Goal: Obtain resource: Download file/media

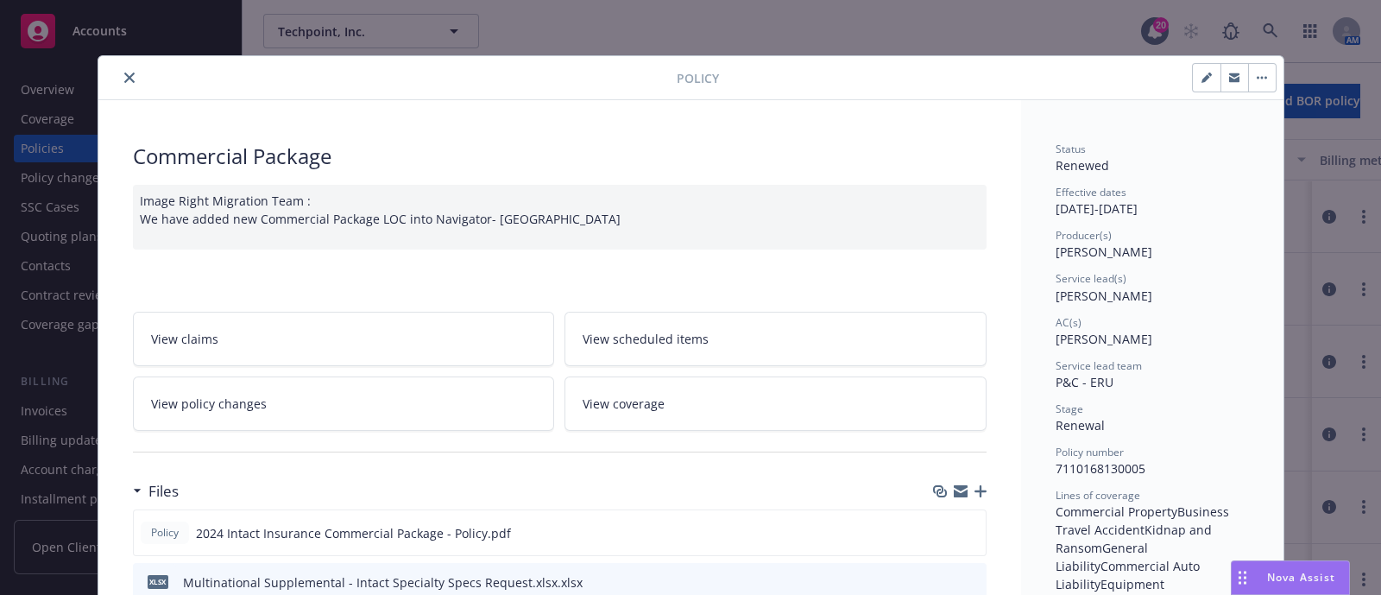
click at [119, 82] on button "close" at bounding box center [129, 77] width 21 height 21
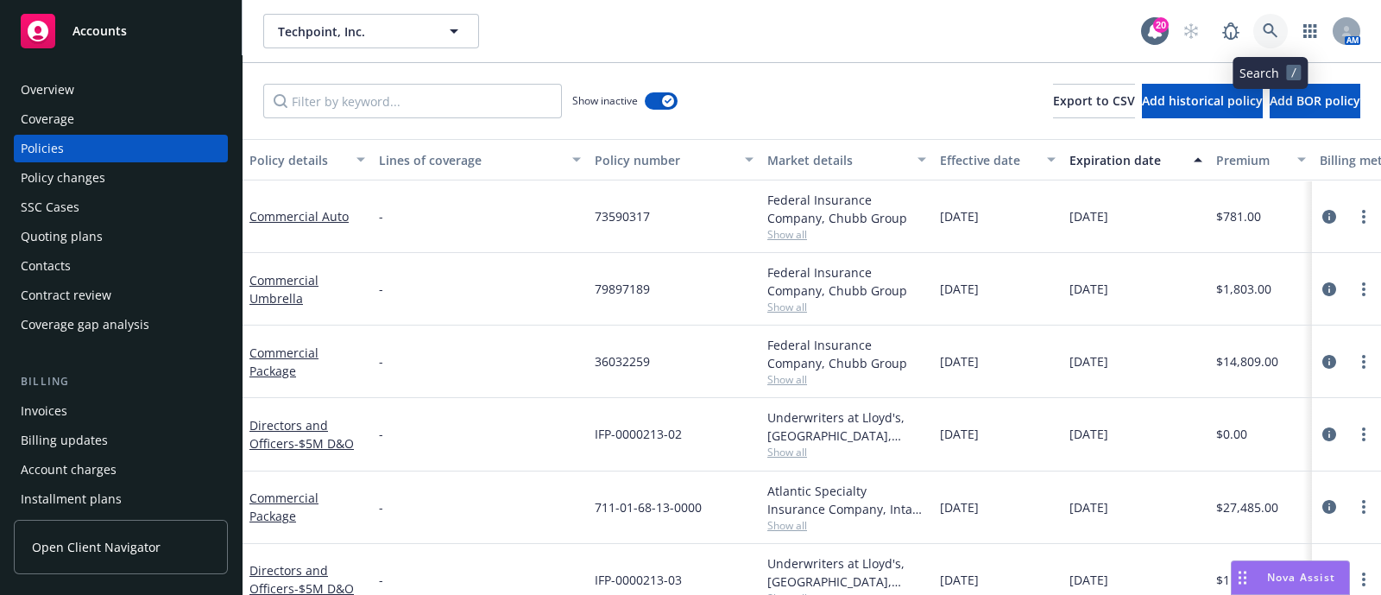
click at [1261, 32] on link at bounding box center [1271, 31] width 35 height 35
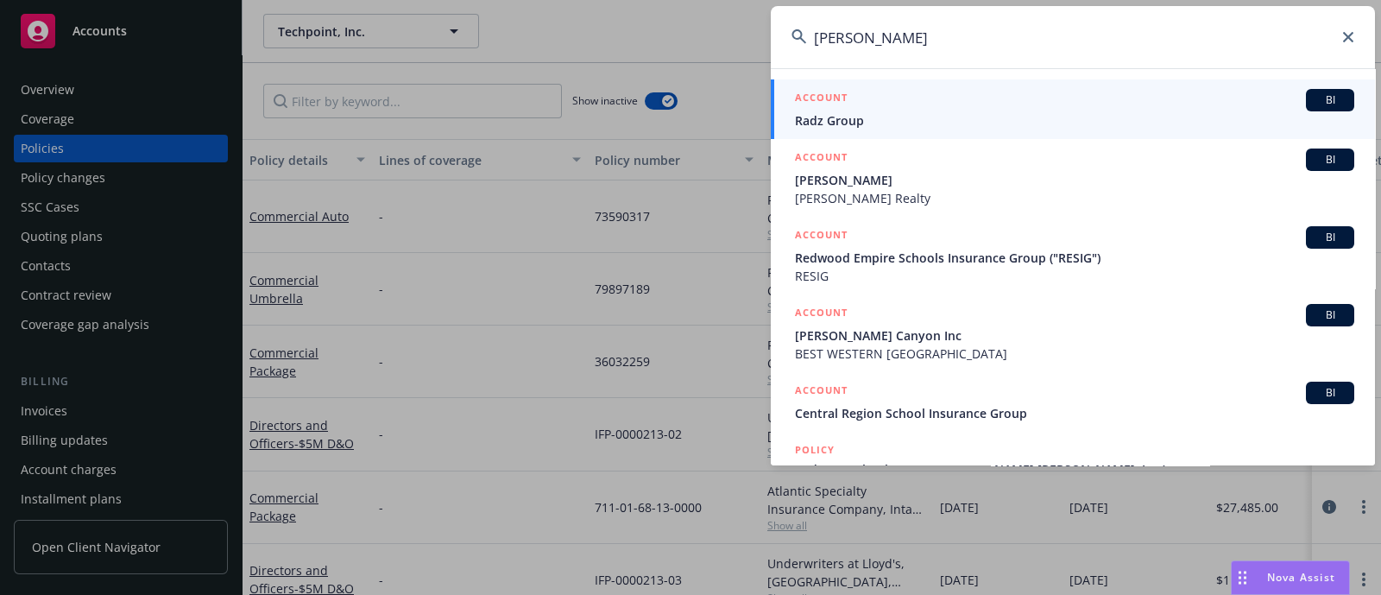
type input "runyon sal"
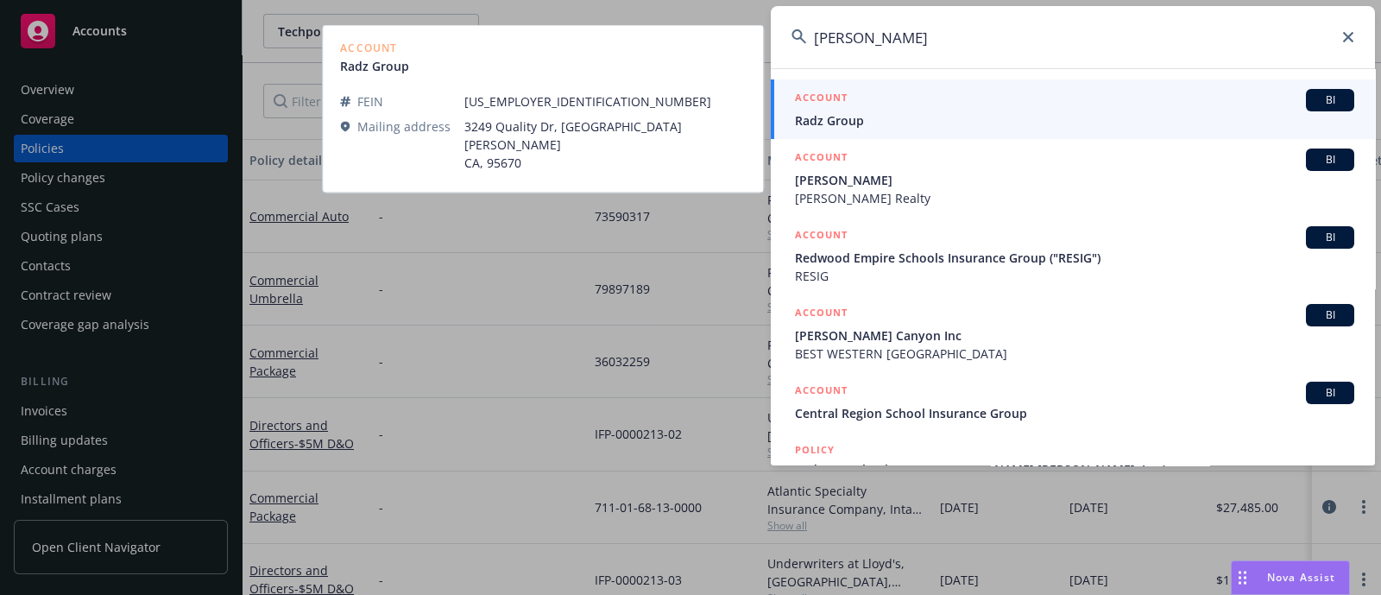
click at [881, 120] on span "Radz Group" at bounding box center [1074, 120] width 559 height 18
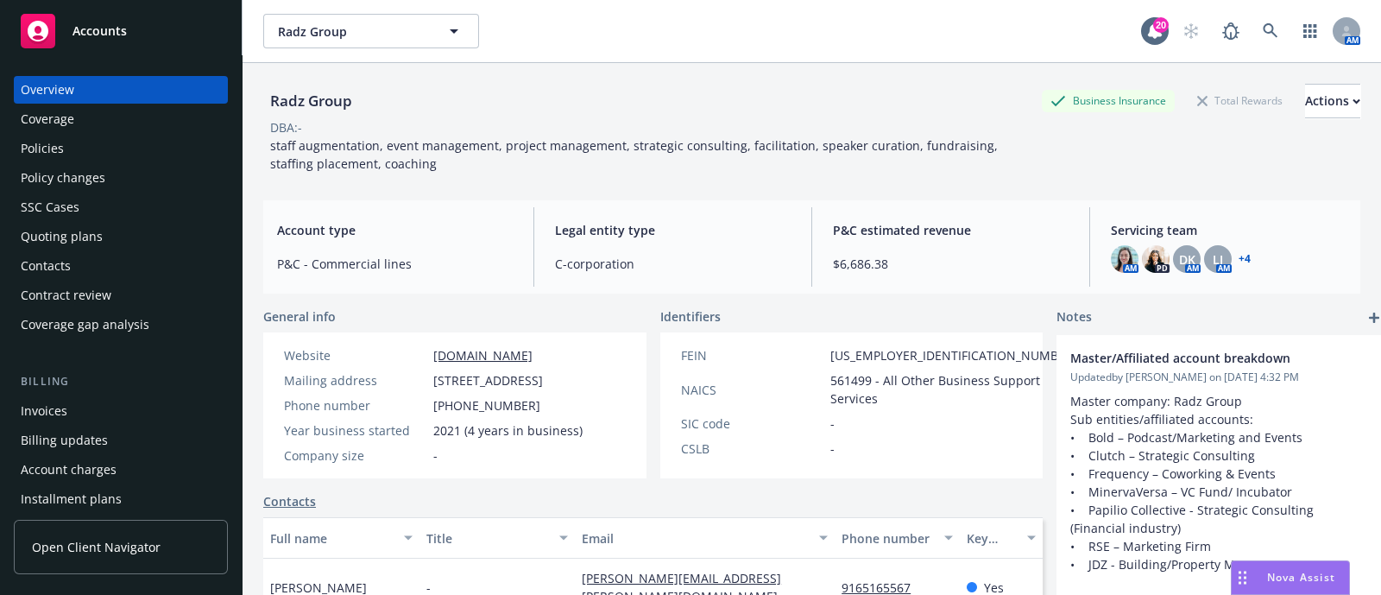
click at [85, 243] on div "Quoting plans" at bounding box center [62, 237] width 82 height 28
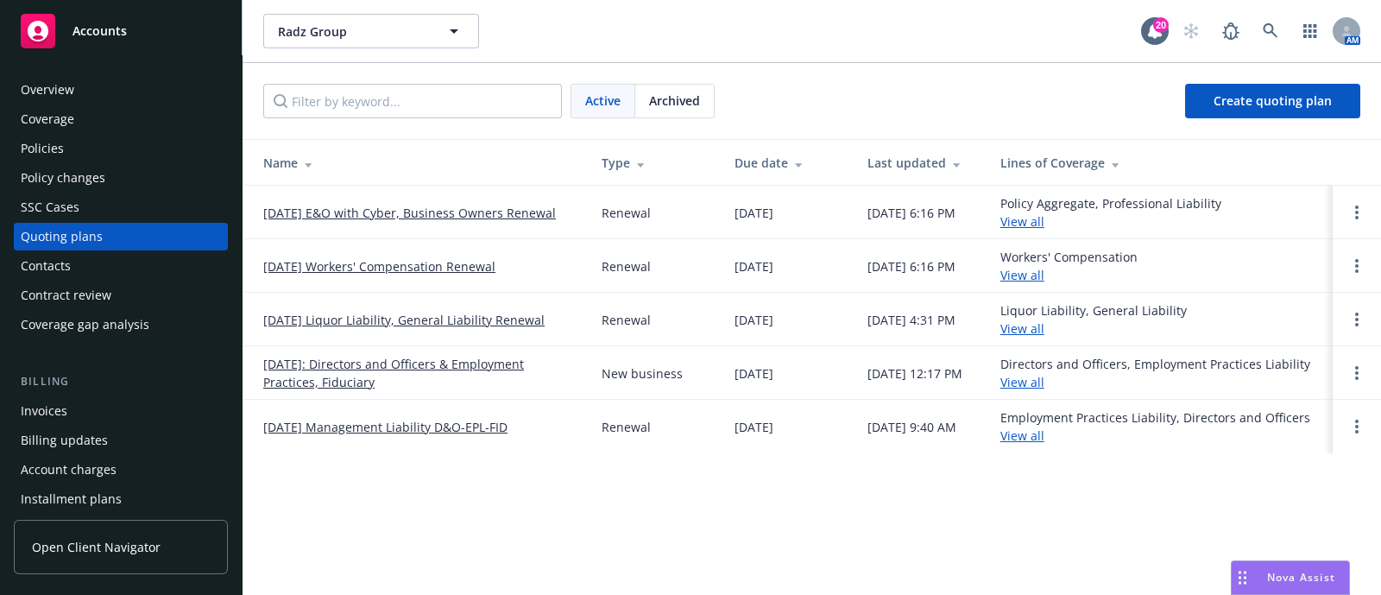
click at [63, 142] on div "Policies" at bounding box center [121, 149] width 200 height 28
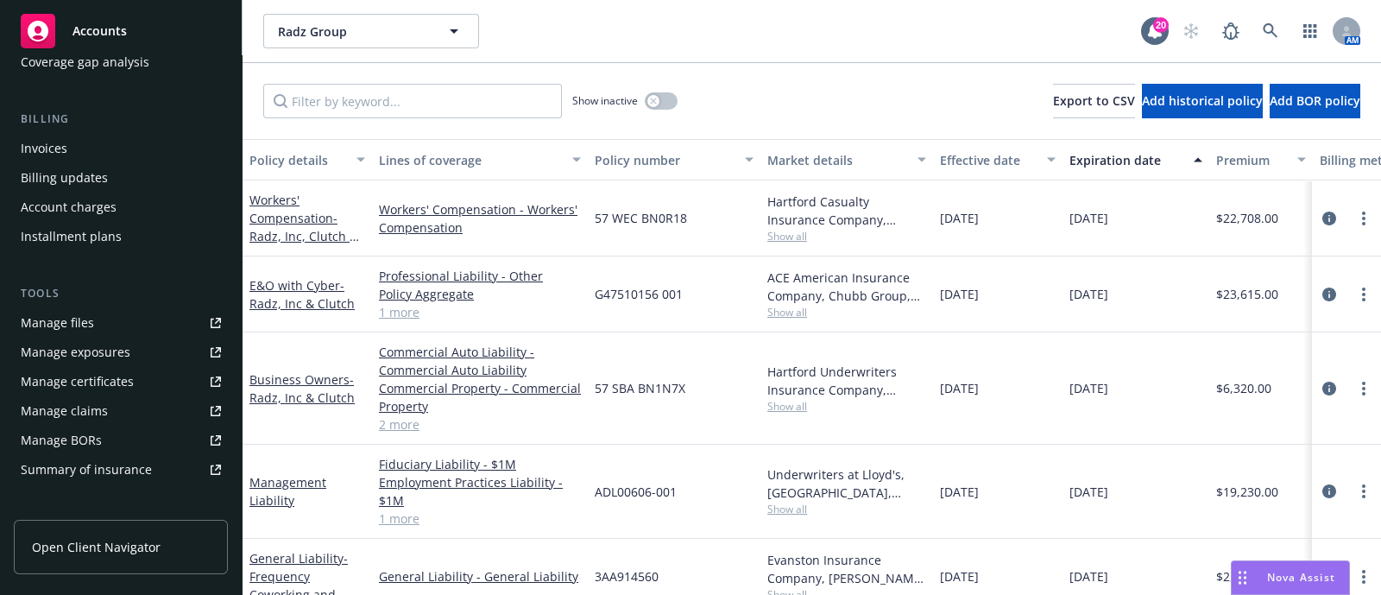
scroll to position [263, 0]
click at [104, 315] on link "Manage files" at bounding box center [121, 322] width 214 height 28
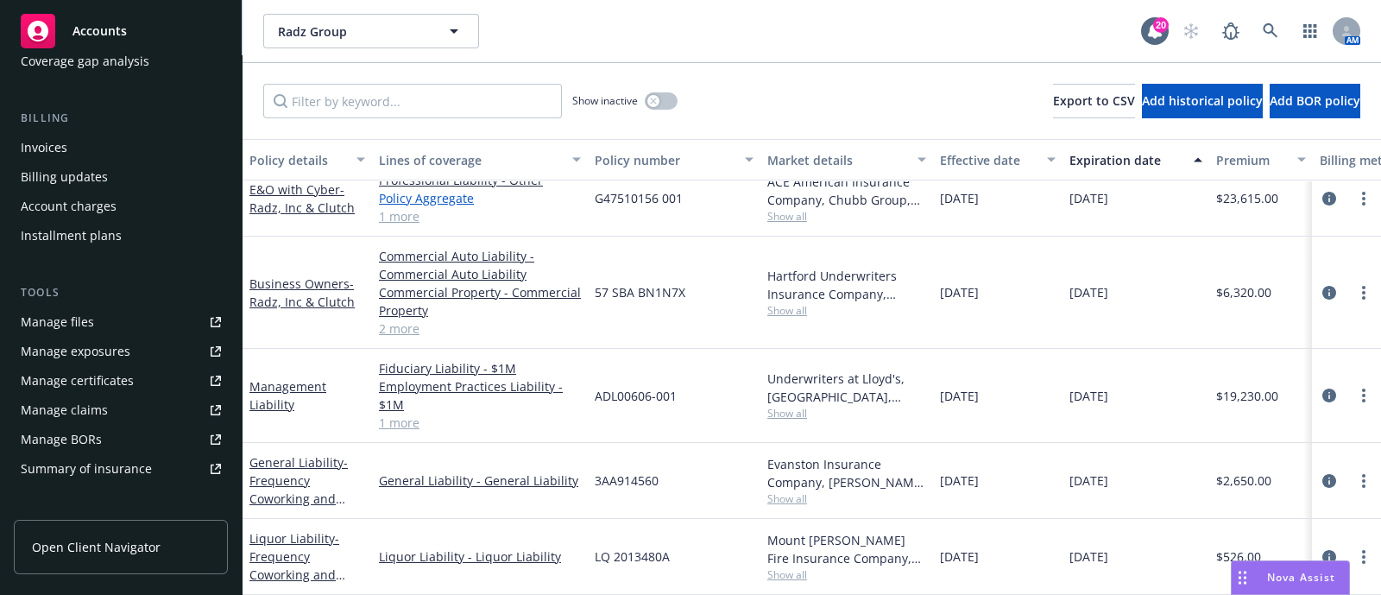
scroll to position [0, 0]
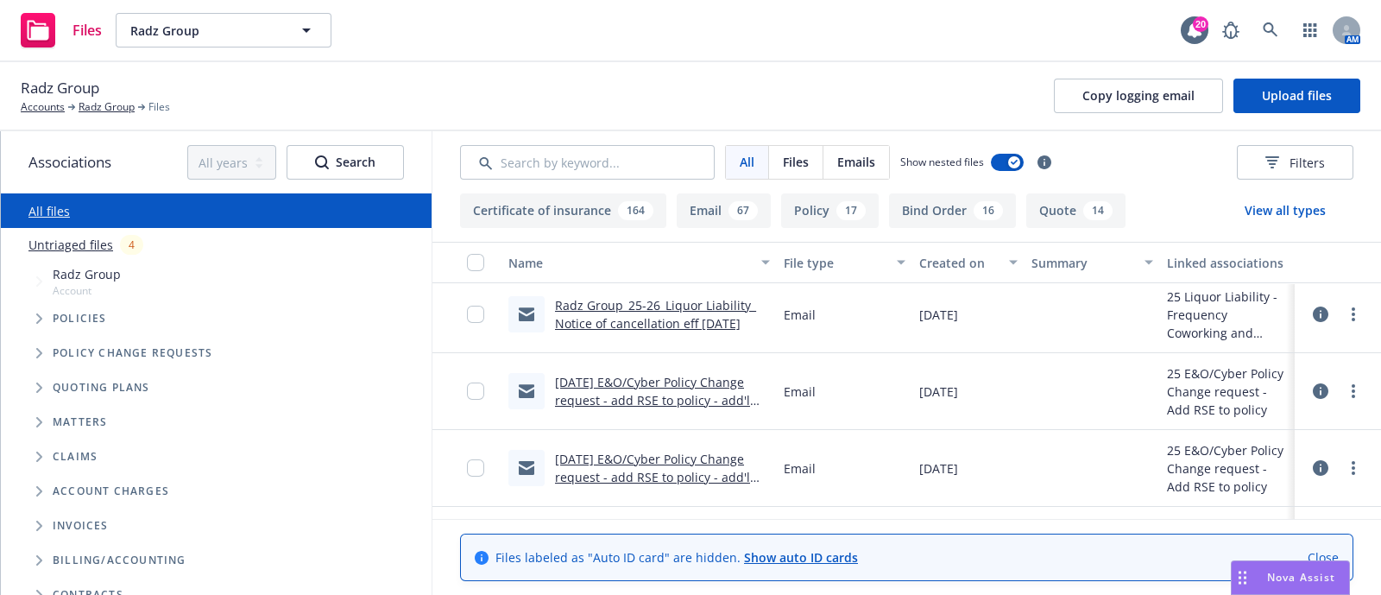
scroll to position [389, 0]
click at [699, 376] on link "5/1/2025 E&O/Cyber Policy Change request - add RSE to policy - add'l info to RT…" at bounding box center [652, 398] width 195 height 53
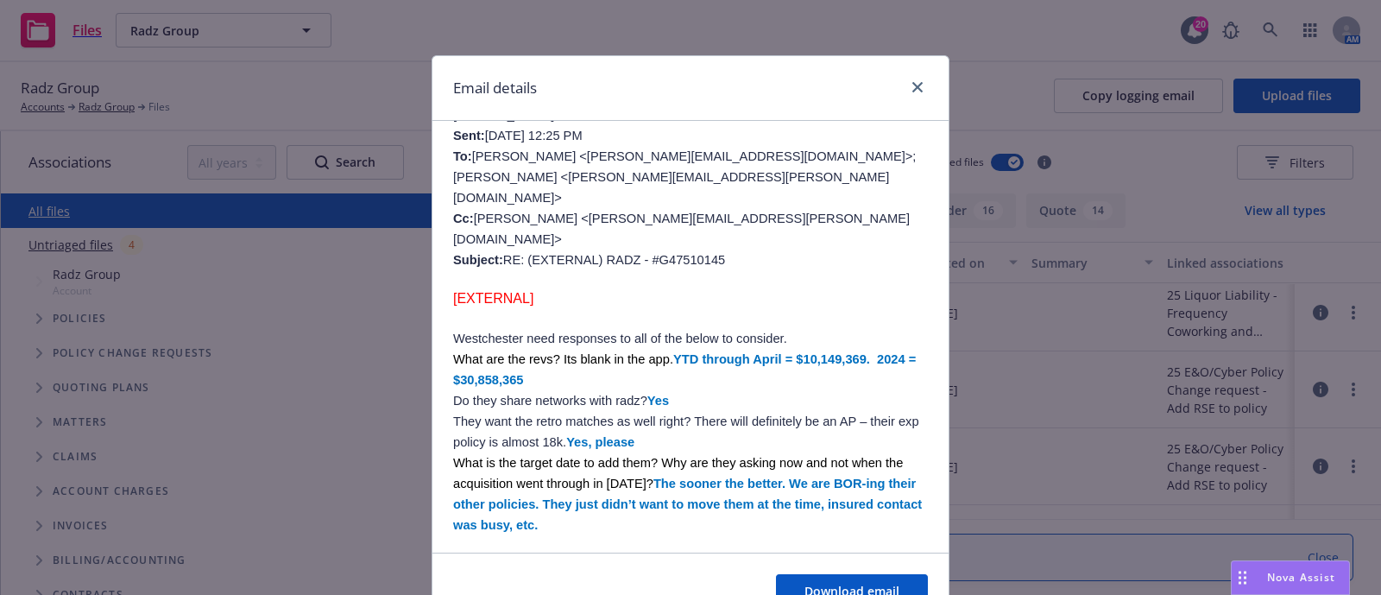
scroll to position [711, 0]
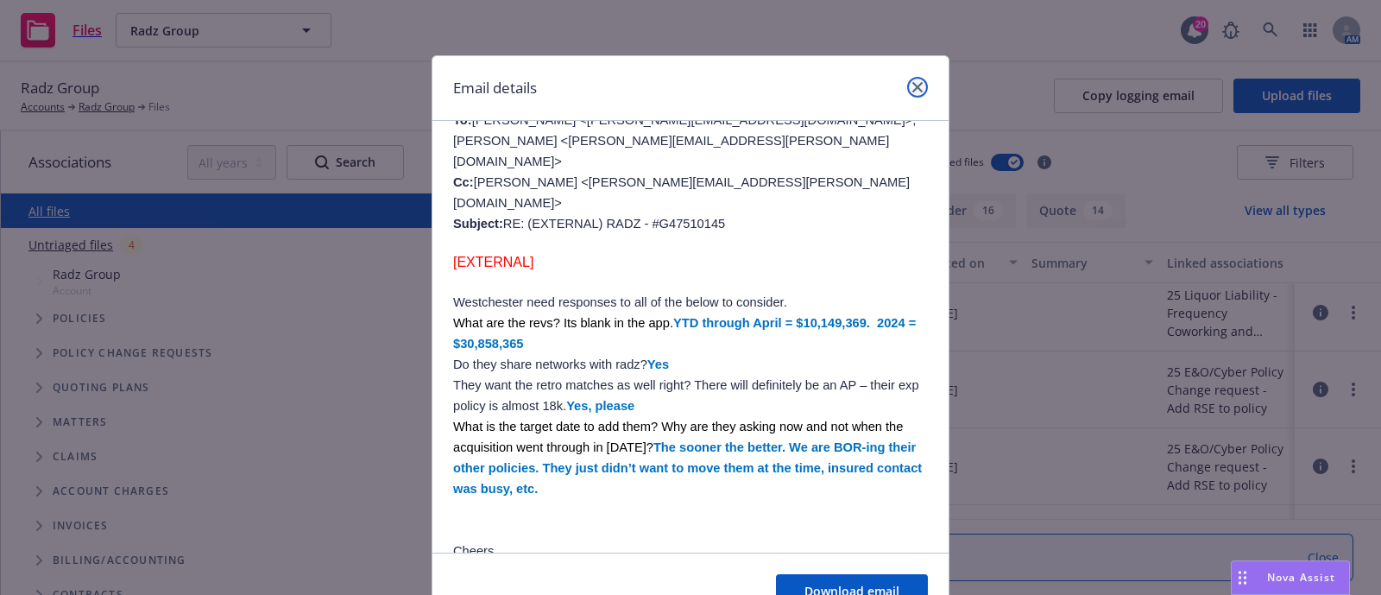
click at [913, 84] on icon "close" at bounding box center [918, 87] width 10 height 10
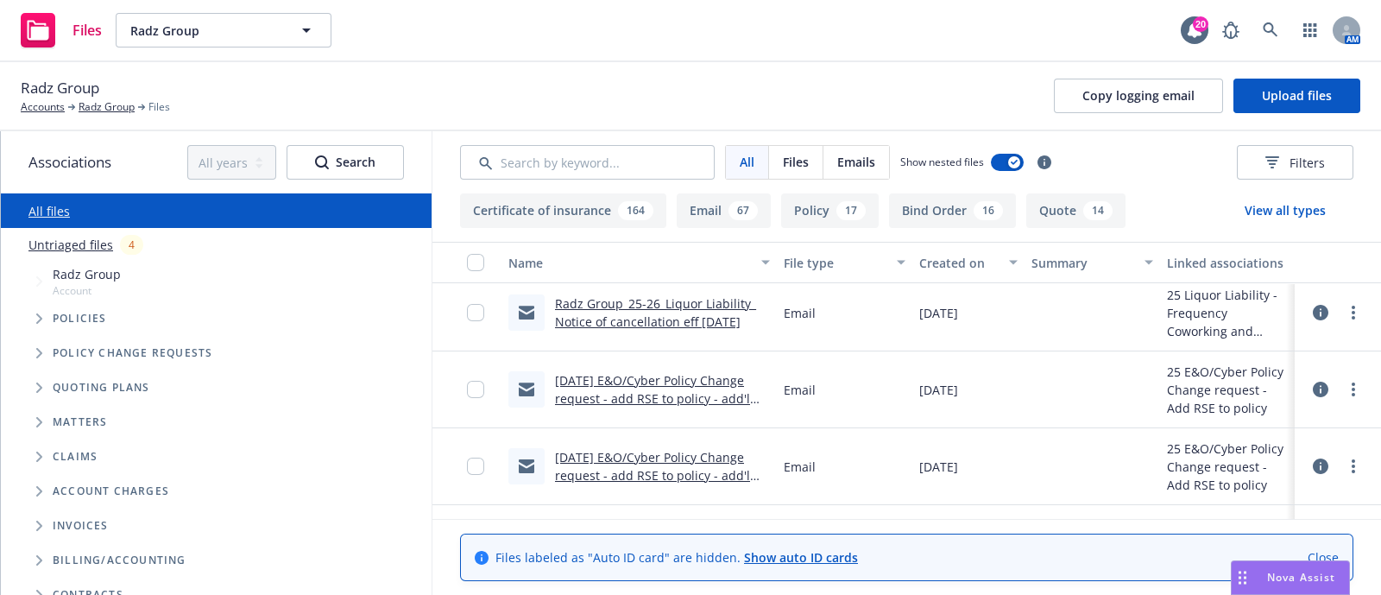
click at [678, 455] on link "5/1/2025 E&O/Cyber Policy Change request - add RSE to policy - add'l info from …" at bounding box center [652, 475] width 195 height 53
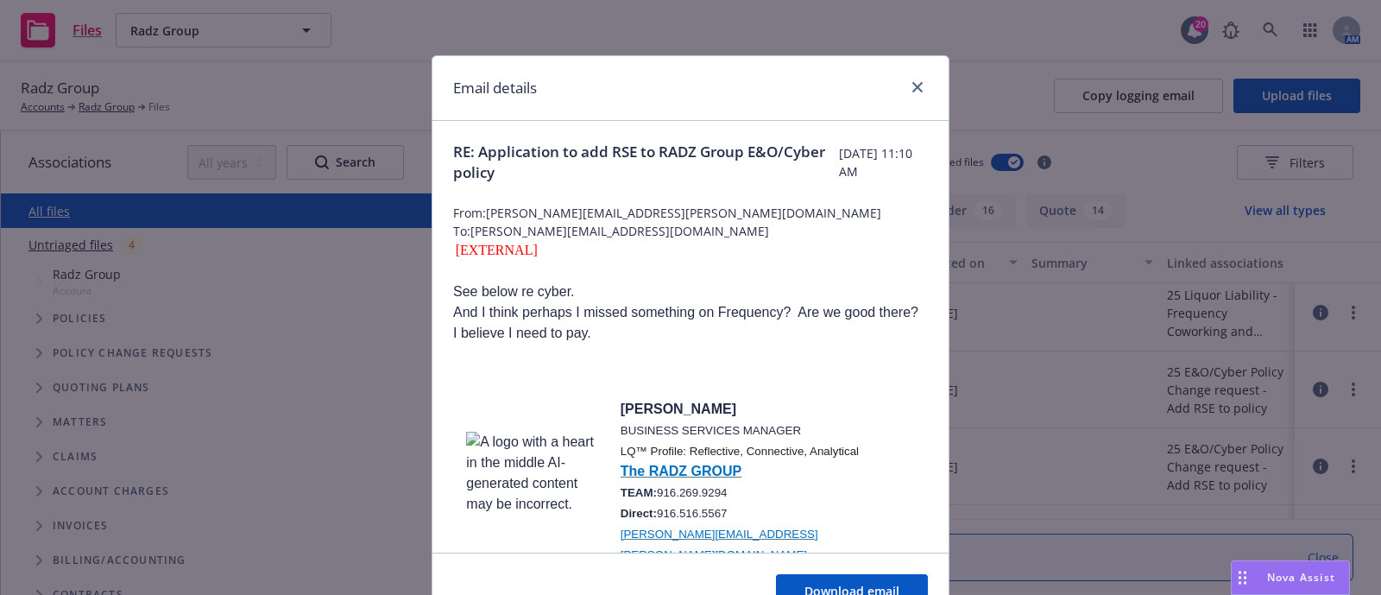
click at [678, 455] on span "LQ™ Profile: Reflective, Connective, Analytical" at bounding box center [740, 451] width 238 height 13
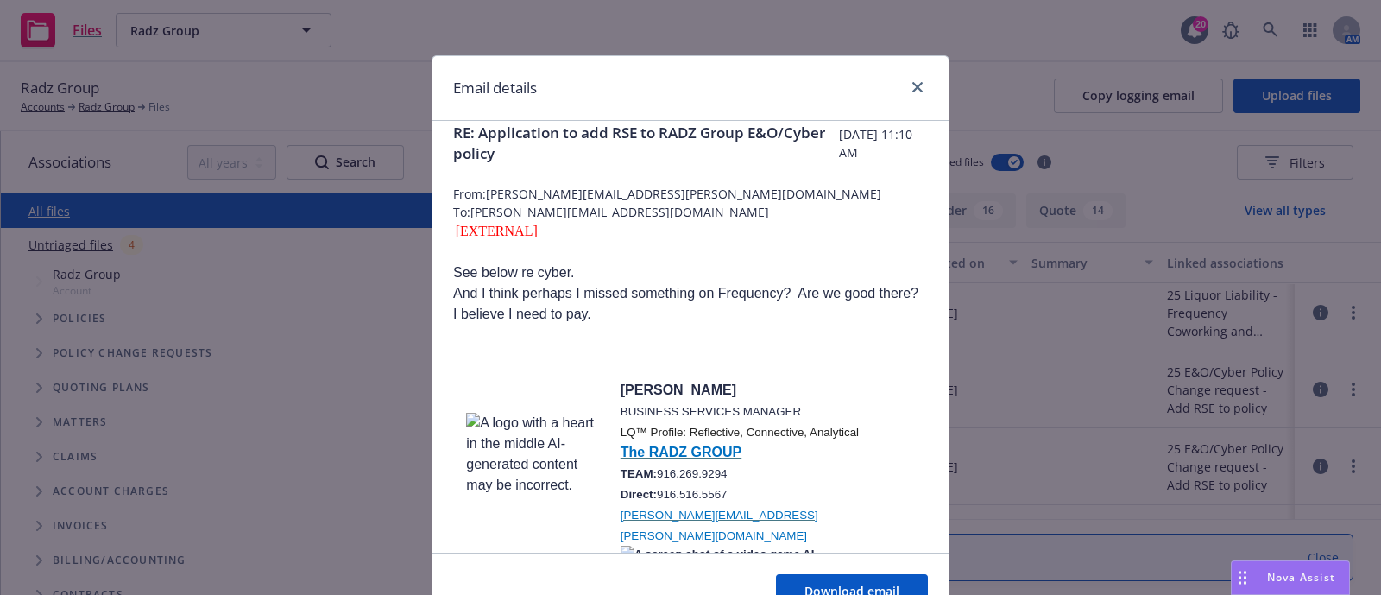
scroll to position [18, 0]
click at [913, 82] on icon "close" at bounding box center [918, 87] width 10 height 10
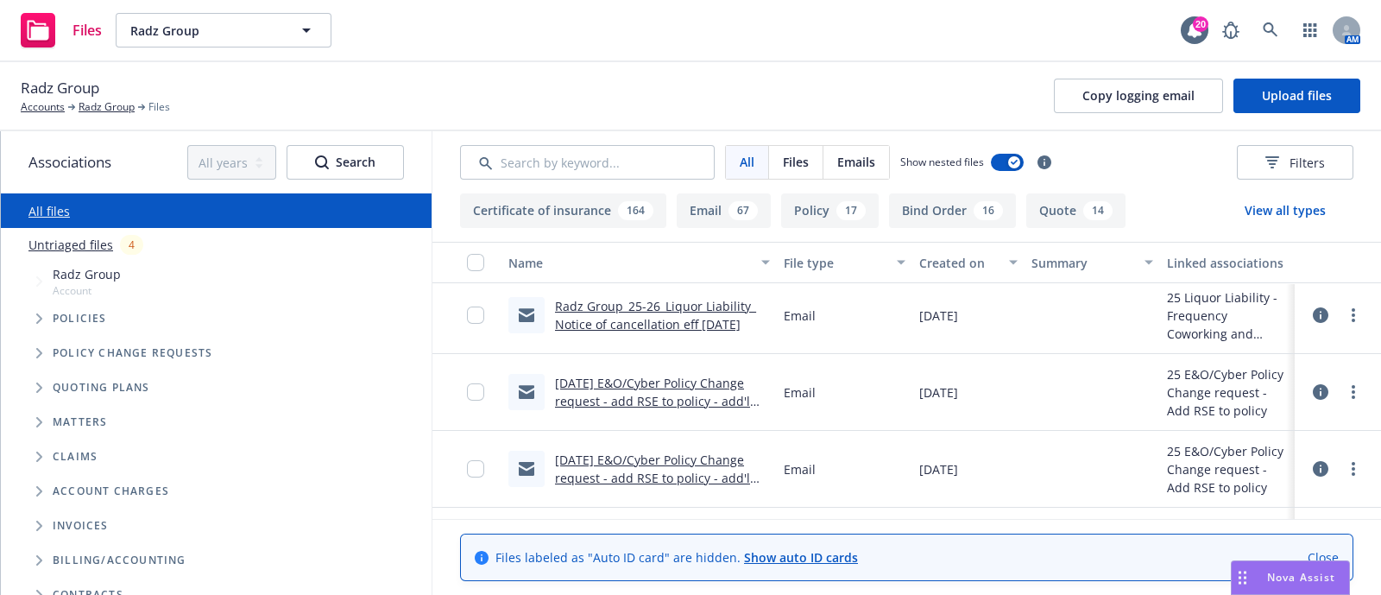
scroll to position [373, 0]
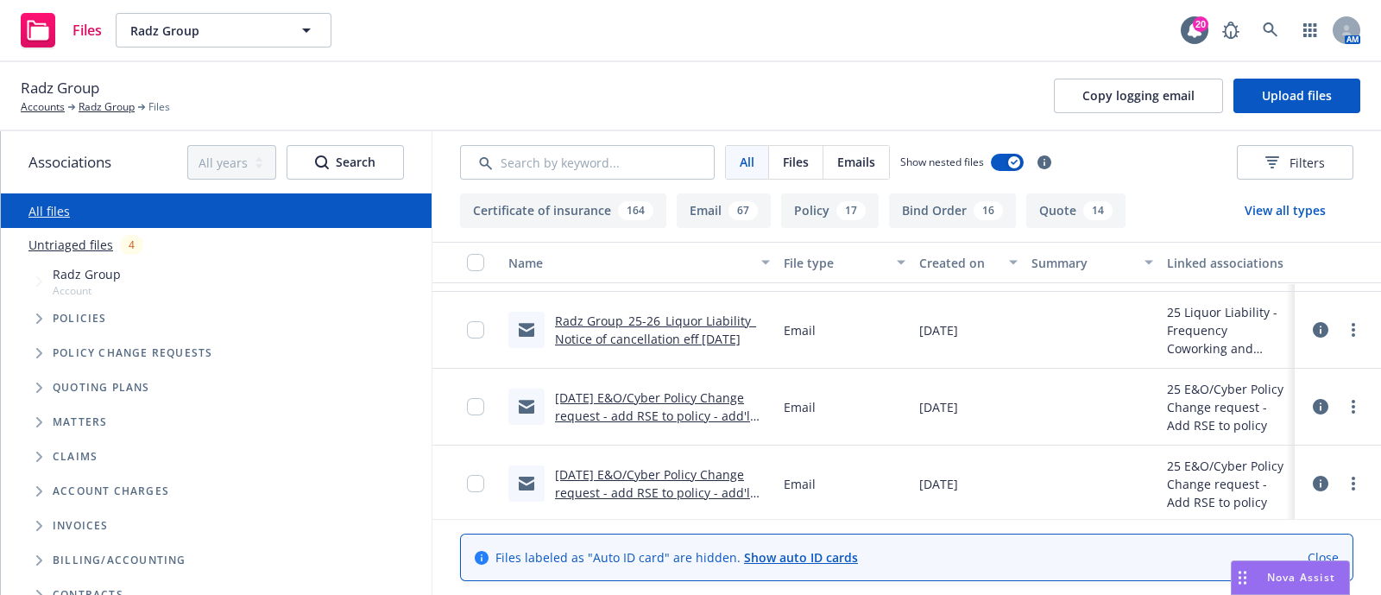
click at [642, 395] on link "5/1/2025 E&O/Cyber Policy Change request - add RSE to policy - add'l info to RT…" at bounding box center [652, 415] width 195 height 53
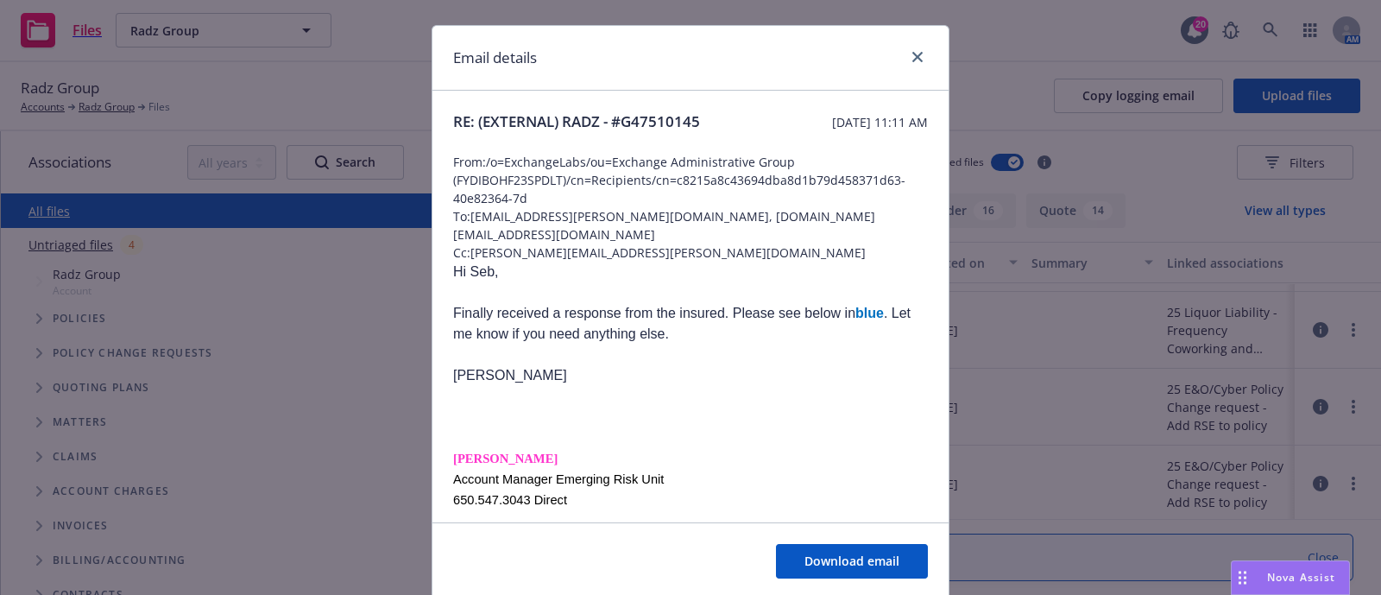
scroll to position [0, 0]
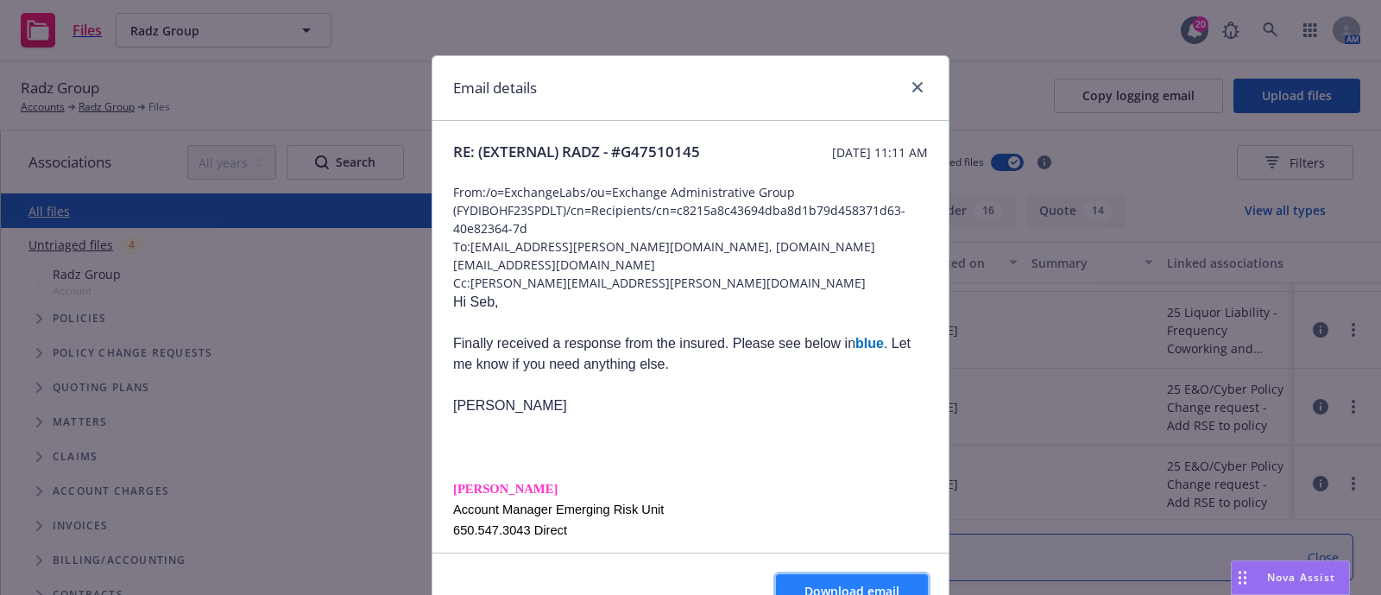
click at [864, 574] on button "Download email" at bounding box center [852, 591] width 152 height 35
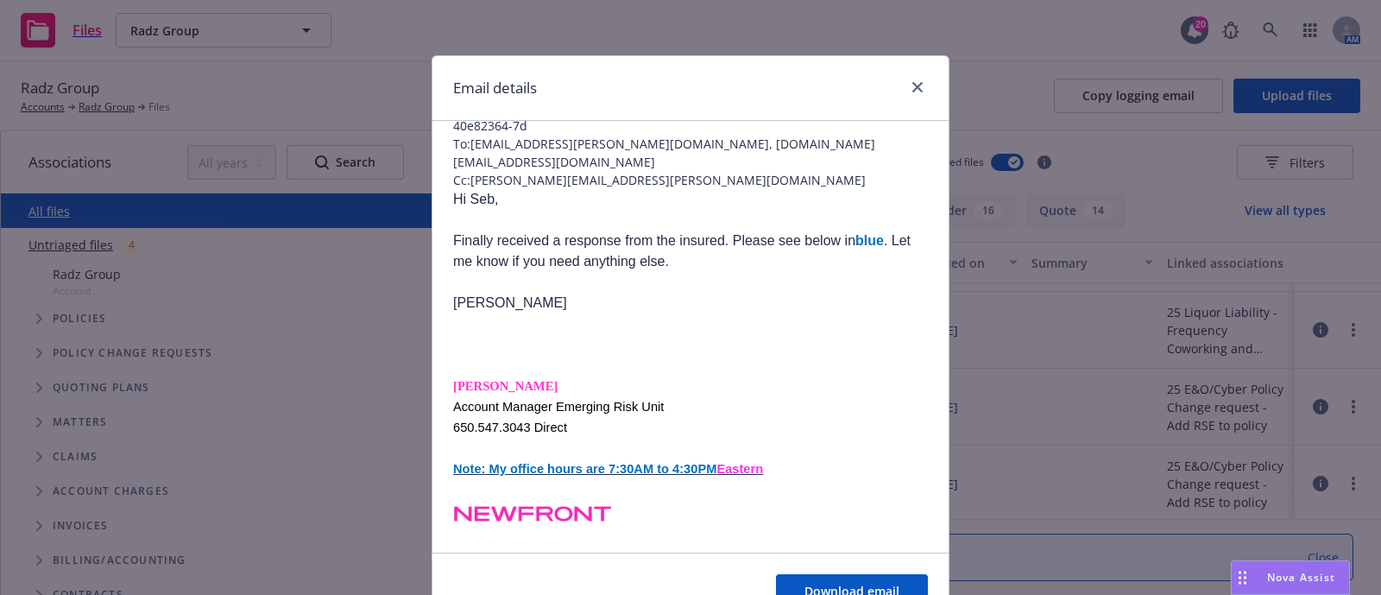
scroll to position [103, 0]
click at [1183, 192] on div "Email details RE: (EXTERNAL) RADZ - #G47510145 Thursday, August 21, 2025 at 11:…" at bounding box center [690, 297] width 1381 height 595
click at [907, 92] on link "close" at bounding box center [917, 87] width 21 height 21
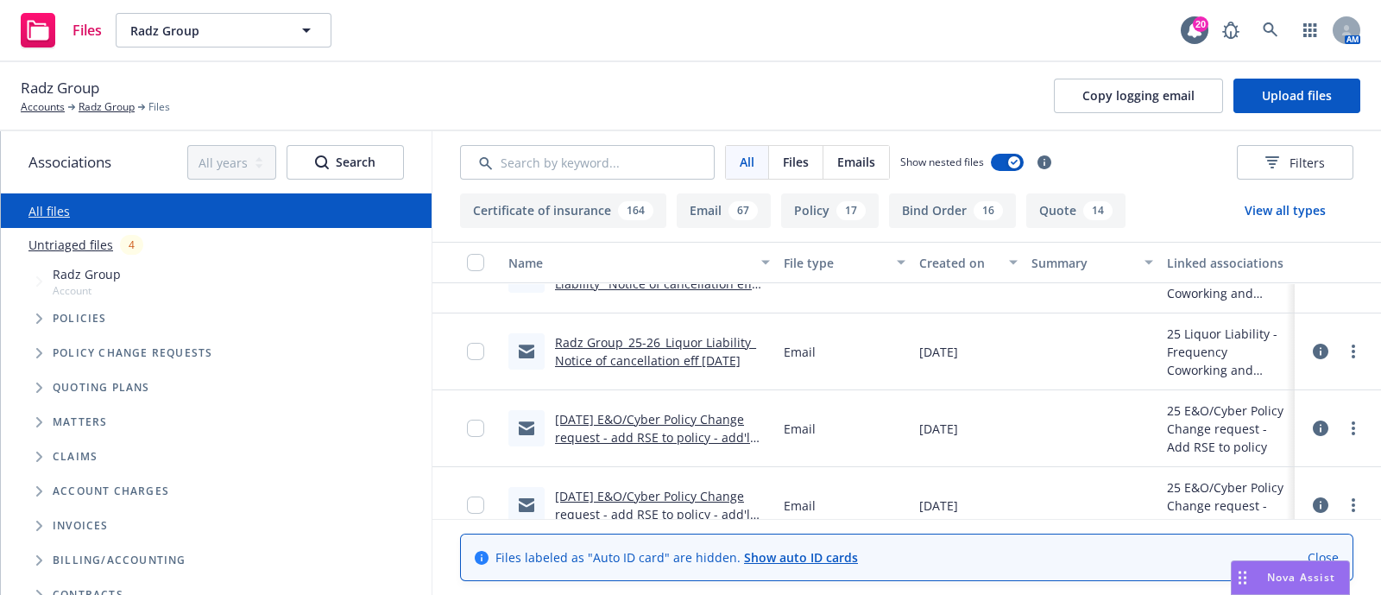
scroll to position [351, 0]
click at [712, 430] on link "5/1/2025 E&O/Cyber Policy Change request - add RSE to policy - add'l info to RT…" at bounding box center [652, 438] width 195 height 53
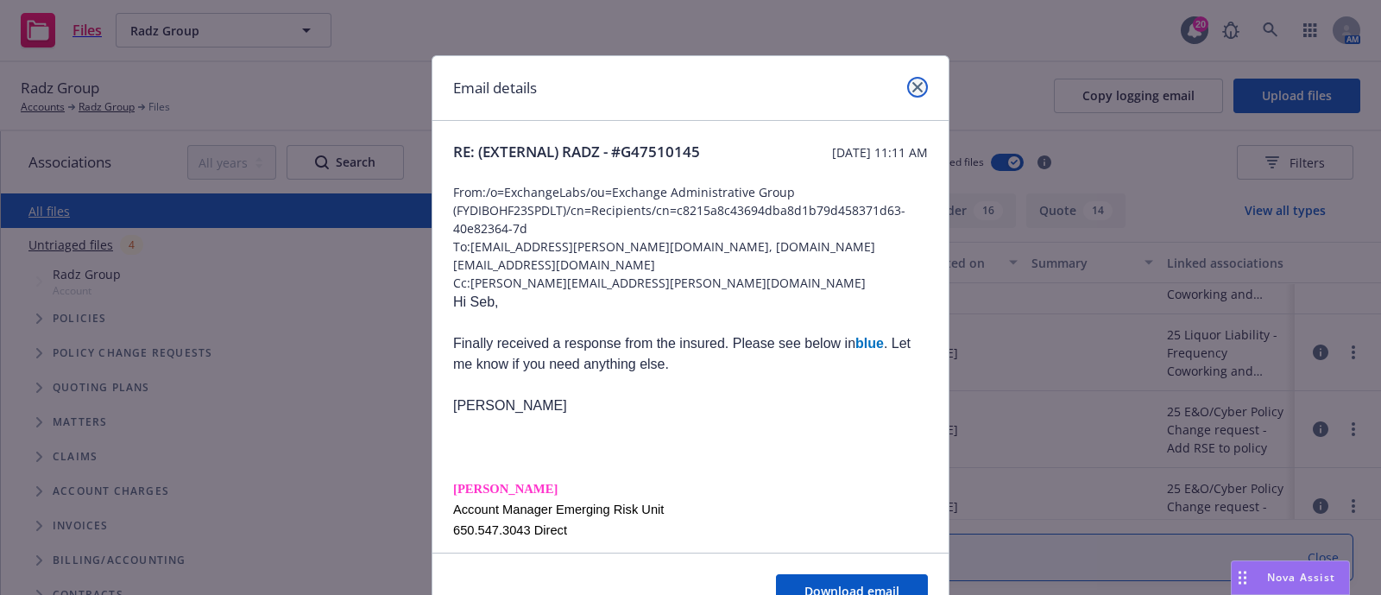
click at [913, 85] on icon "close" at bounding box center [918, 87] width 10 height 10
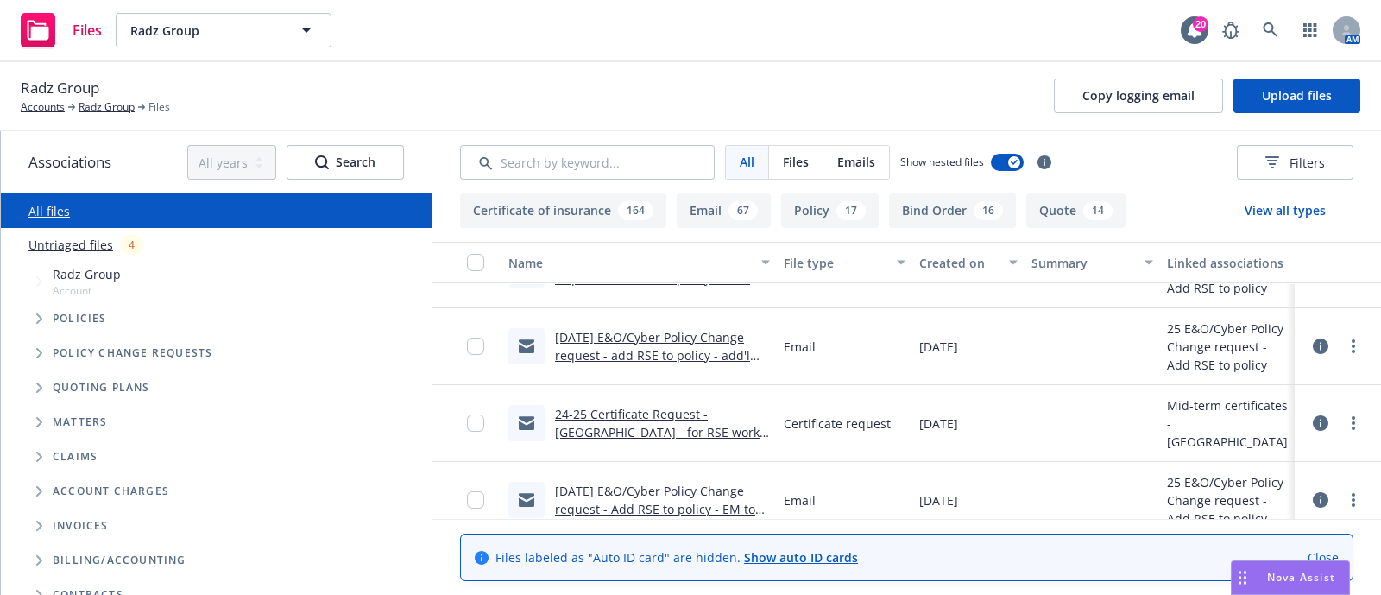
scroll to position [509, 0]
click at [604, 357] on link "5/1/2025 E&O/Cyber Policy Change request - add RSE to policy - add'l info from …" at bounding box center [652, 354] width 195 height 53
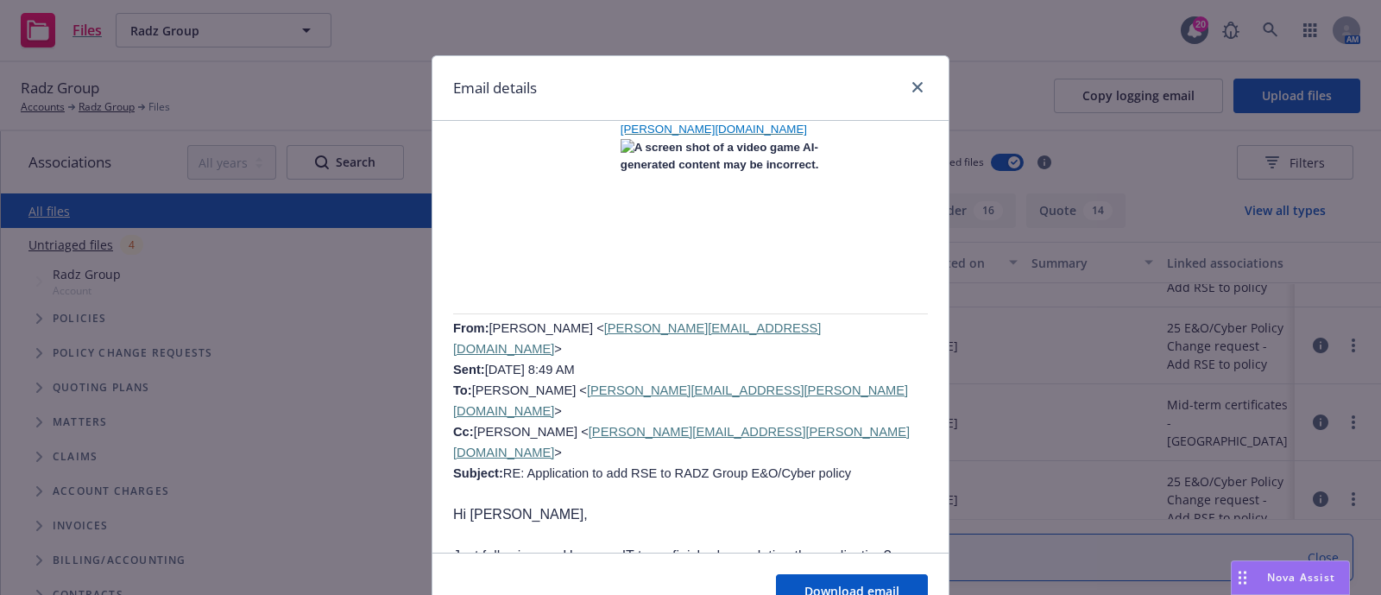
scroll to position [2510, 0]
click at [787, 582] on button "Download email" at bounding box center [852, 591] width 152 height 35
click at [913, 88] on icon "close" at bounding box center [918, 87] width 10 height 10
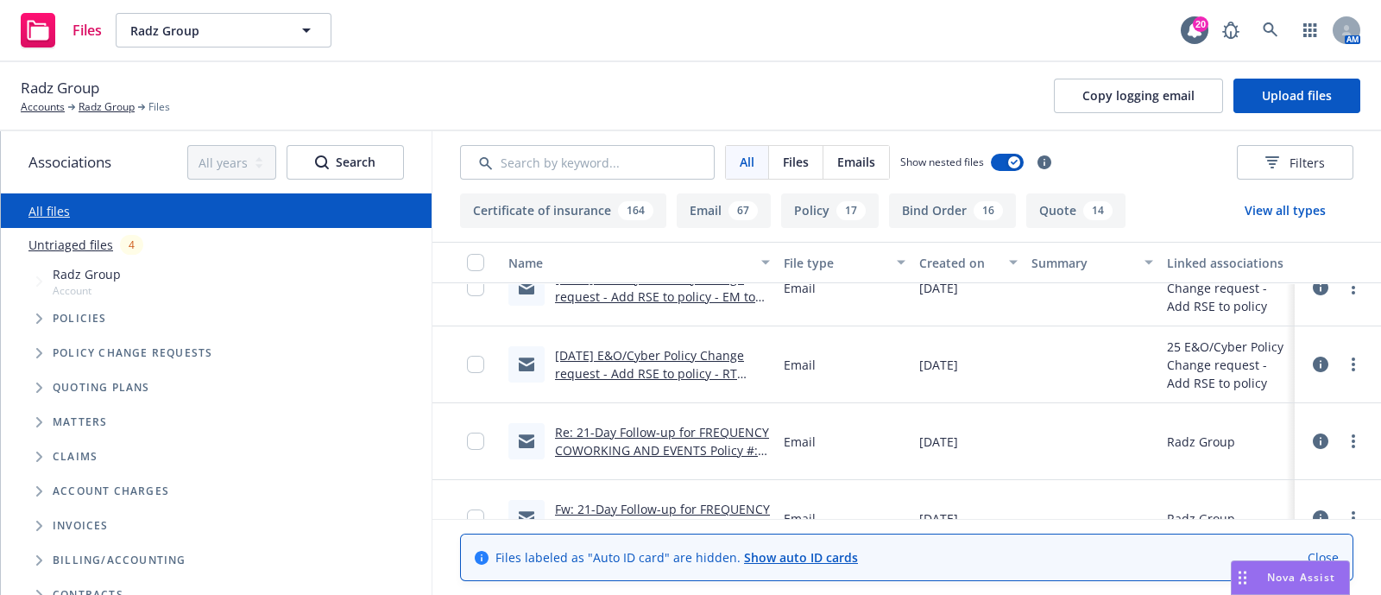
scroll to position [717, 0]
click at [645, 377] on link "5/1/2025 E&O/Cyber Policy Change request - Add RSE to policy - RT Specialty nee…" at bounding box center [658, 374] width 206 height 53
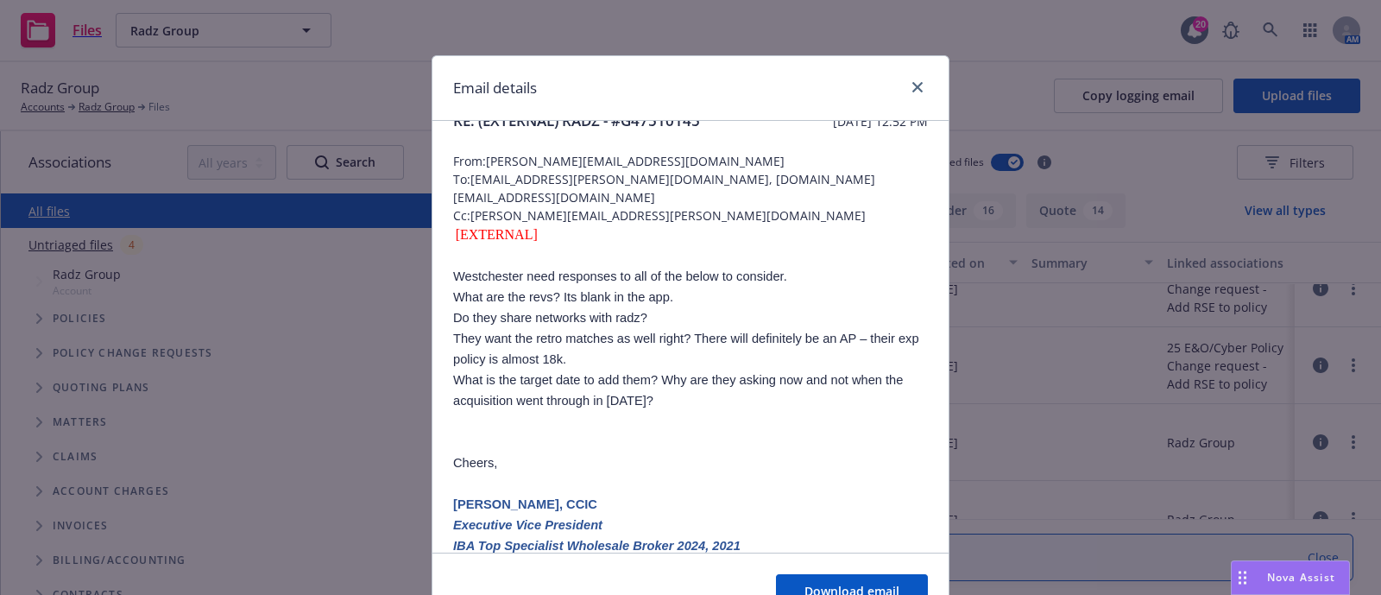
scroll to position [0, 0]
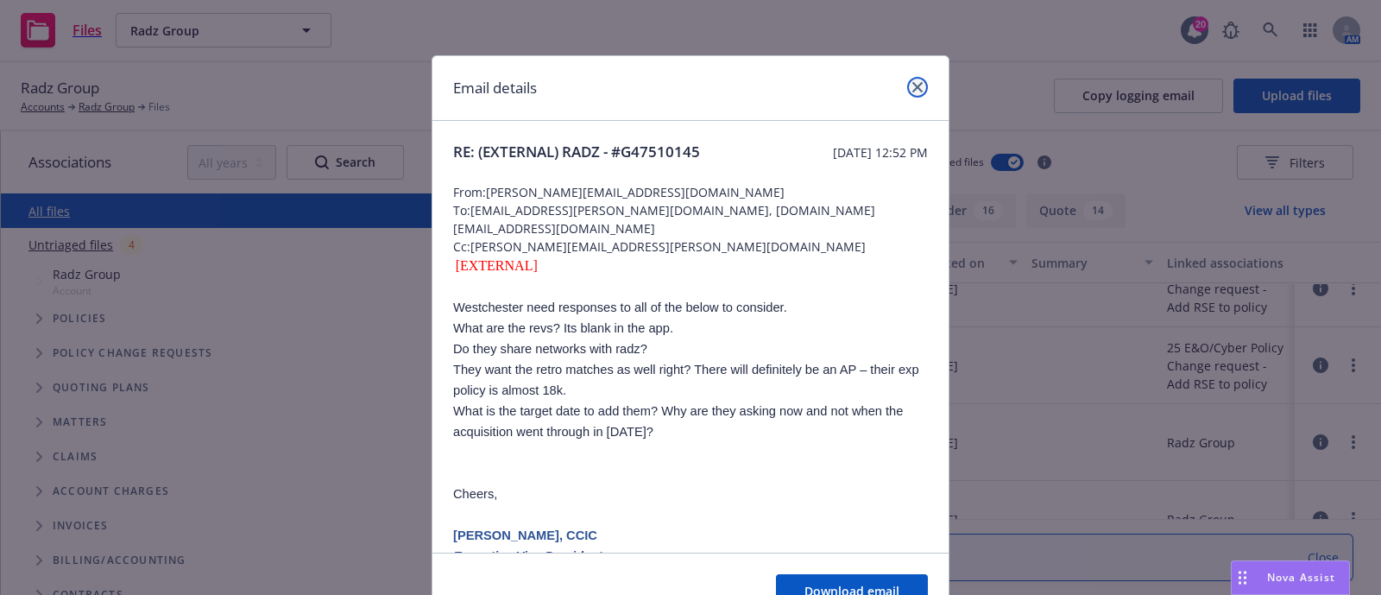
click at [909, 92] on link "close" at bounding box center [917, 87] width 21 height 21
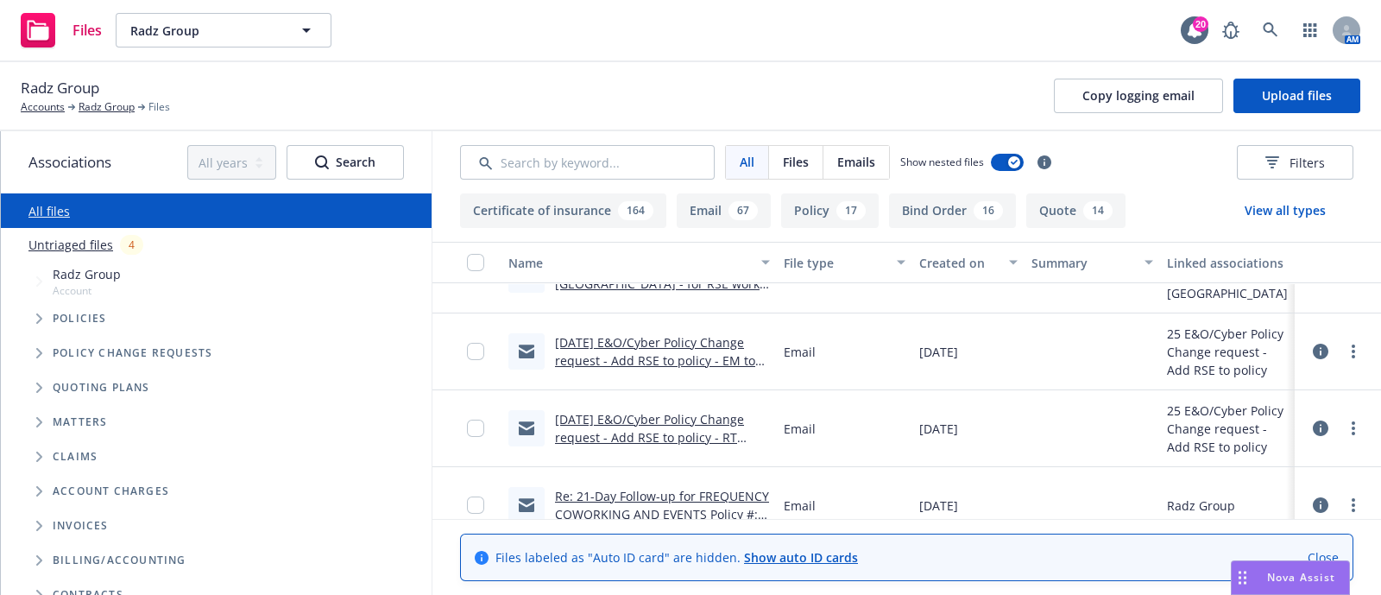
scroll to position [613, 0]
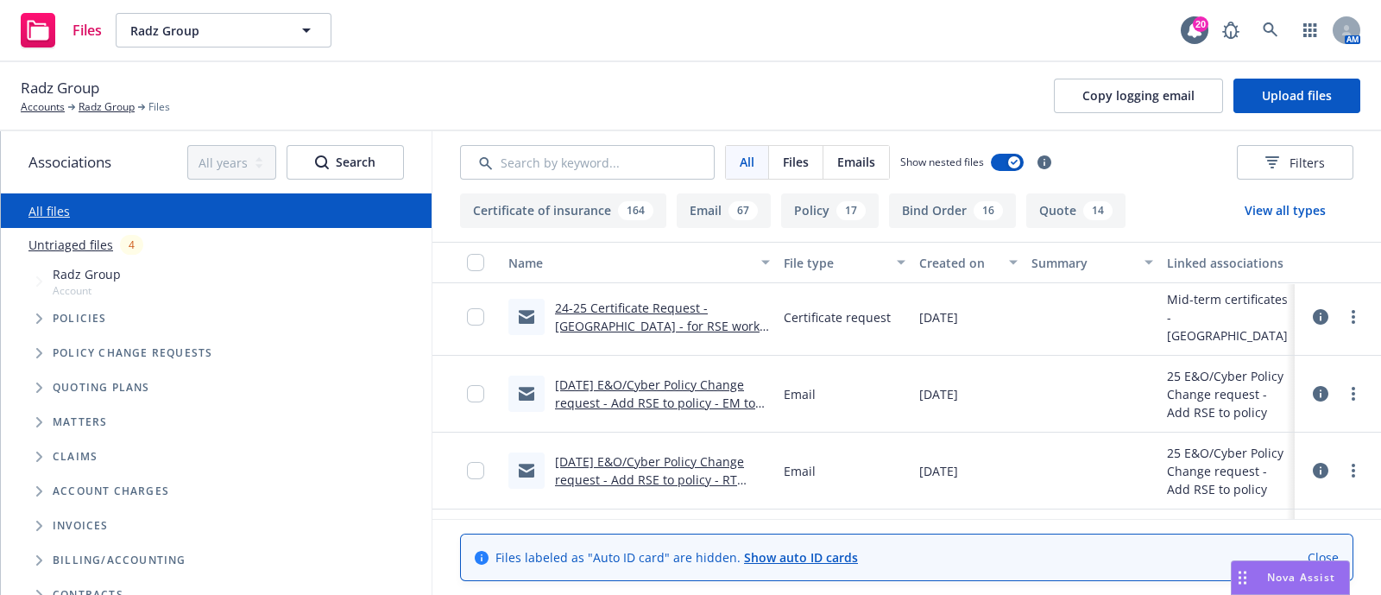
click at [660, 401] on link "5/1/2025 E&O/Cyber Policy Change request - Add RSE to policy - EM to INSD - nee…" at bounding box center [655, 402] width 200 height 53
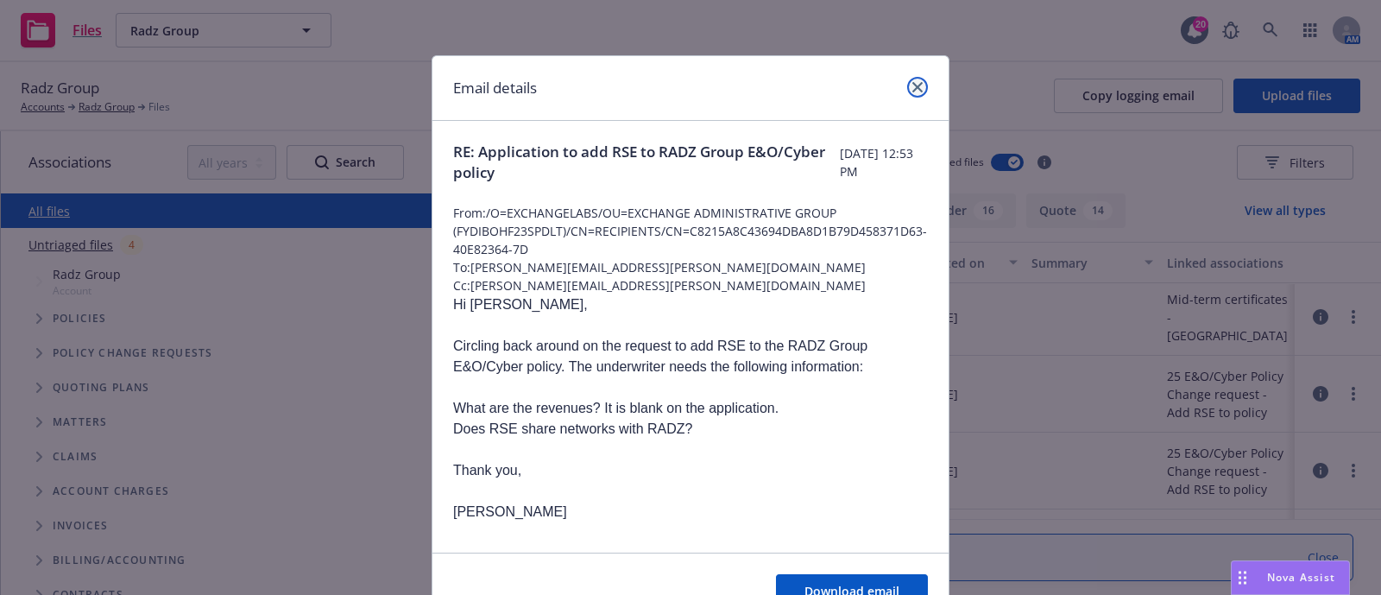
click at [912, 92] on link "close" at bounding box center [917, 87] width 21 height 21
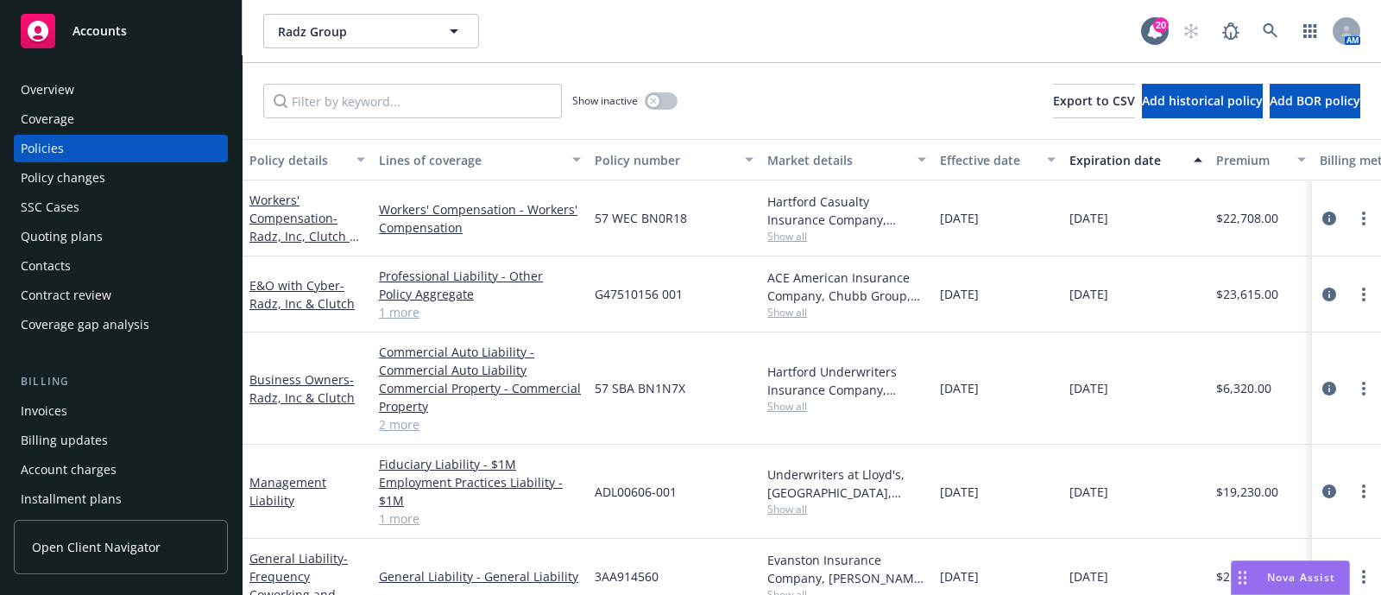
scroll to position [263, 0]
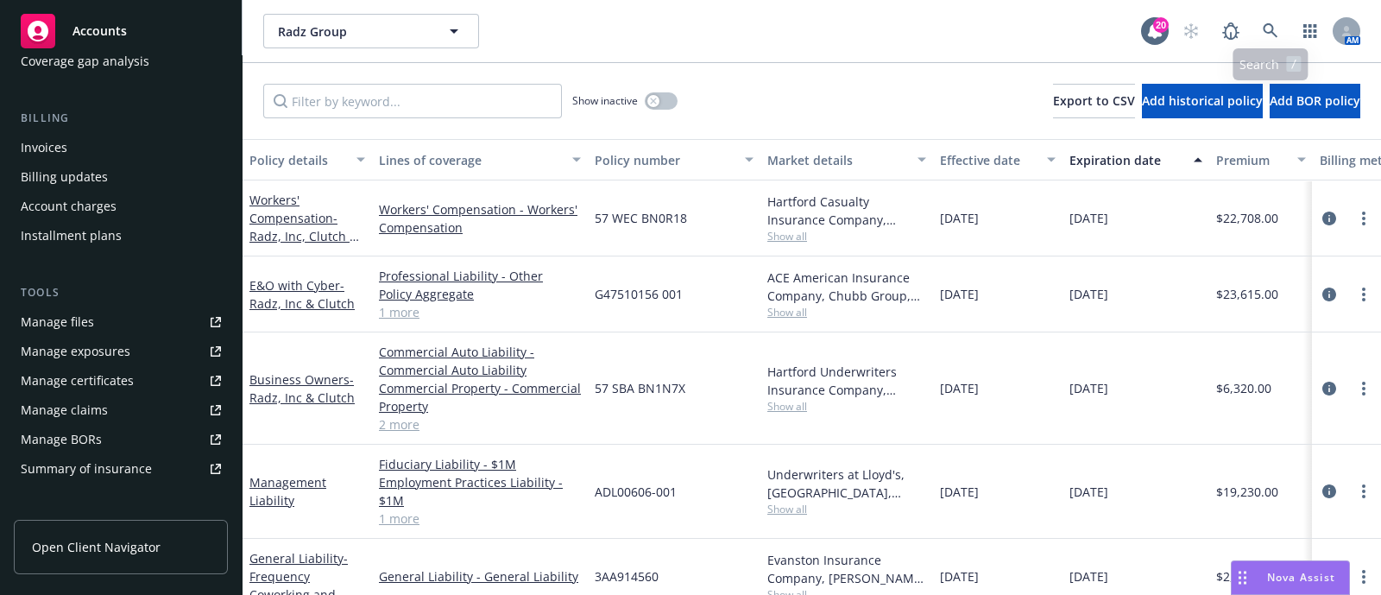
click at [1251, 19] on div "AM" at bounding box center [1267, 31] width 186 height 35
click at [1282, 33] on link at bounding box center [1271, 31] width 35 height 35
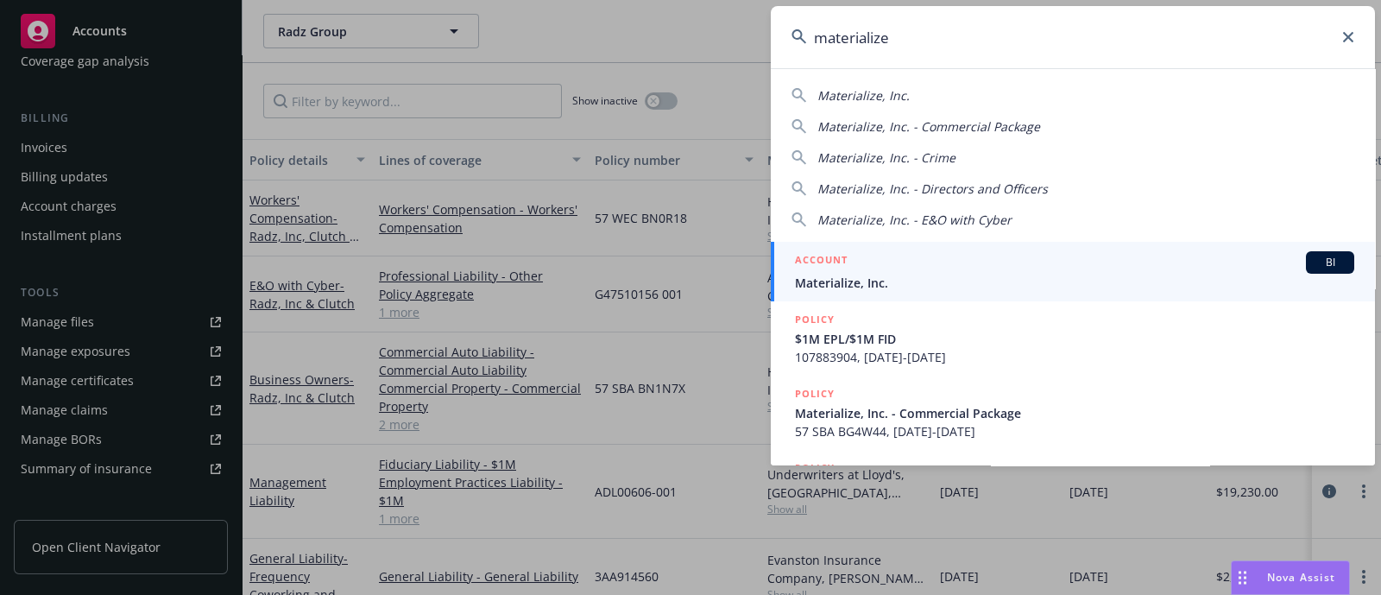
type input "materialize"
click at [863, 256] on div "ACCOUNT BI" at bounding box center [1074, 262] width 559 height 22
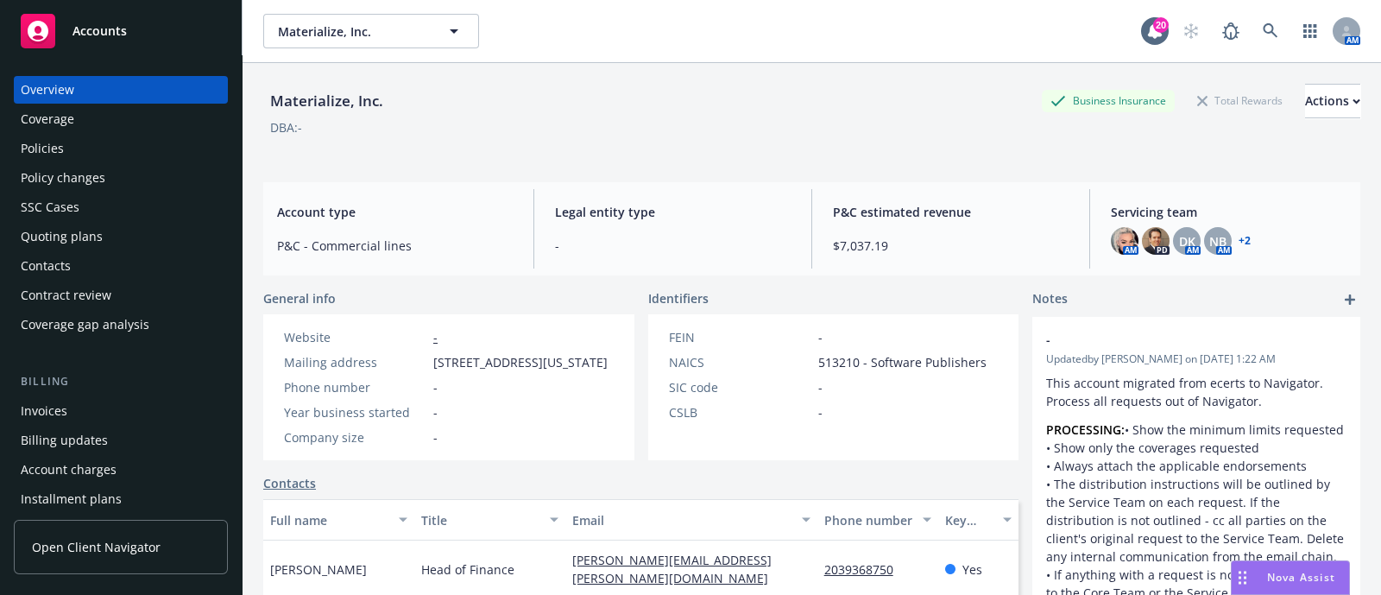
click at [65, 156] on div "Policies" at bounding box center [121, 149] width 200 height 28
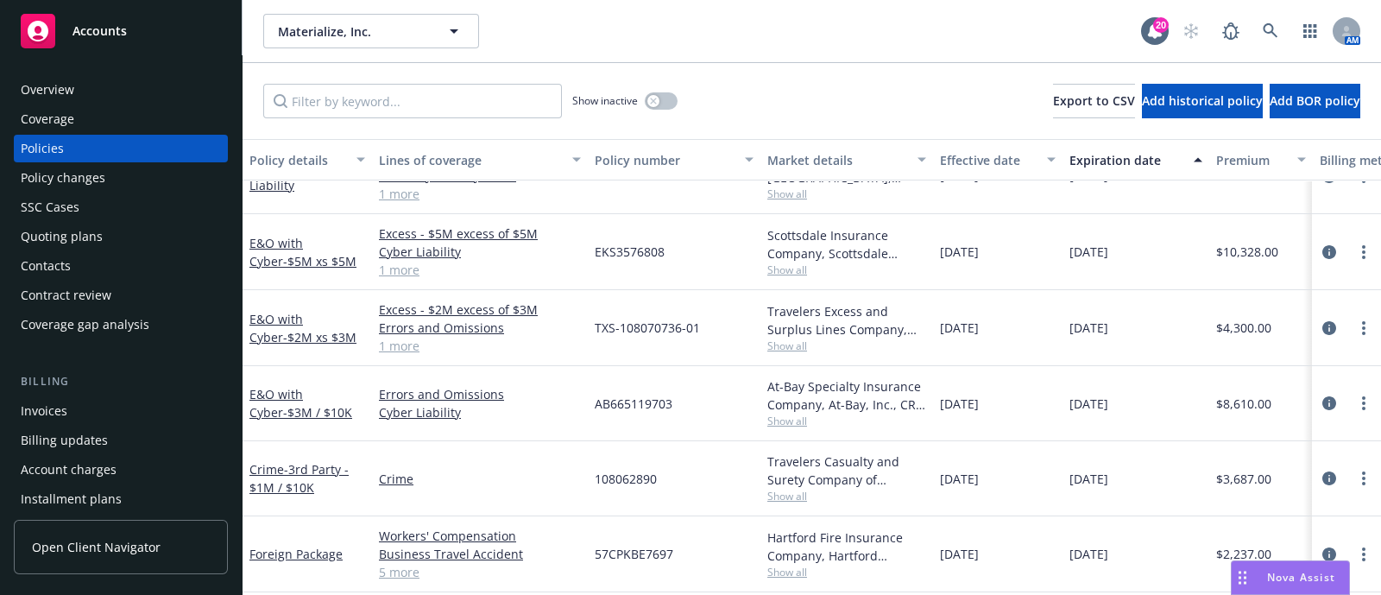
scroll to position [42, 0]
click at [1323, 396] on icon "circleInformation" at bounding box center [1330, 403] width 14 height 14
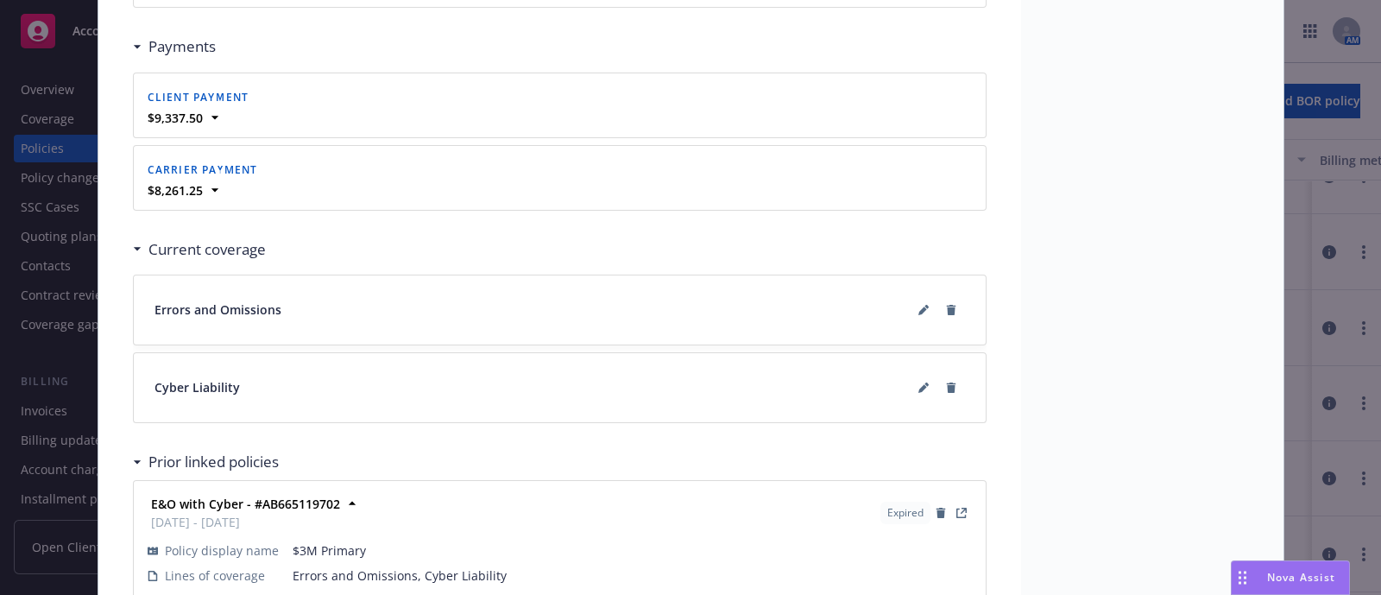
scroll to position [1918, 0]
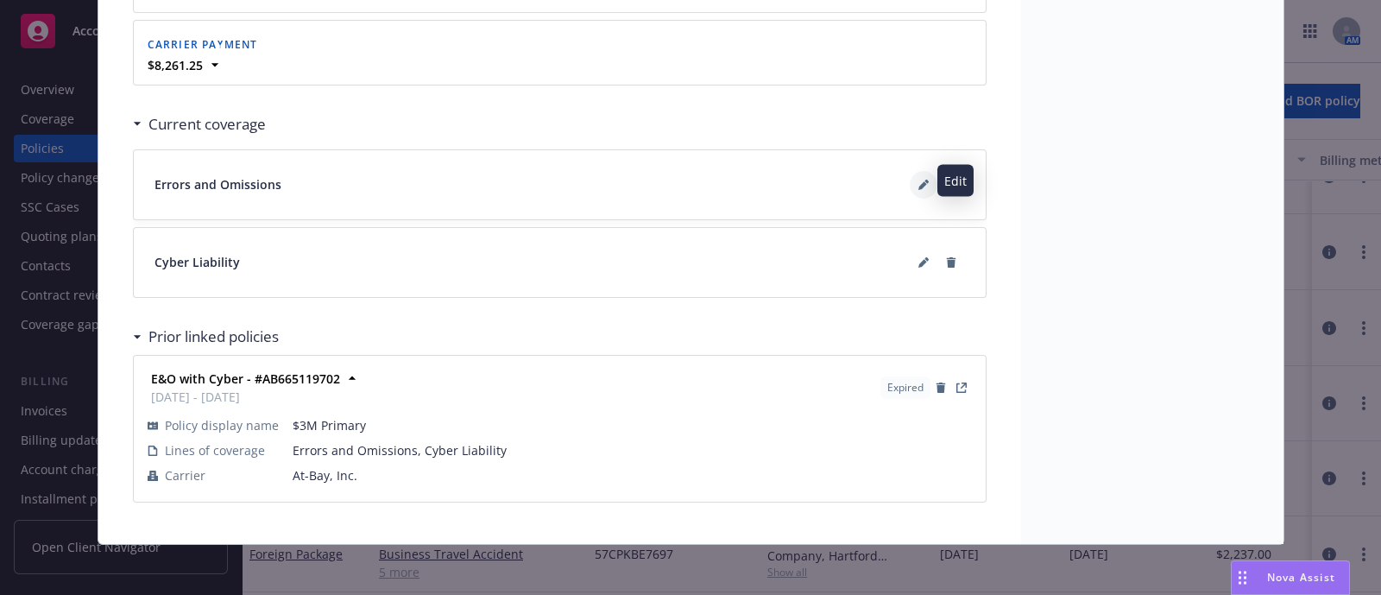
click at [910, 171] on button at bounding box center [924, 185] width 28 height 28
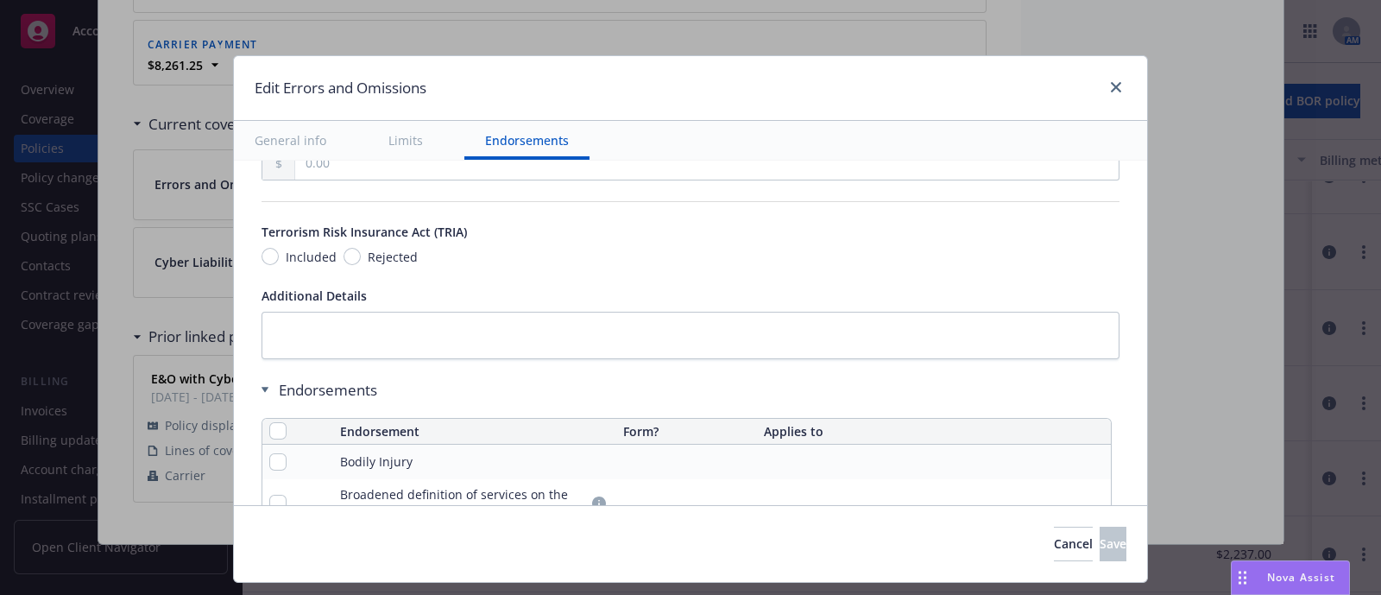
scroll to position [1225, 0]
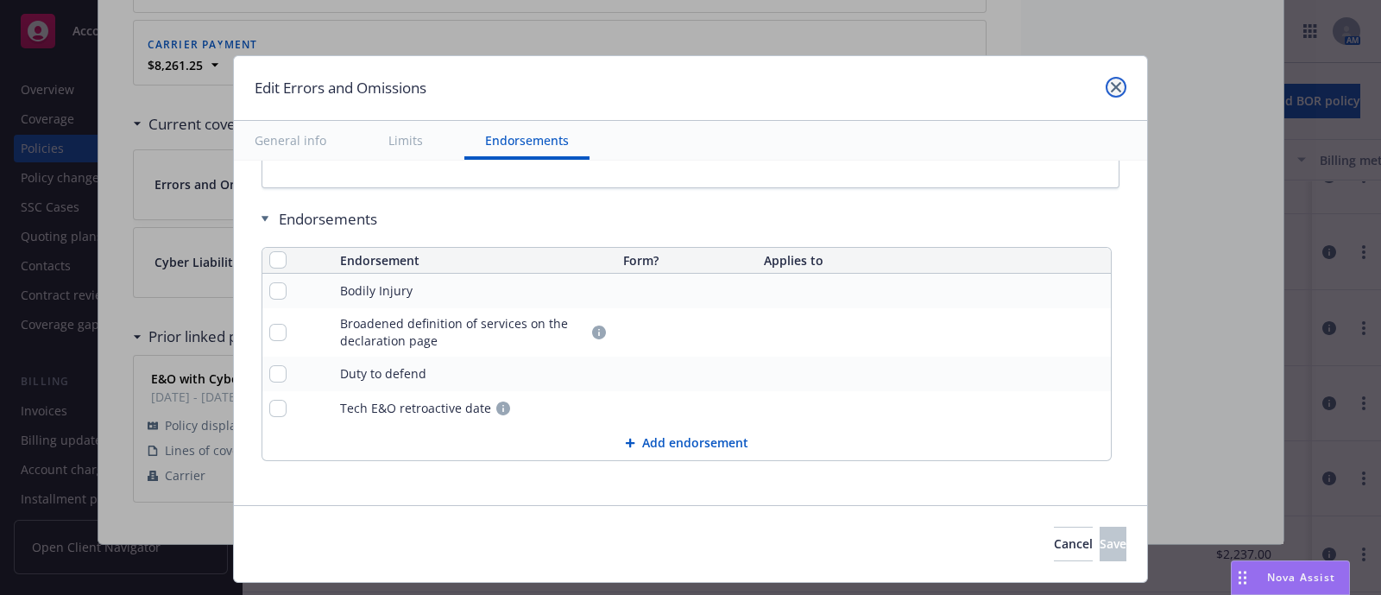
click at [1115, 84] on icon "close" at bounding box center [1116, 87] width 10 height 10
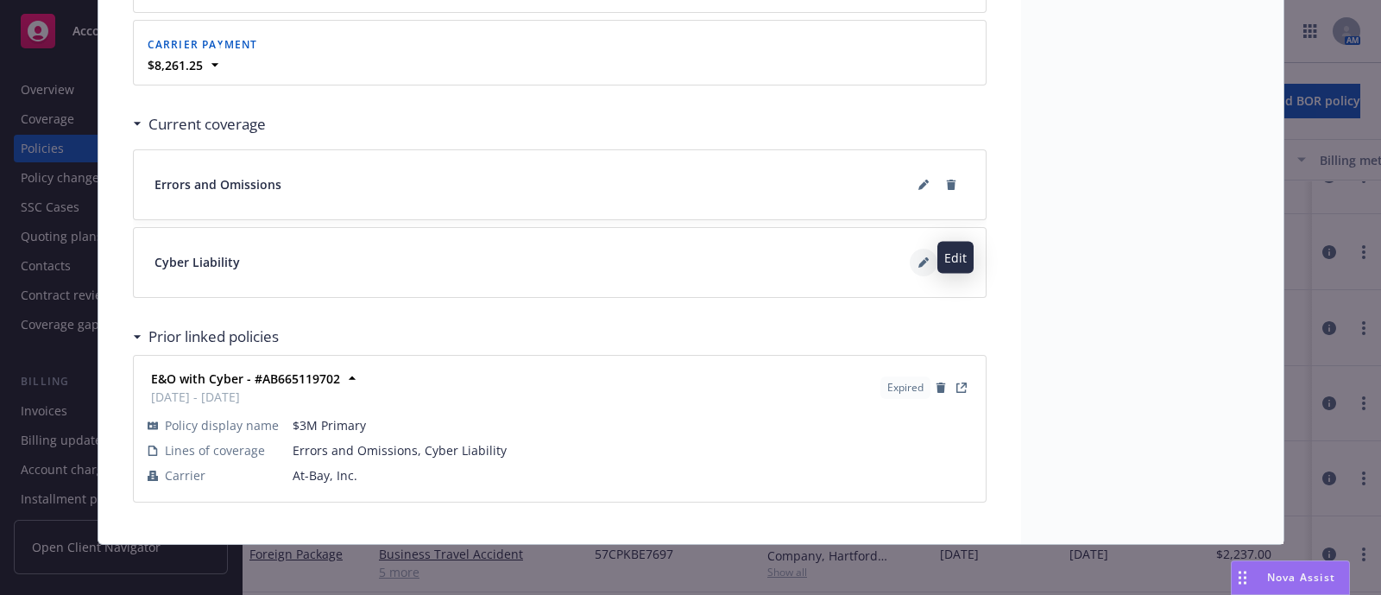
click at [910, 256] on button at bounding box center [924, 263] width 28 height 28
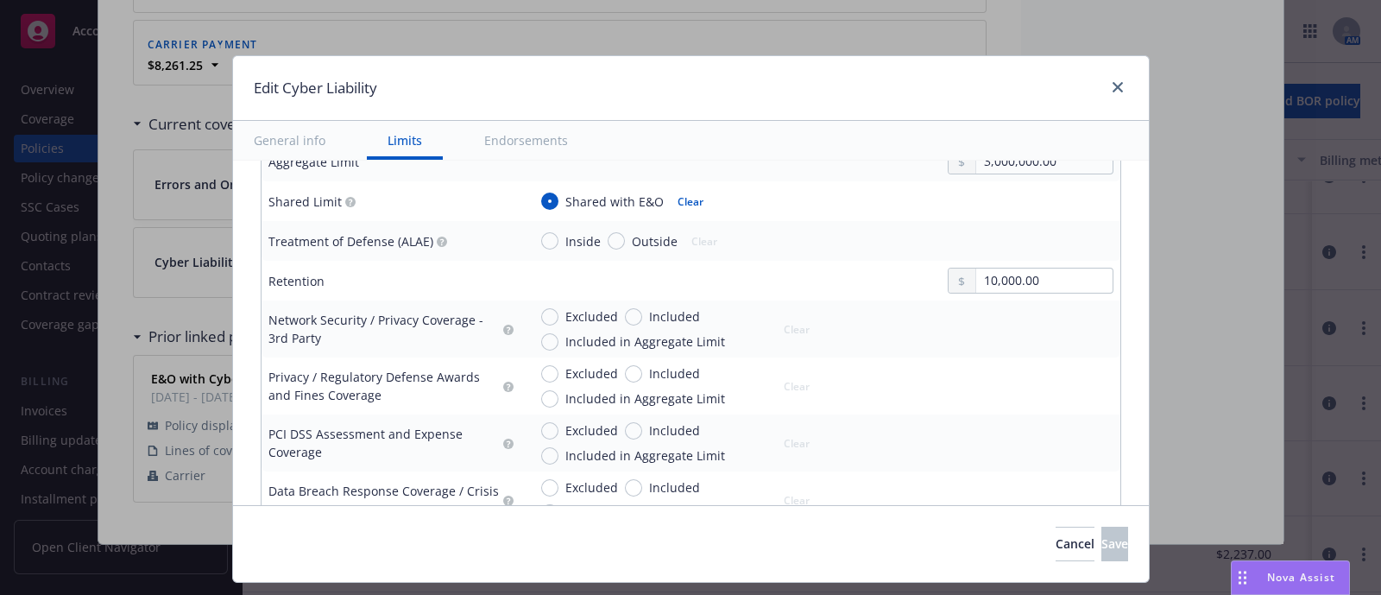
scroll to position [565, 0]
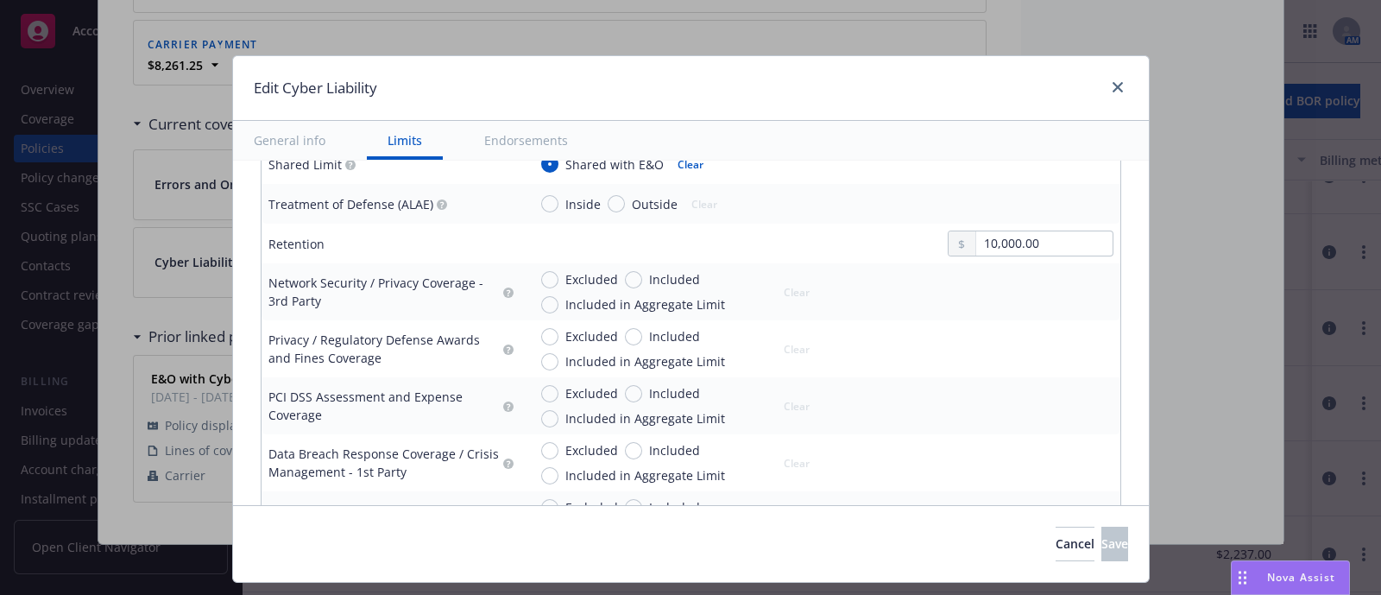
click at [625, 270] on div "Included" at bounding box center [662, 279] width 75 height 18
click at [625, 271] on input "Included" at bounding box center [633, 279] width 17 height 17
radio input "true"
drag, startPoint x: 960, startPoint y: 311, endPoint x: 975, endPoint y: 300, distance: 18.0
click at [975, 300] on div at bounding box center [1031, 301] width 166 height 26
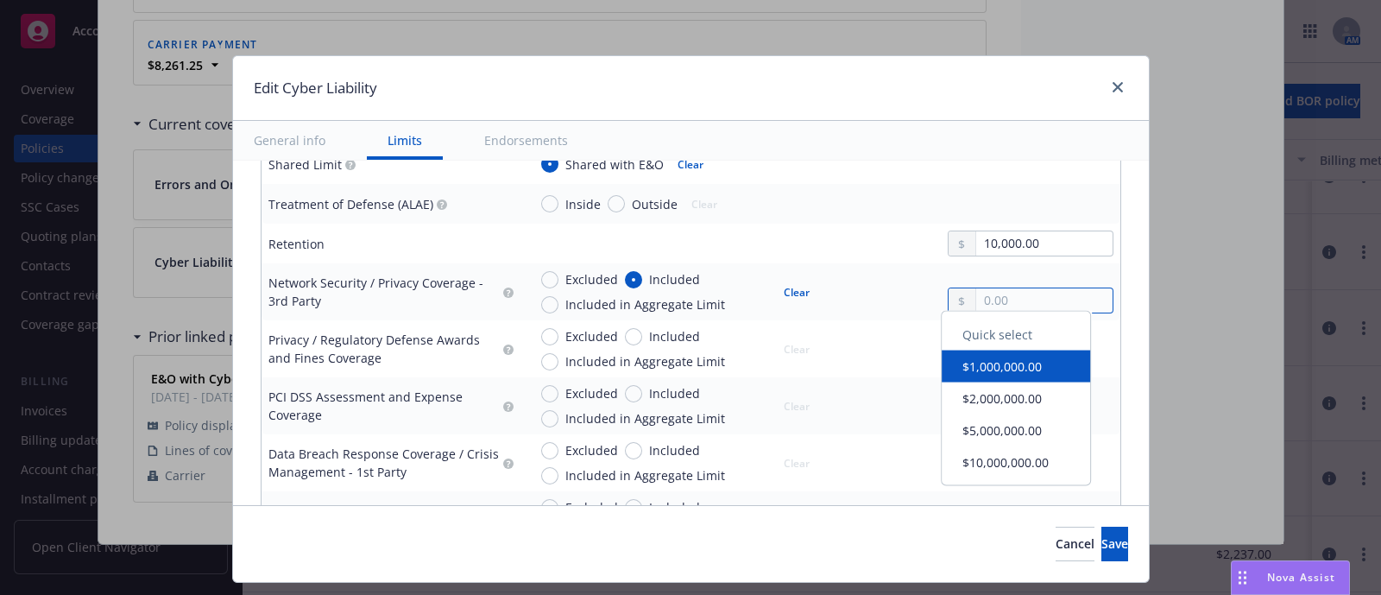
click at [976, 300] on input "text" at bounding box center [1044, 300] width 136 height 24
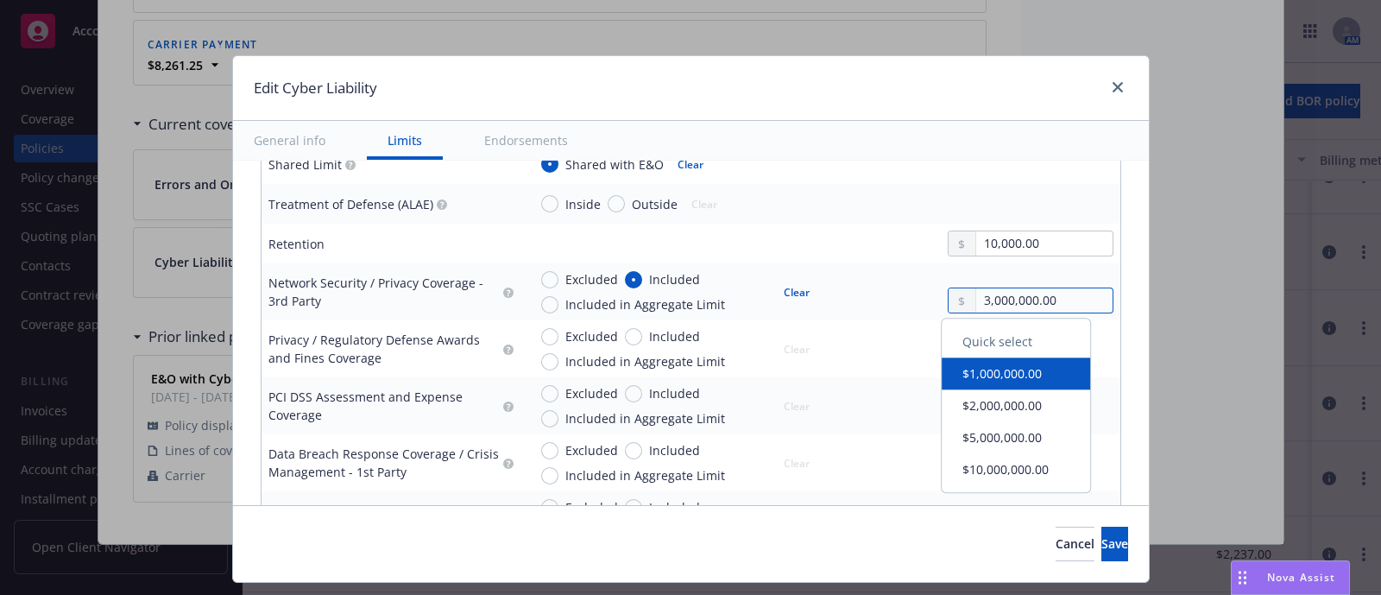
type input "3,000,000.00"
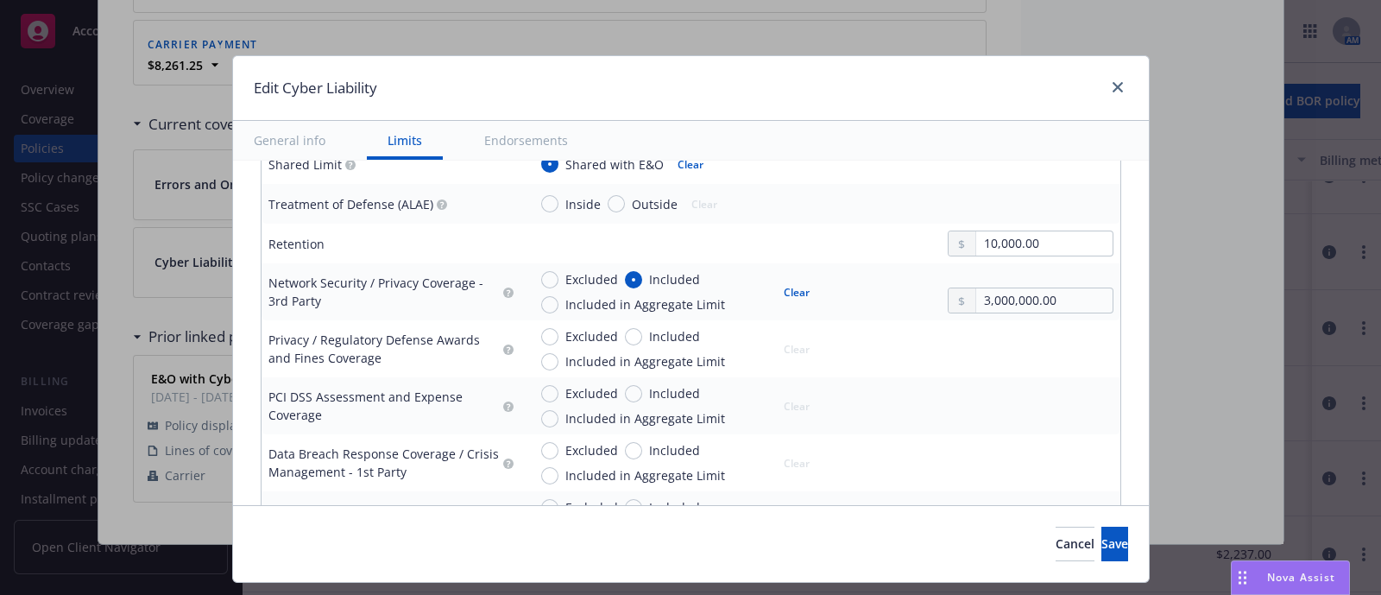
click at [865, 274] on div "Excluded Included Included in Aggregate Limit Clear 3,000,000.00" at bounding box center [821, 291] width 586 height 43
click at [625, 340] on input "Included" at bounding box center [633, 336] width 17 height 17
radio input "true"
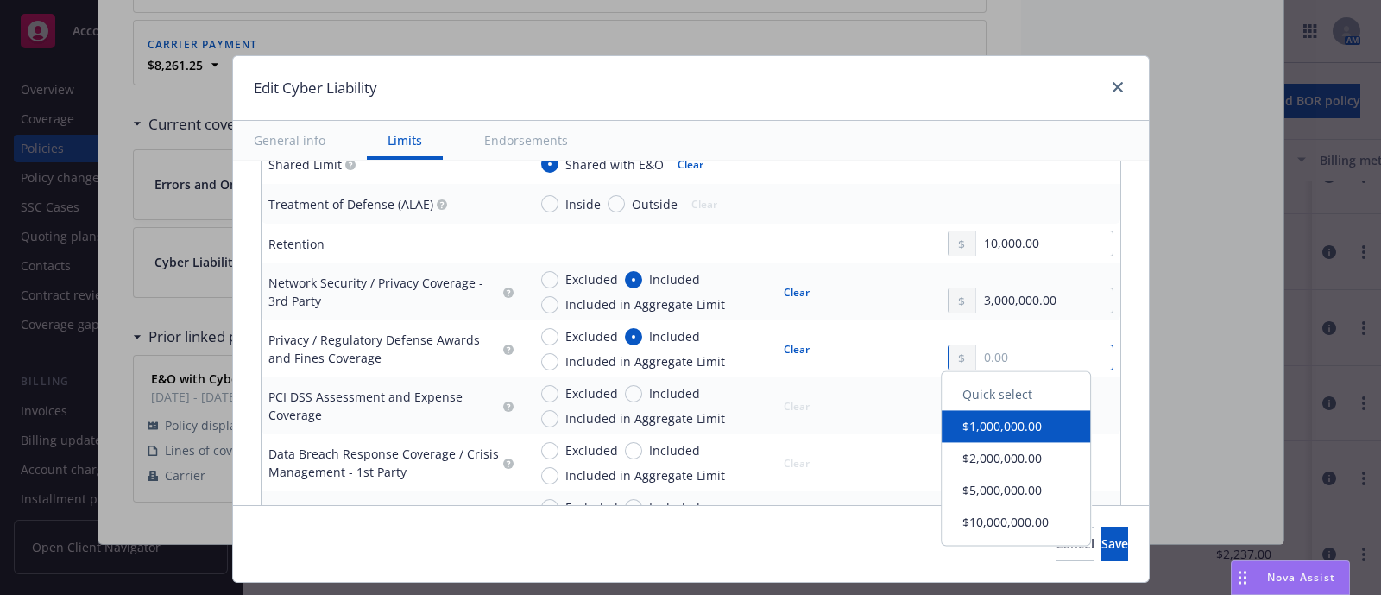
click at [1009, 363] on input "text" at bounding box center [1044, 357] width 136 height 24
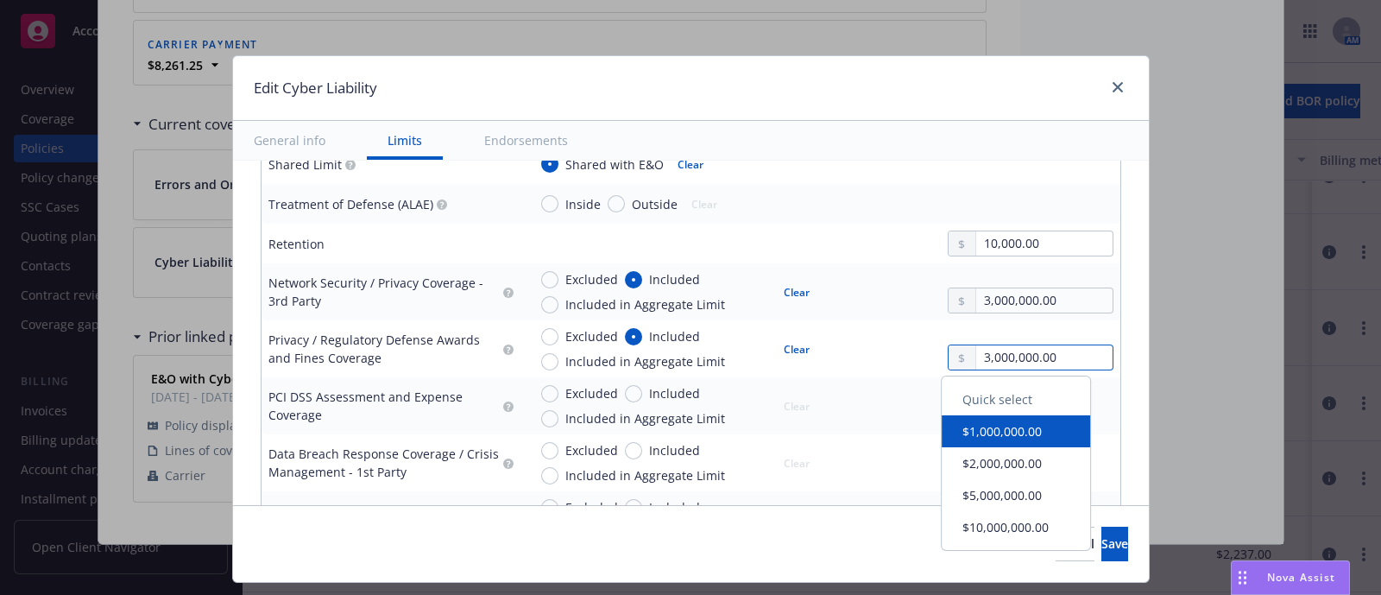
type input "3,000,000.00"
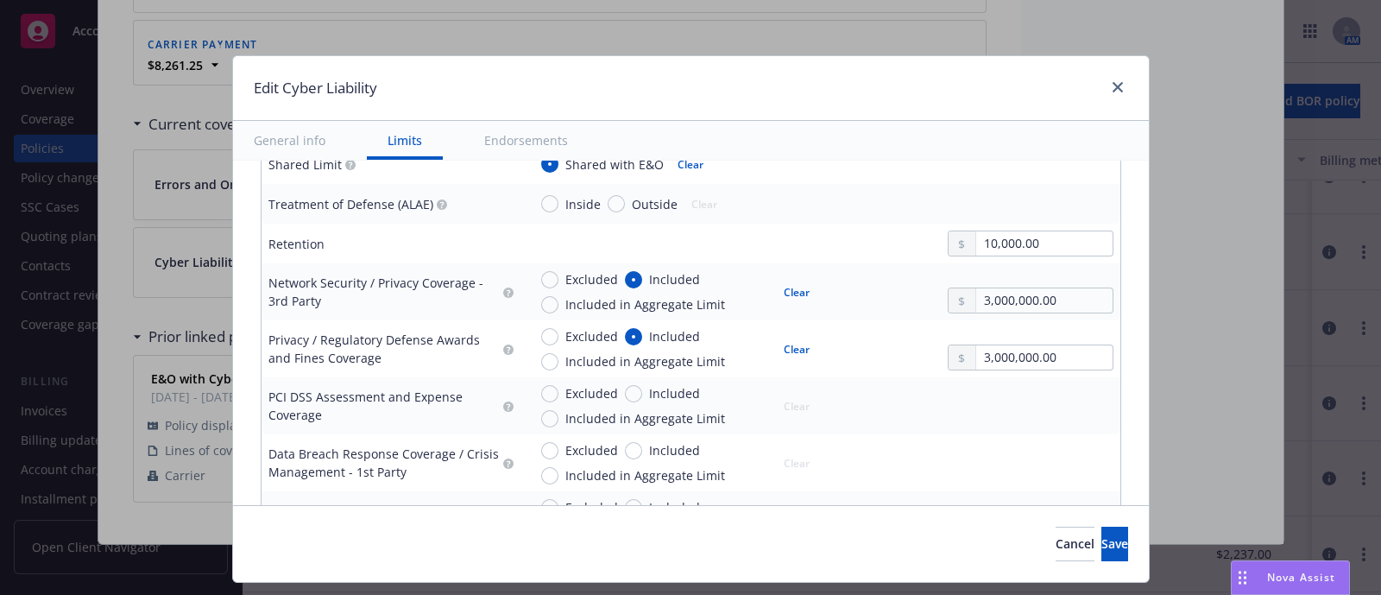
click at [872, 338] on div "Excluded Included Included in Aggregate Limit Clear 3,000,000.00" at bounding box center [821, 348] width 586 height 43
click at [578, 333] on span "Excluded" at bounding box center [592, 336] width 53 height 18
click at [559, 333] on input "Excluded" at bounding box center [549, 336] width 17 height 17
radio input "true"
click at [625, 334] on input "Included" at bounding box center [633, 336] width 17 height 17
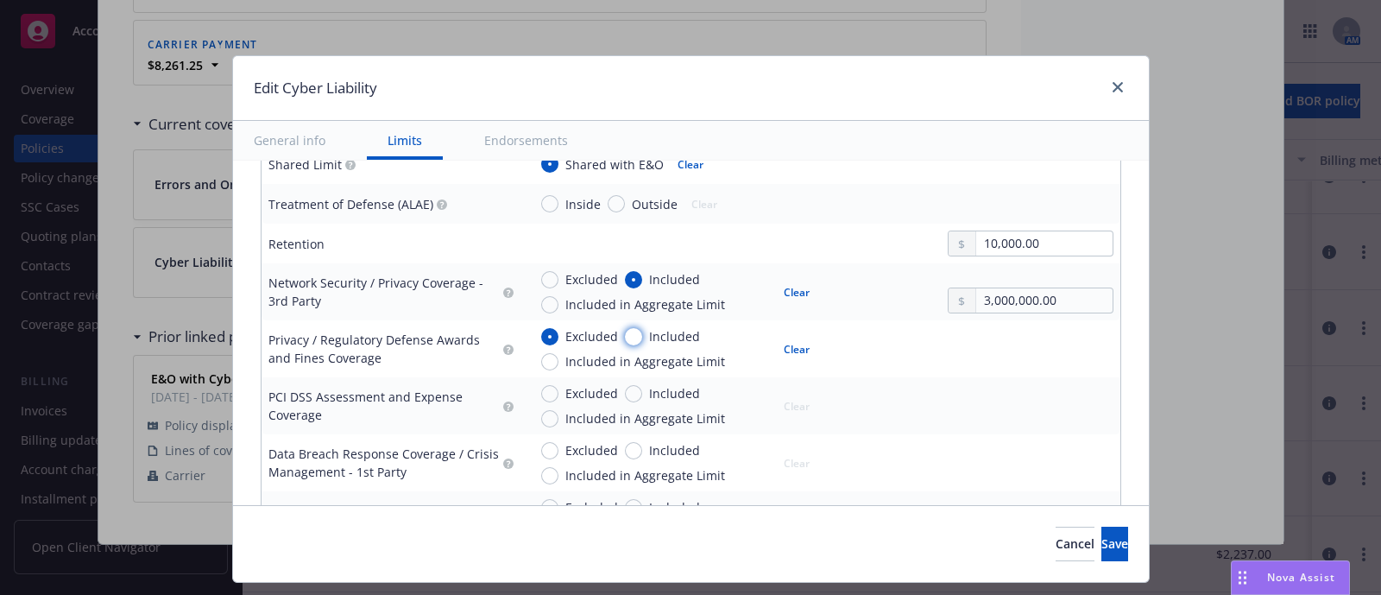
radio input "true"
click at [1039, 353] on input "text" at bounding box center [1044, 357] width 136 height 24
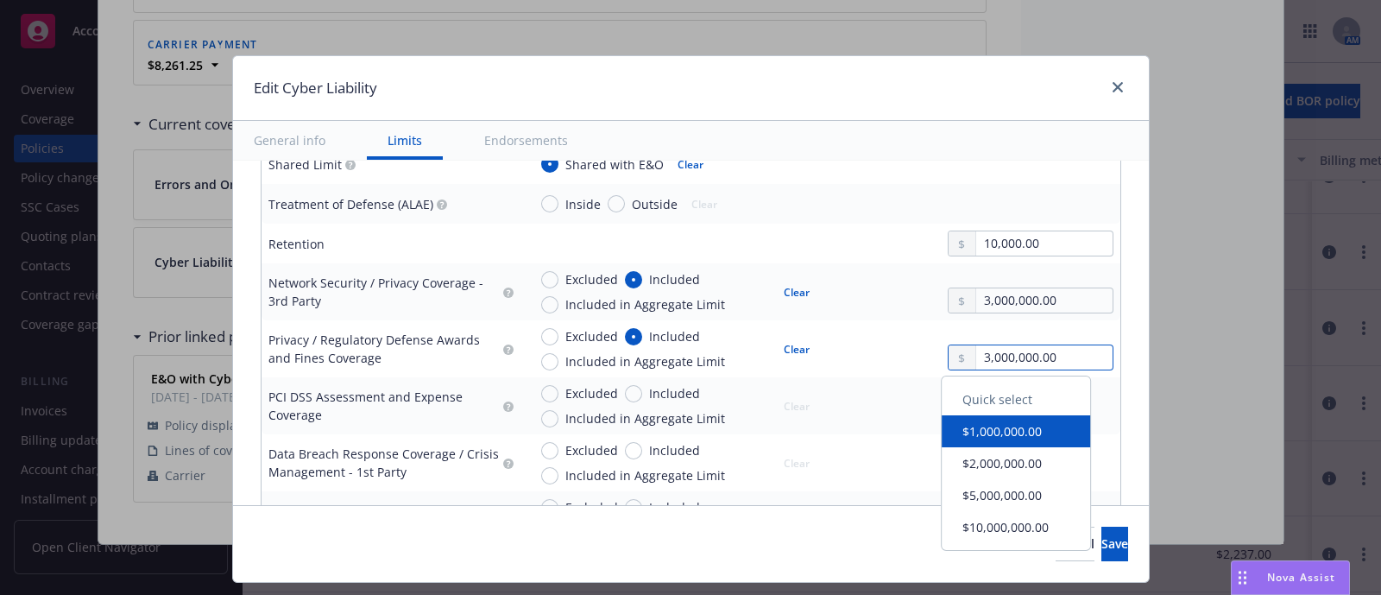
type input "3,000,000.00"
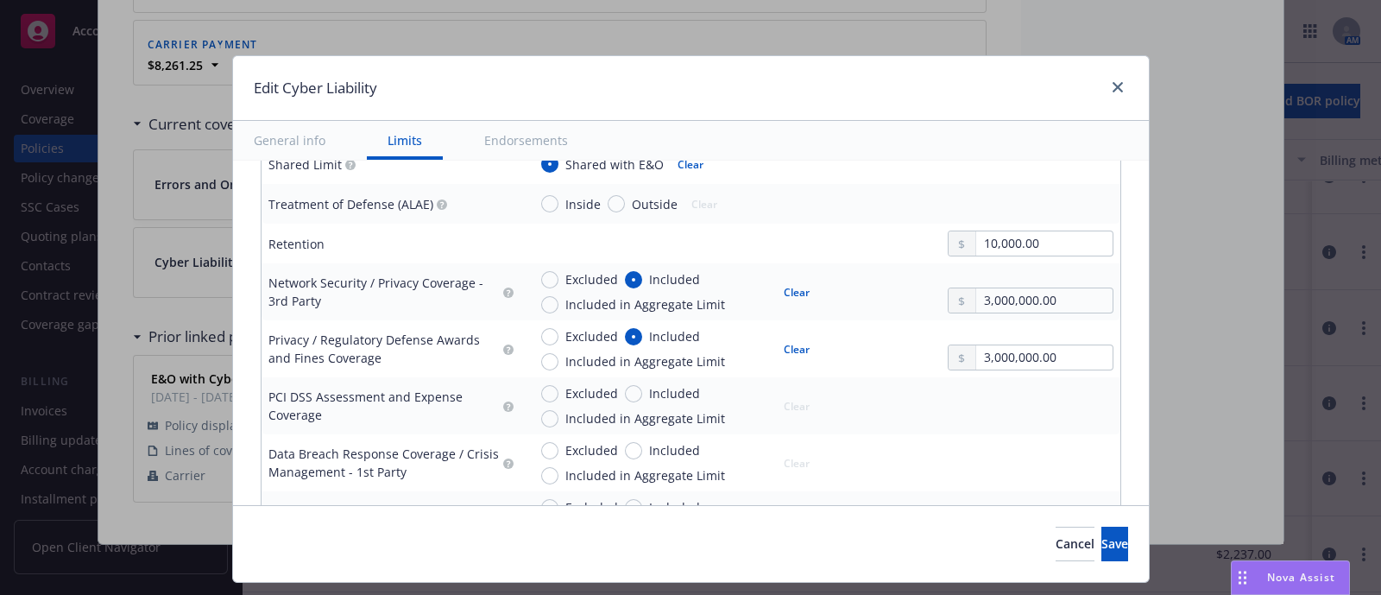
click at [850, 342] on div "Excluded Included Included in Aggregate Limit Clear 3,000,000.00" at bounding box center [821, 348] width 586 height 43
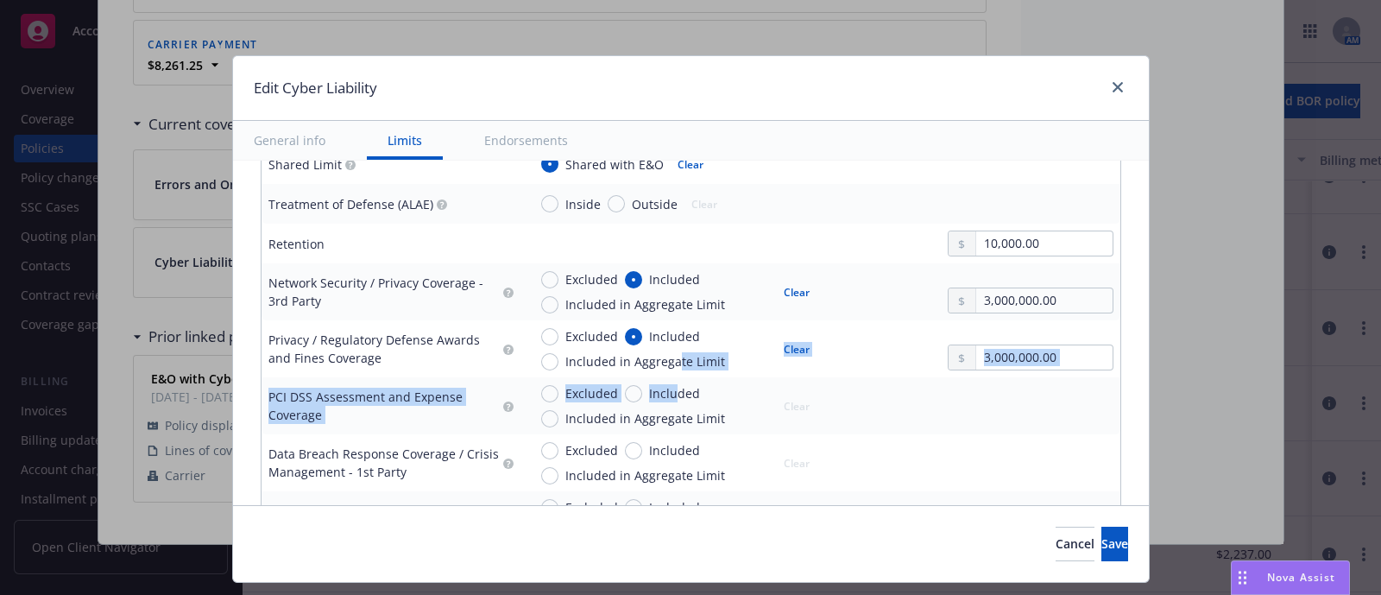
drag, startPoint x: 663, startPoint y: 374, endPoint x: 665, endPoint y: 386, distance: 12.2
click at [665, 386] on span "Included" at bounding box center [674, 393] width 51 height 18
click at [642, 386] on input "Included" at bounding box center [633, 393] width 17 height 17
radio input "true"
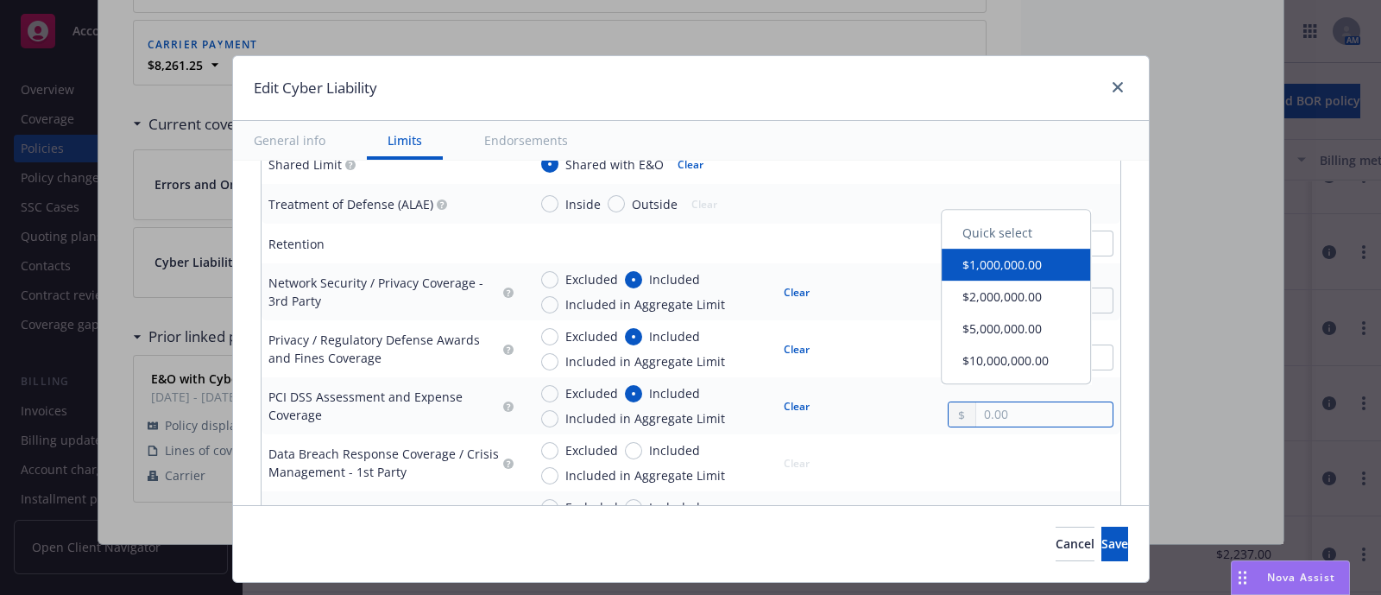
click at [1030, 412] on input "text" at bounding box center [1044, 414] width 136 height 24
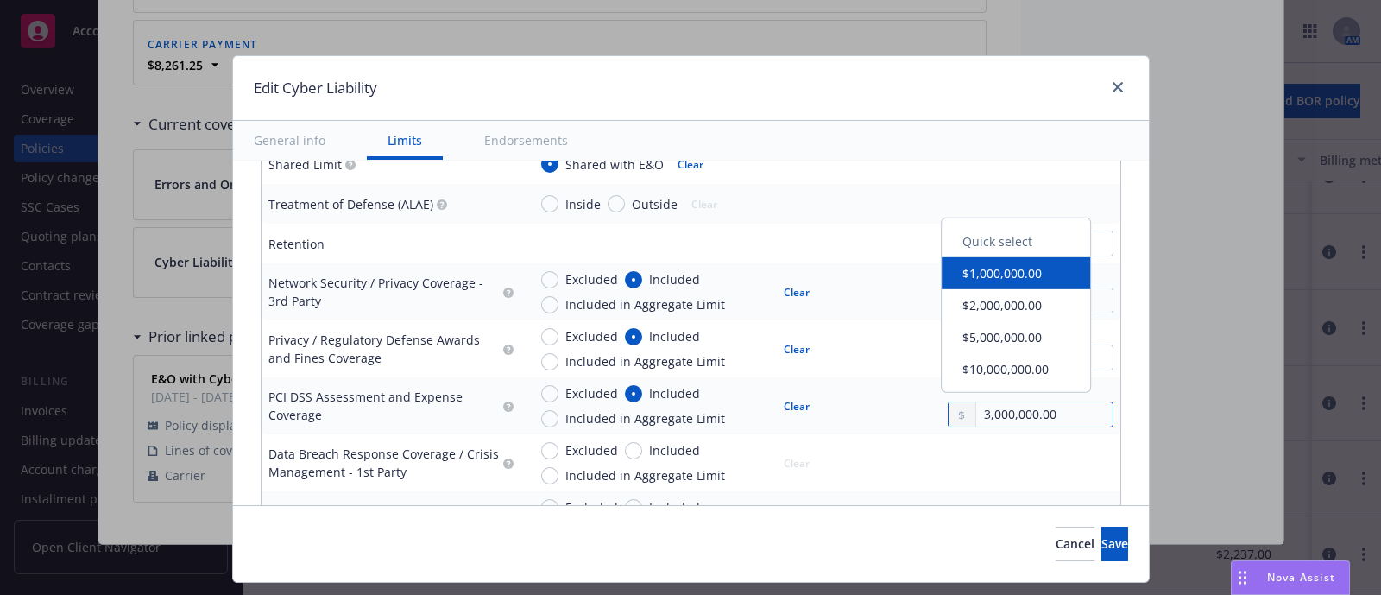
type input "3,000,000.00"
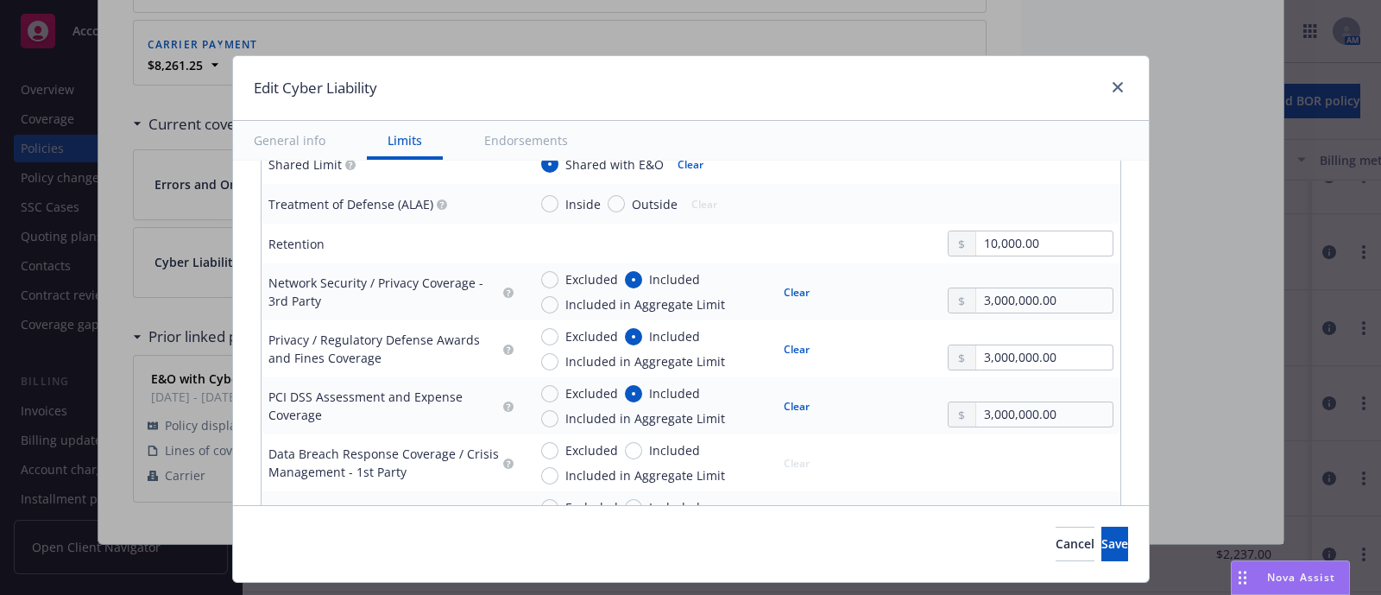
click at [885, 412] on div "Excluded Included Included in Aggregate Limit Clear 3,000,000.00" at bounding box center [821, 405] width 586 height 43
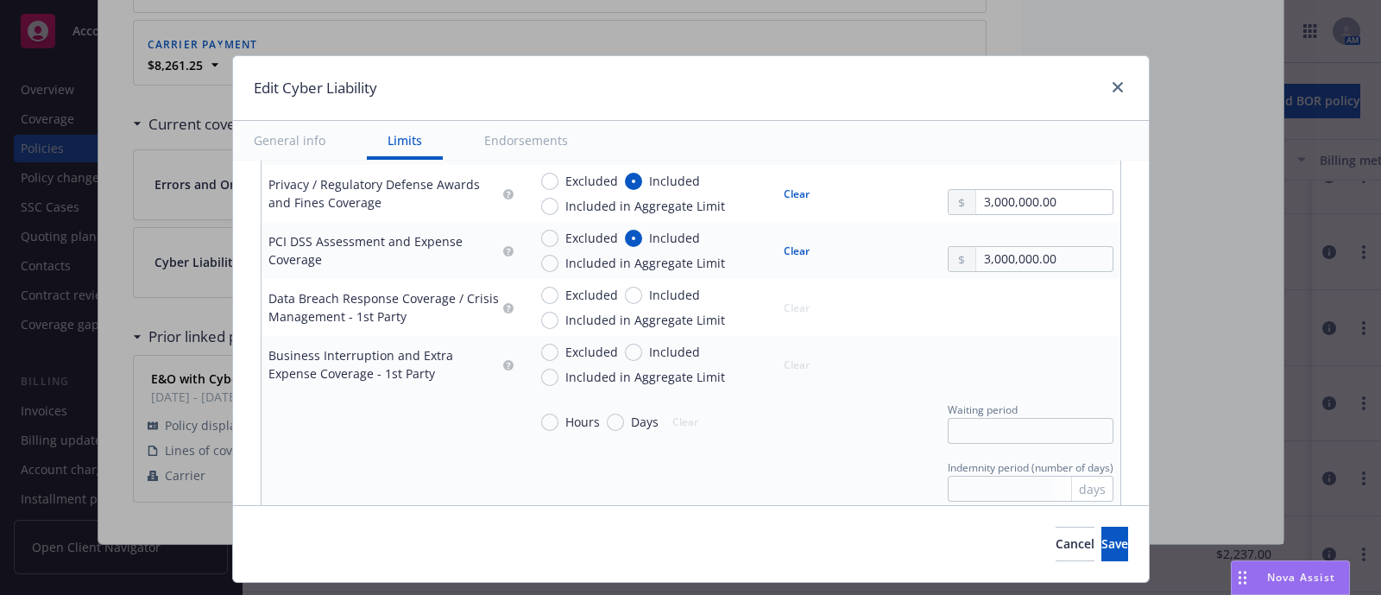
scroll to position [722, 0]
click at [649, 292] on span "Included" at bounding box center [674, 293] width 51 height 18
click at [641, 292] on input "Included" at bounding box center [633, 293] width 17 height 17
radio input "true"
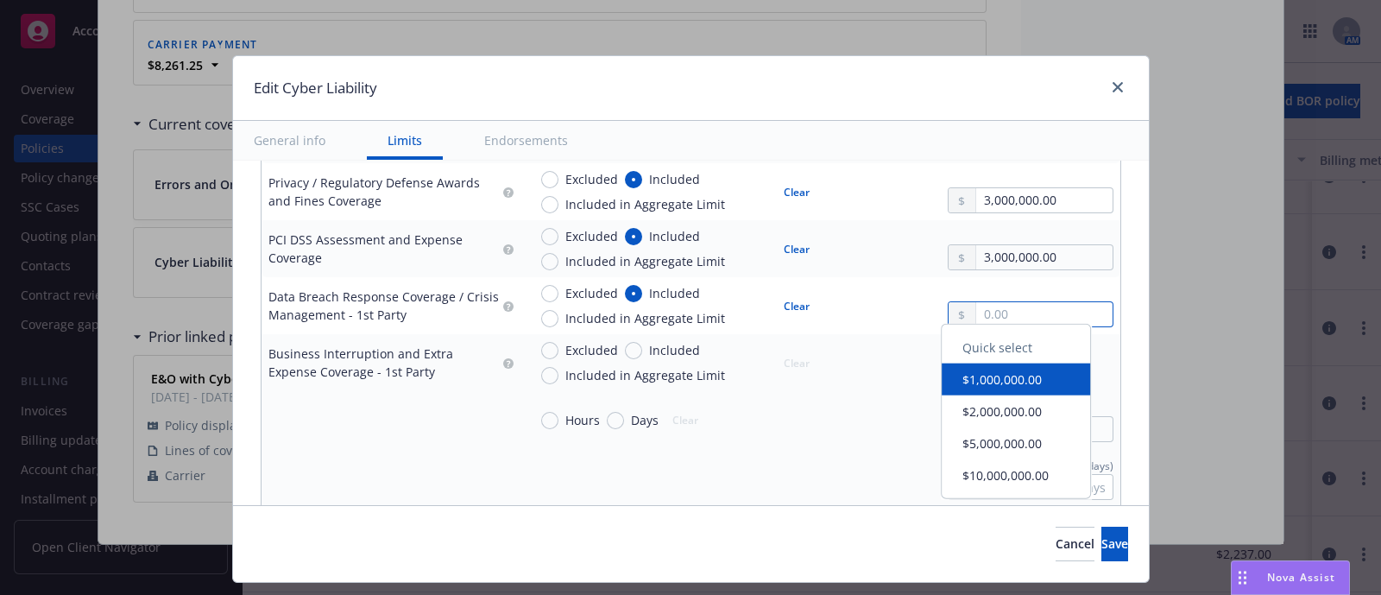
click at [1008, 323] on input "text" at bounding box center [1044, 314] width 136 height 24
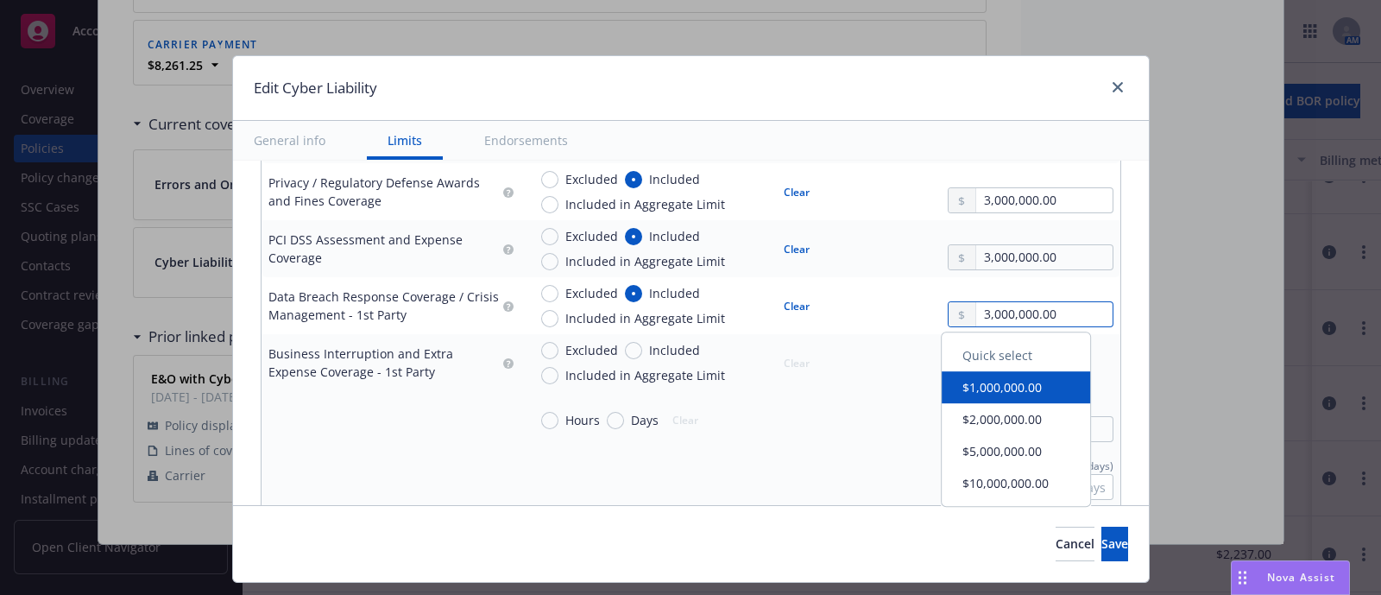
type input "3,000,000.00"
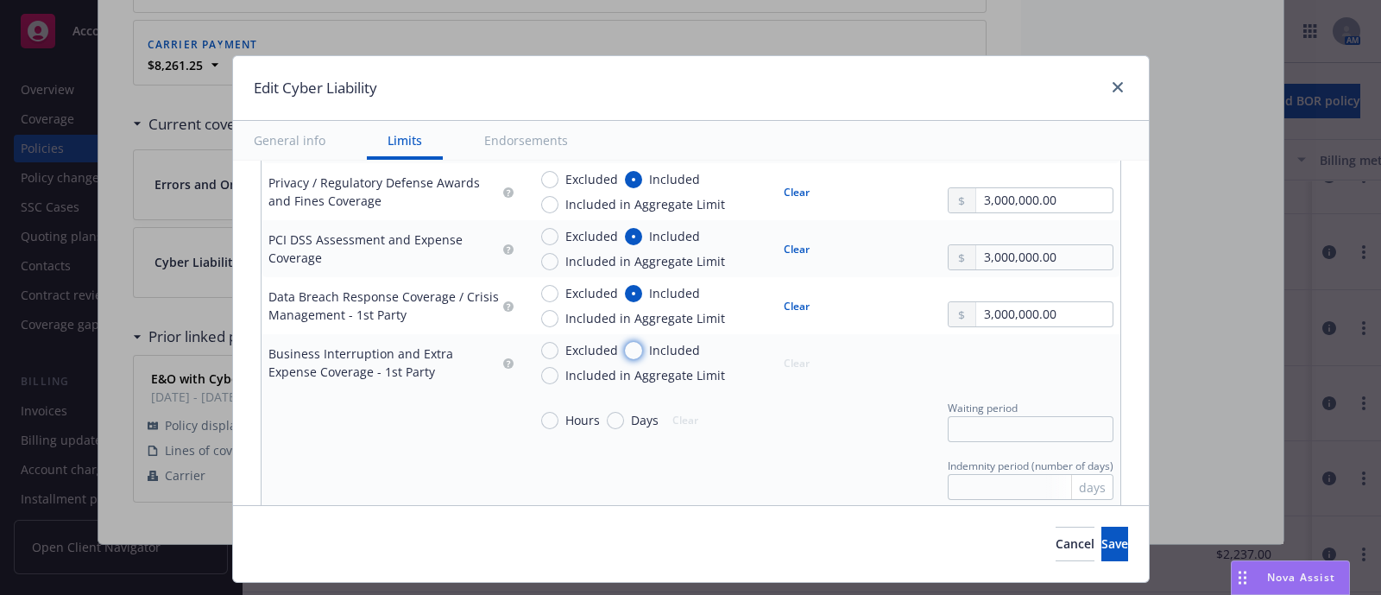
click at [625, 351] on input "Included" at bounding box center [633, 350] width 17 height 17
radio input "true"
click at [976, 366] on input "text" at bounding box center [1044, 371] width 136 height 24
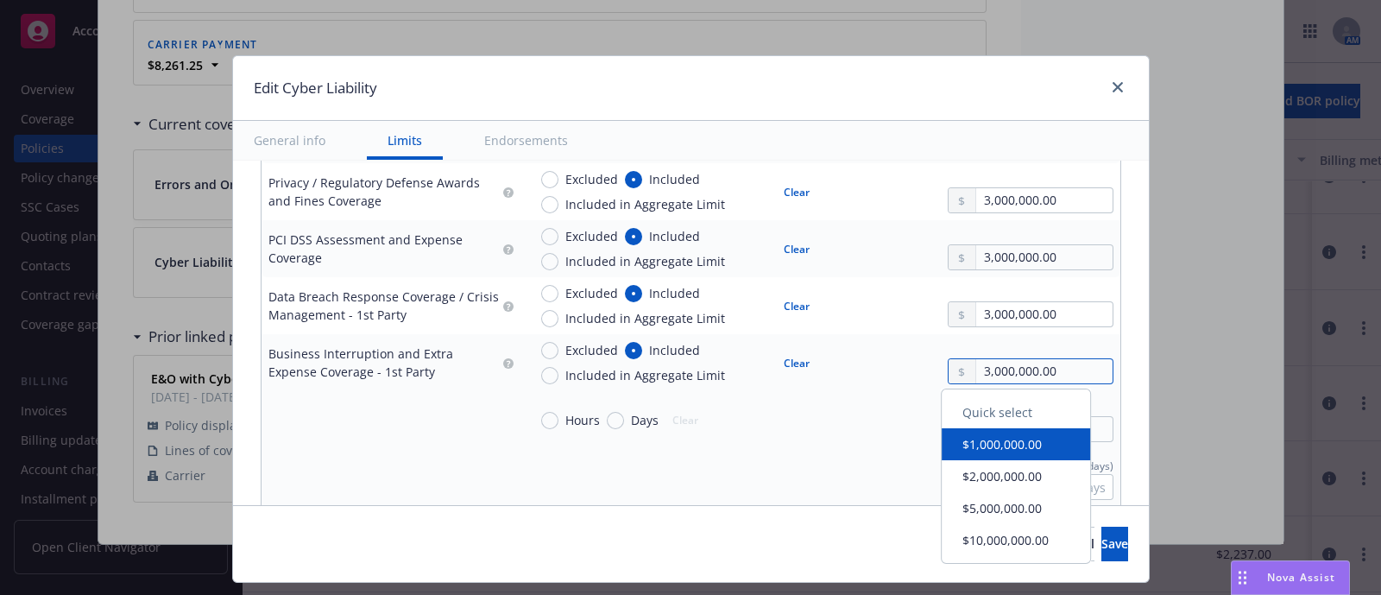
type input "3,000,000.00"
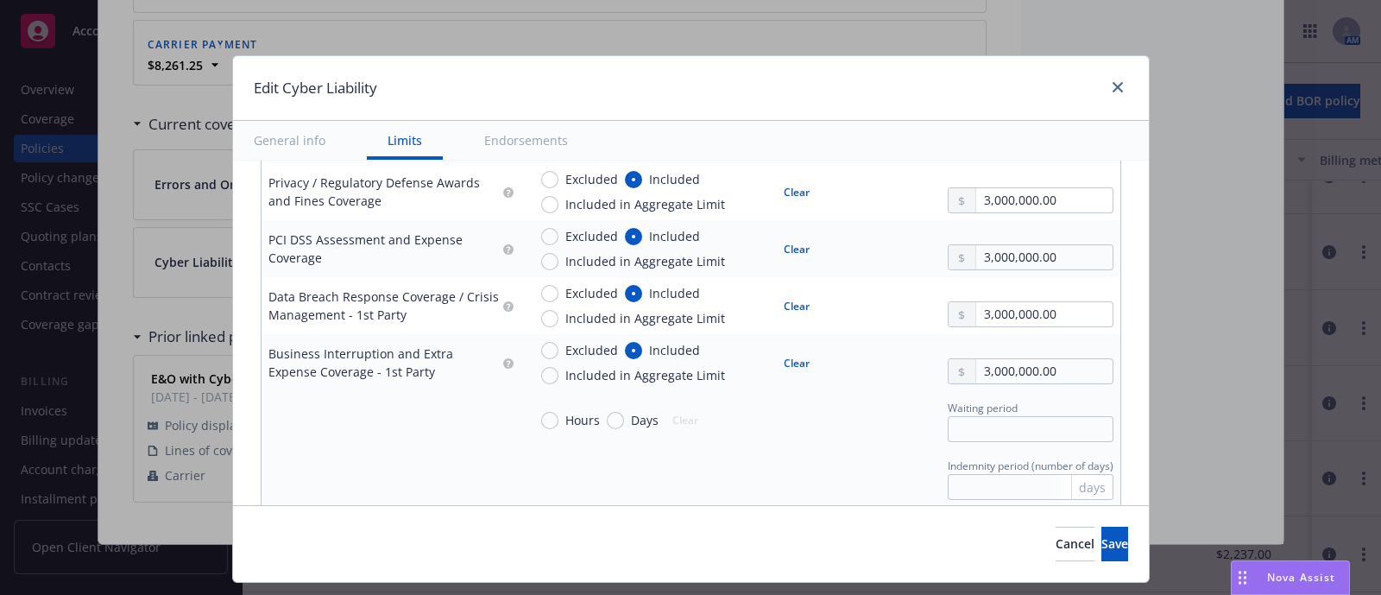
click at [845, 466] on div "Indemnity period (number of days) days" at bounding box center [821, 478] width 586 height 44
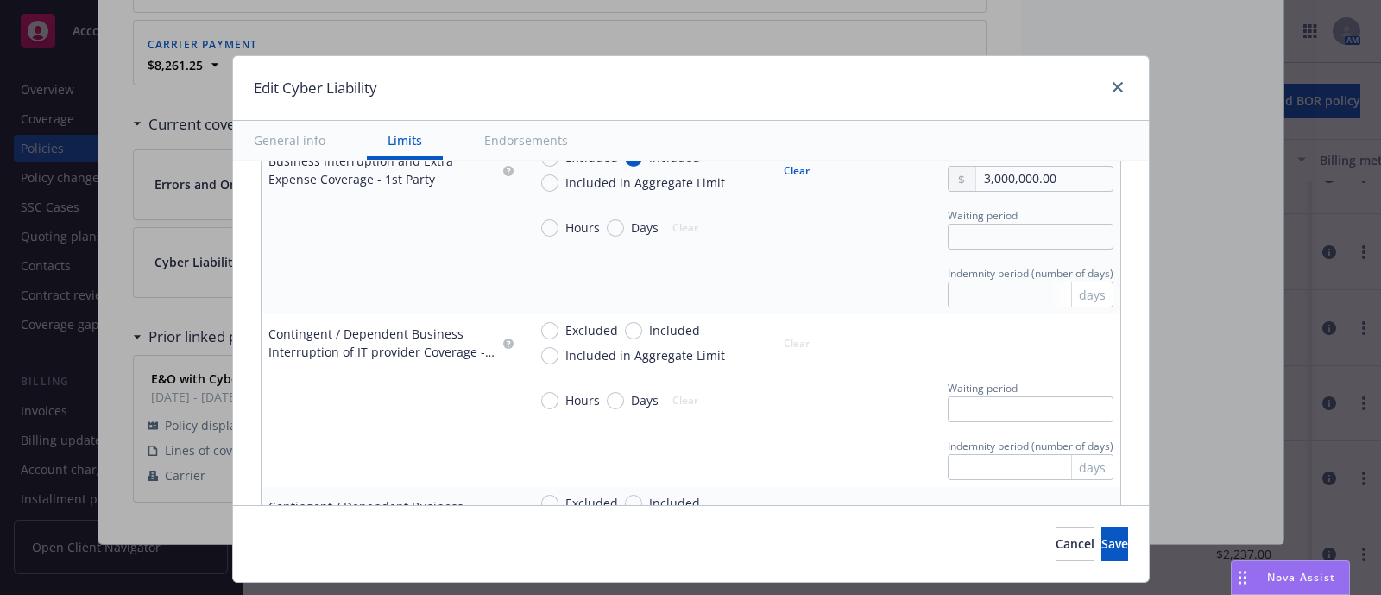
scroll to position [913, 0]
click at [642, 328] on span "Included" at bounding box center [671, 332] width 58 height 18
click at [635, 328] on input "Included" at bounding box center [633, 332] width 17 height 17
radio input "true"
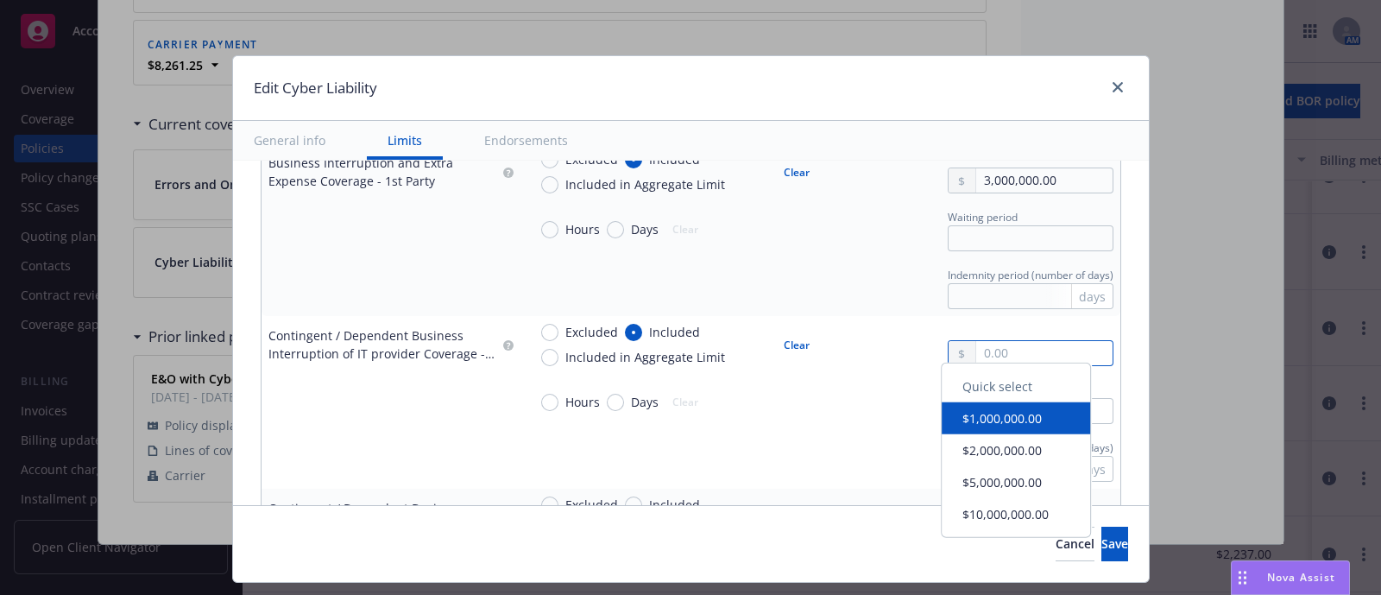
click at [1014, 349] on input "text" at bounding box center [1044, 353] width 136 height 24
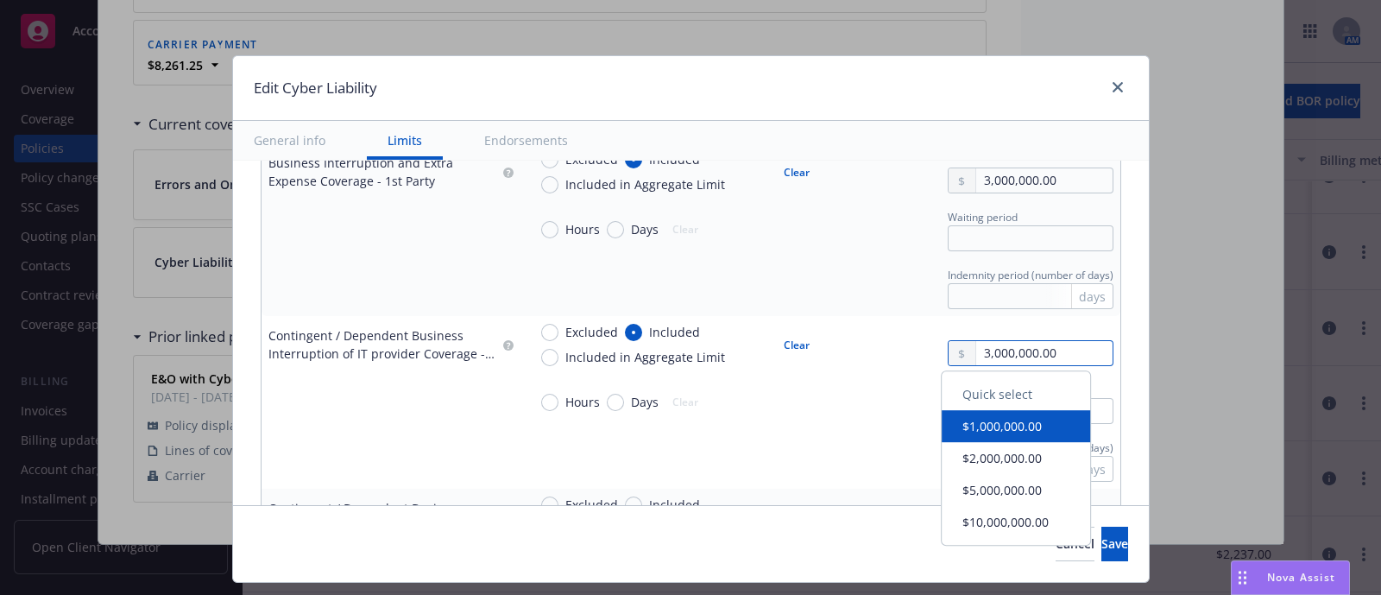
type input "3,000,000.00"
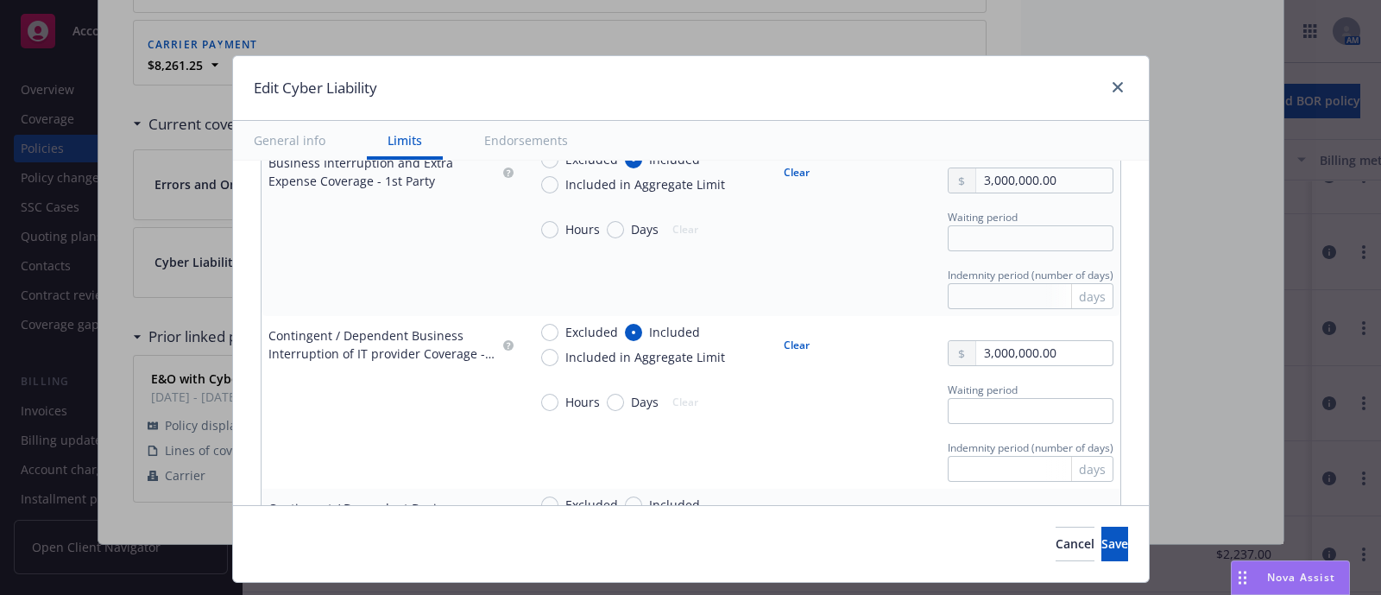
click at [363, 445] on td at bounding box center [391, 460] width 259 height 58
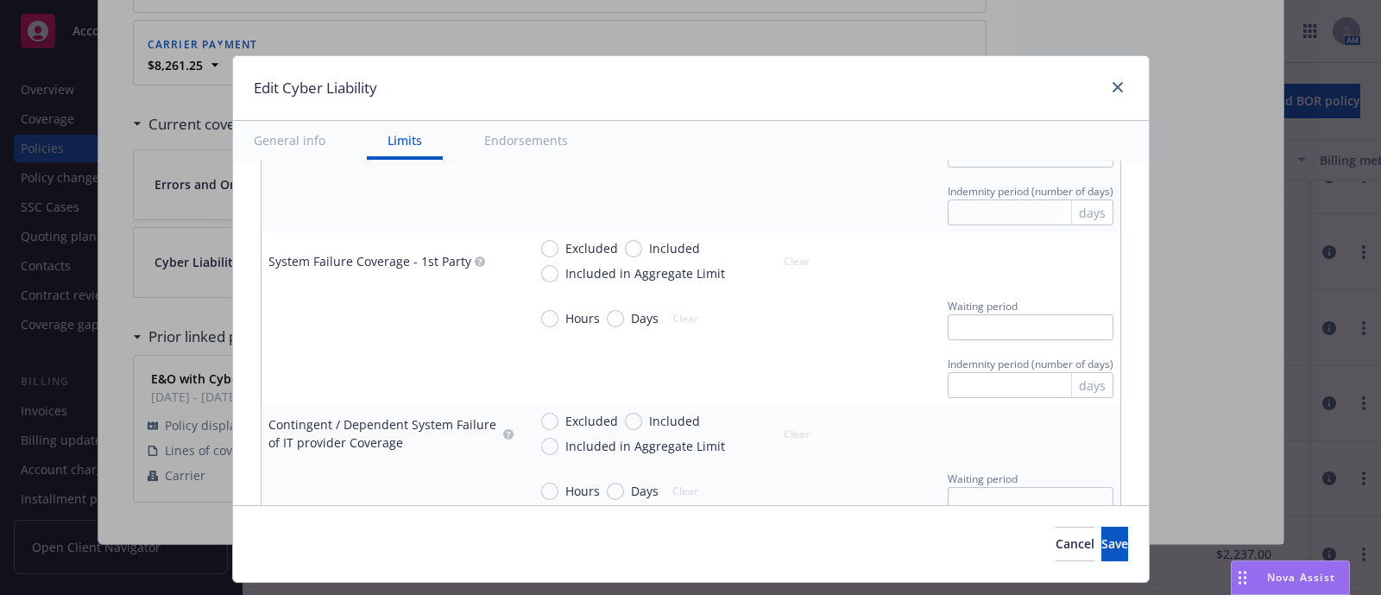
scroll to position [1355, 0]
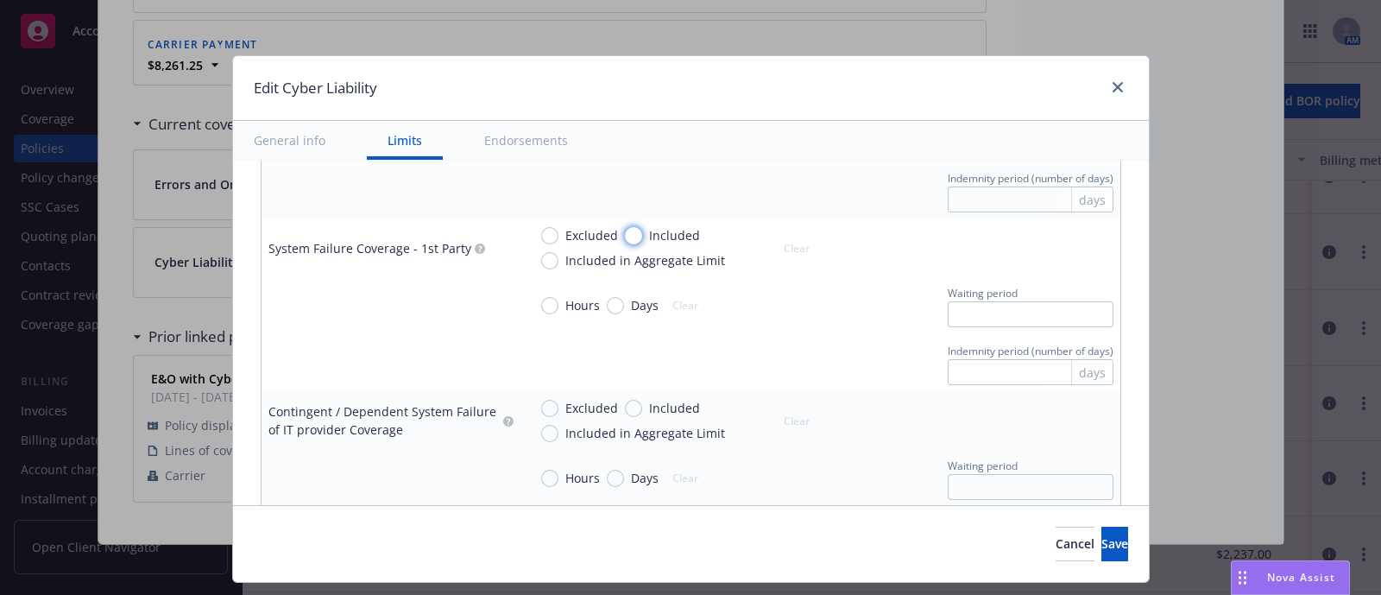
click at [625, 231] on input "Included" at bounding box center [633, 235] width 17 height 17
radio input "true"
click at [993, 258] on input "text" at bounding box center [1044, 256] width 136 height 24
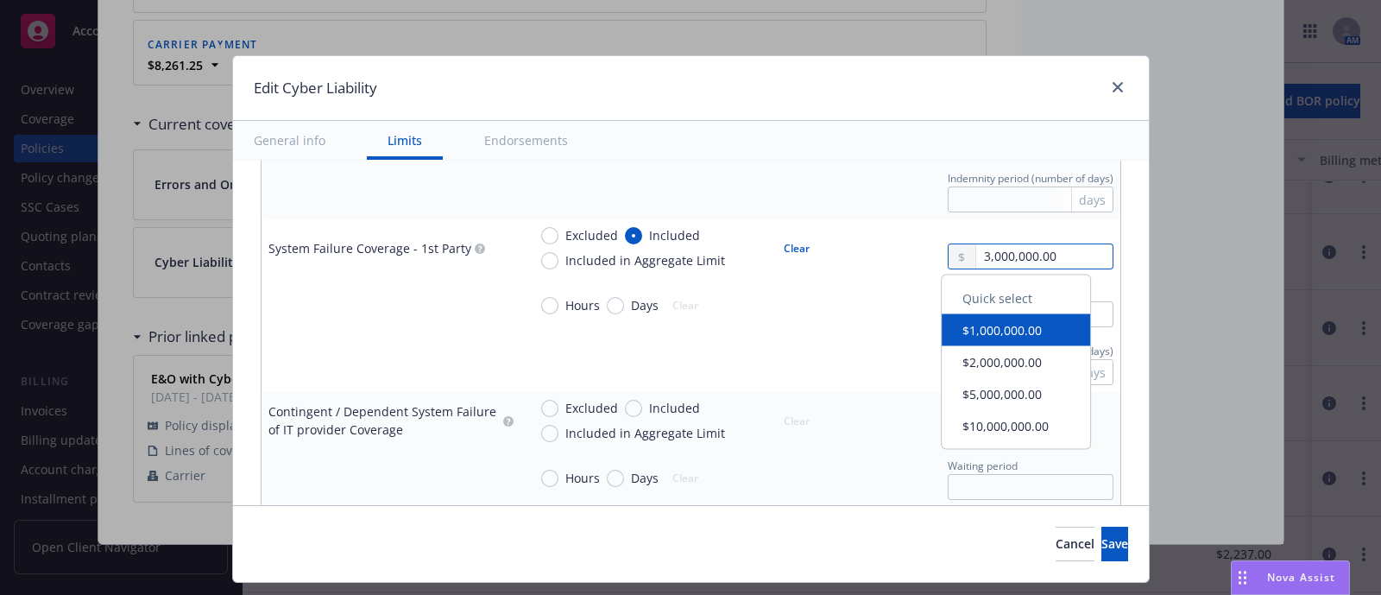
type input "3,000,000.00"
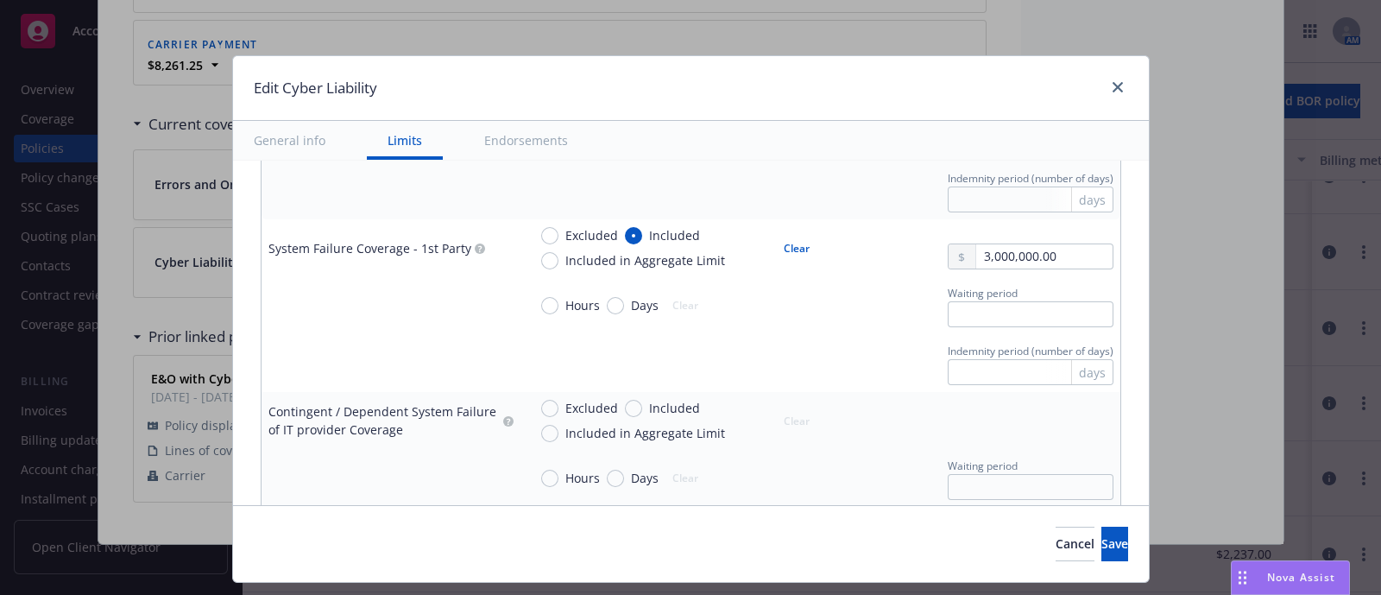
click at [837, 304] on div "Hours Days Clear Waiting period" at bounding box center [821, 305] width 586 height 44
click at [566, 306] on span "Hours" at bounding box center [583, 305] width 35 height 18
click at [559, 306] on input "Hours" at bounding box center [549, 305] width 17 height 17
radio input "true"
click at [949, 321] on input "text" at bounding box center [1031, 314] width 166 height 26
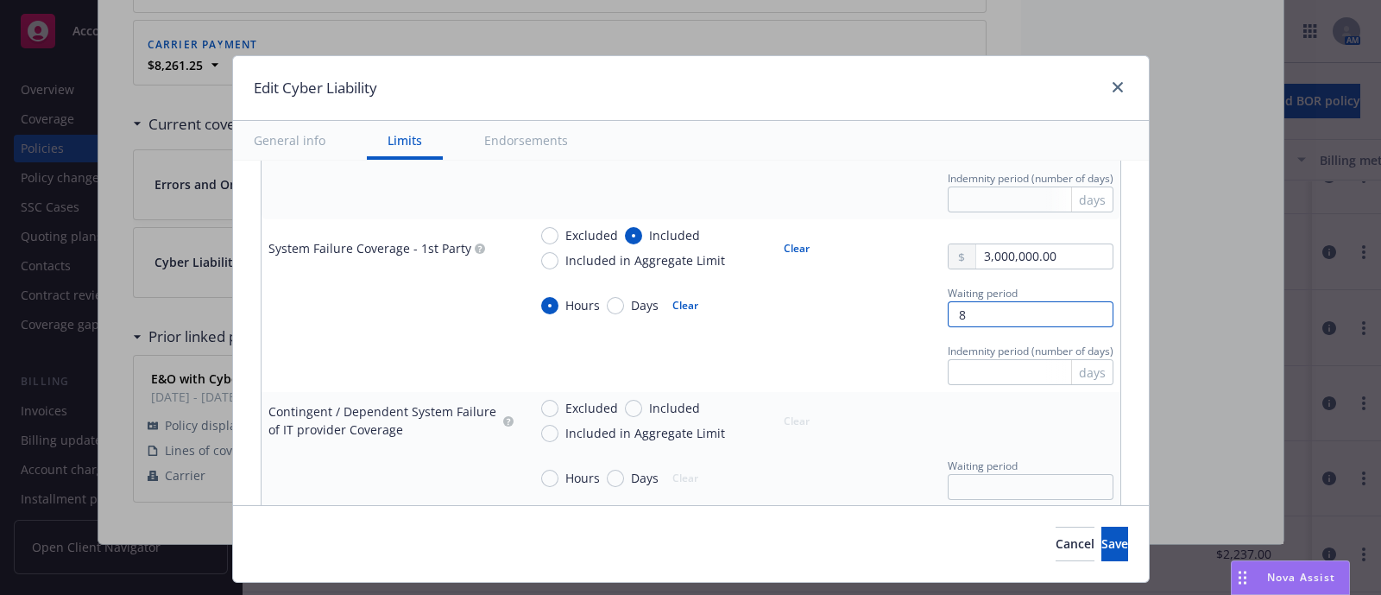
type input "8"
click at [768, 324] on div "Hours Days Clear" at bounding box center [675, 305] width 294 height 44
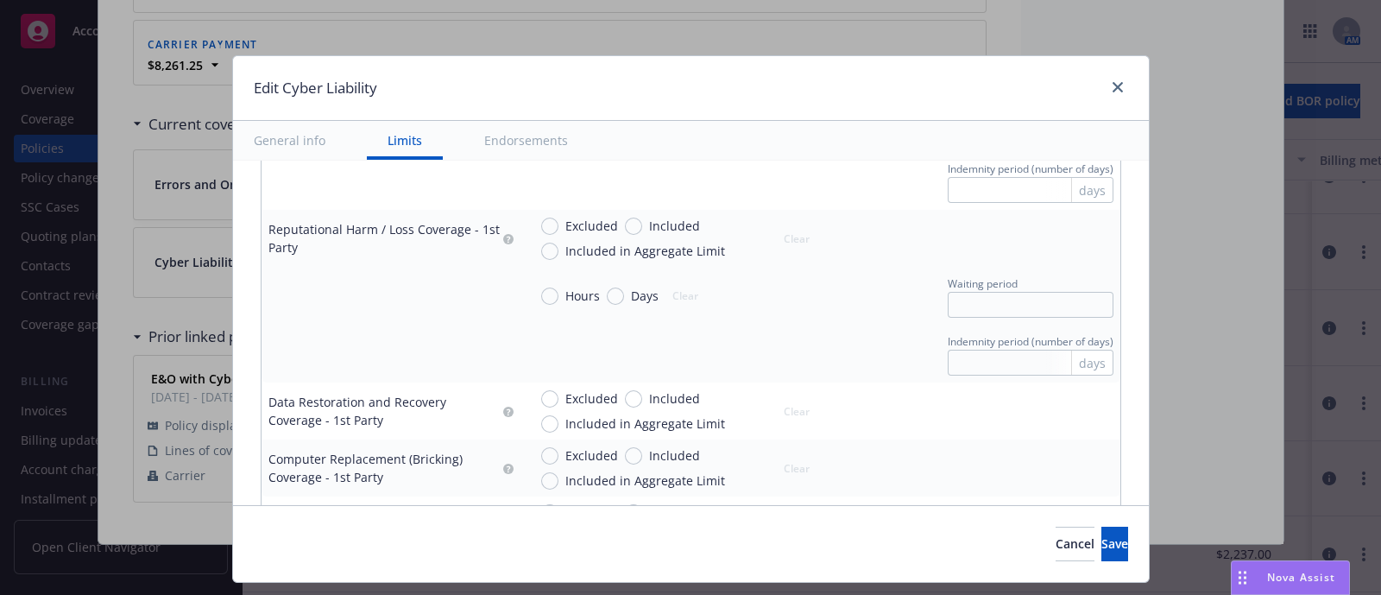
scroll to position [1924, 0]
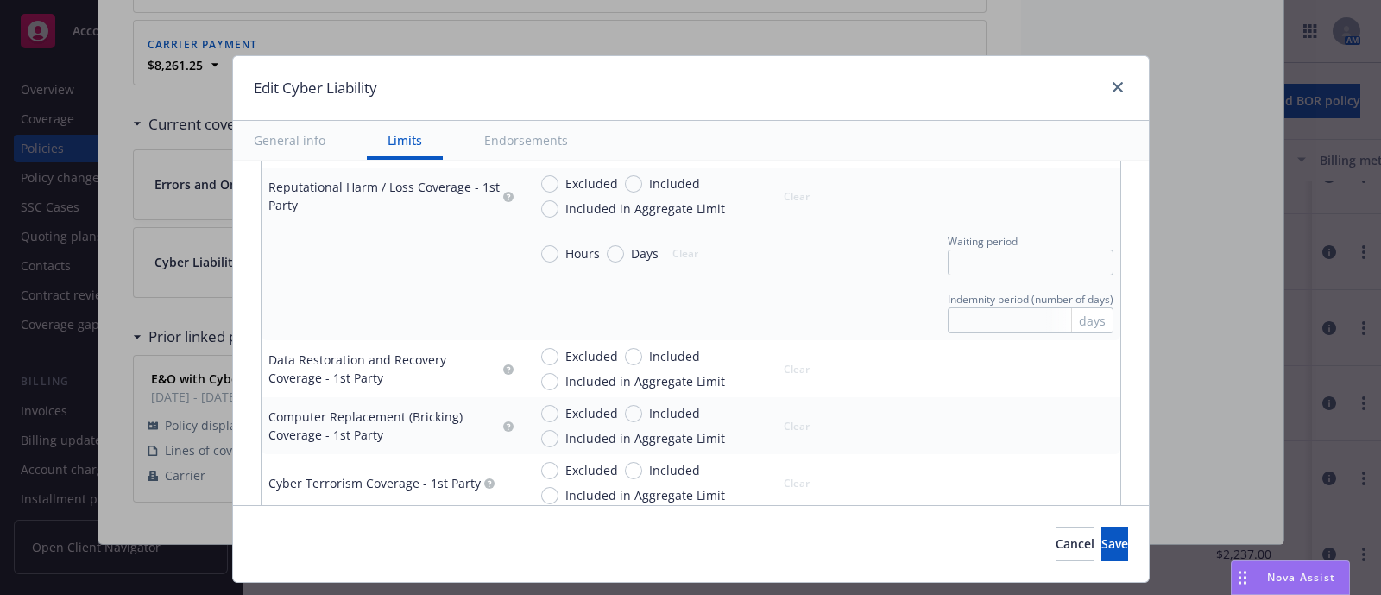
click at [609, 204] on span "Included in Aggregate Limit" at bounding box center [646, 208] width 160 height 18
click at [559, 204] on input "Included in Aggregate Limit" at bounding box center [549, 208] width 17 height 17
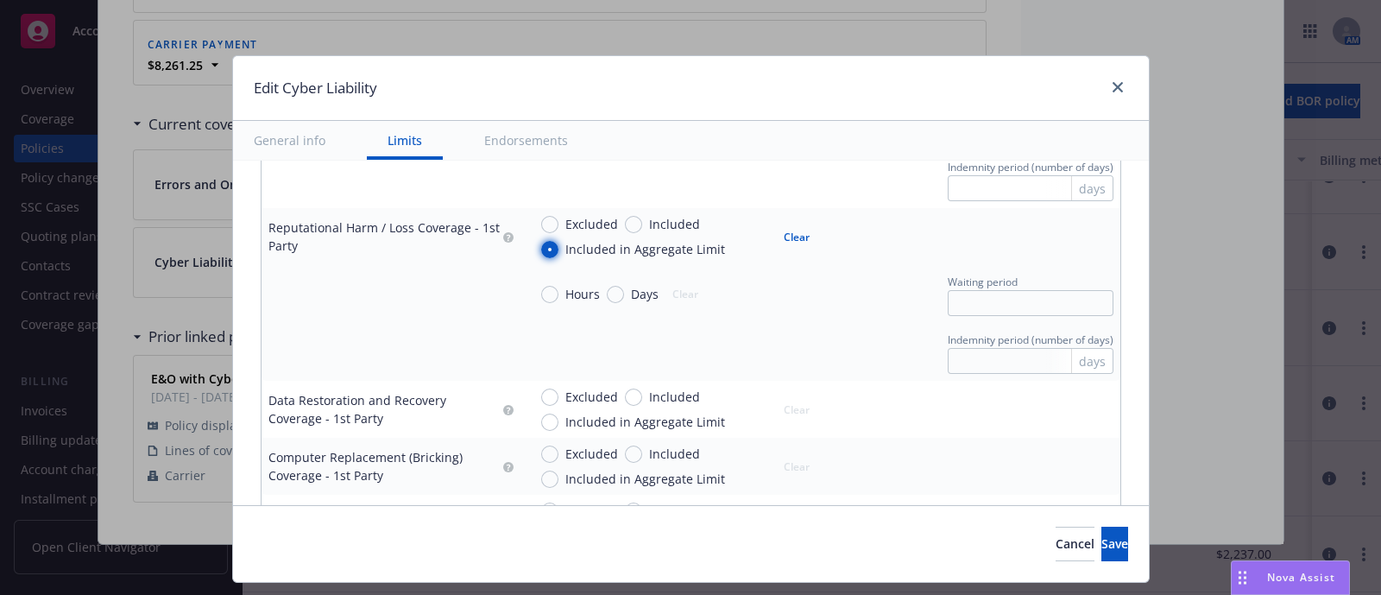
scroll to position [1848, 0]
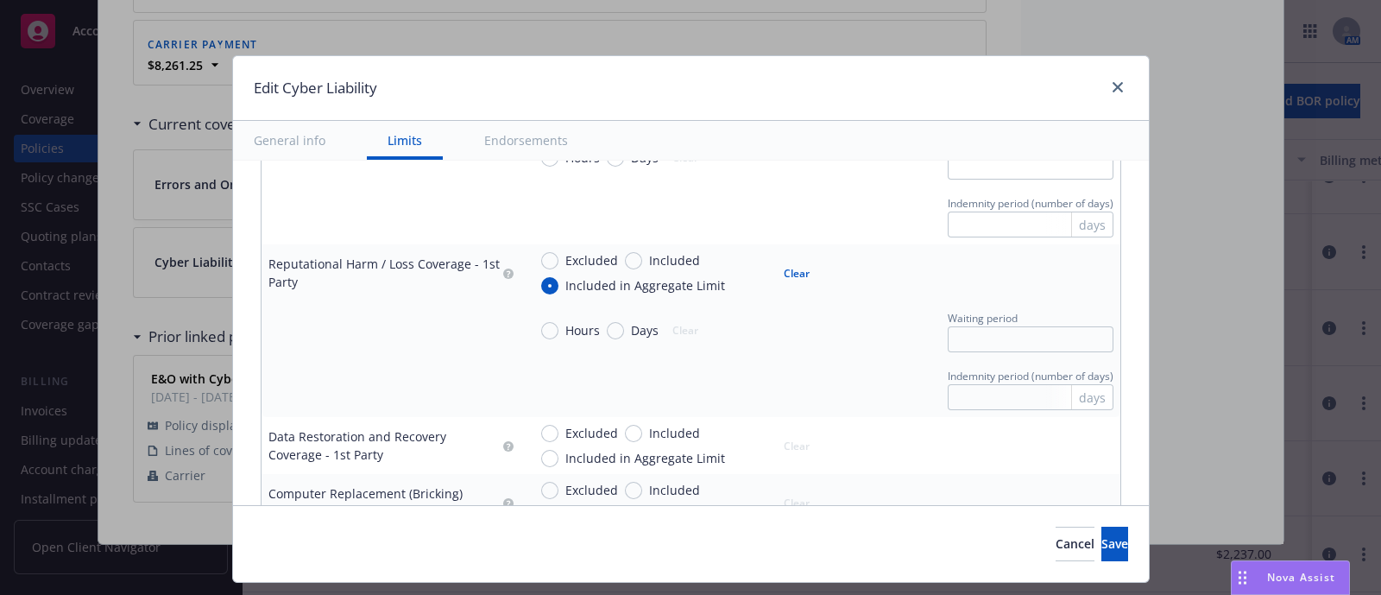
click at [797, 279] on button "Clear" at bounding box center [797, 273] width 47 height 24
radio input "false"
click at [631, 325] on span "Days" at bounding box center [645, 330] width 28 height 18
click at [622, 325] on input "Days" at bounding box center [615, 330] width 17 height 17
radio input "true"
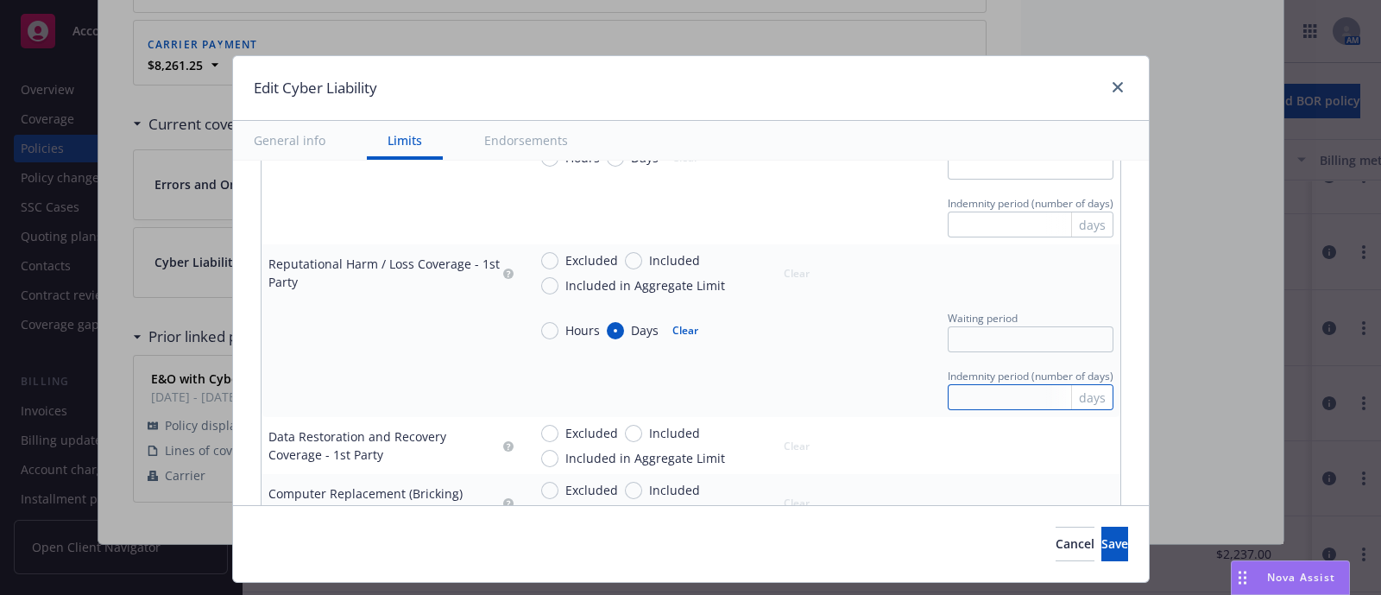
click at [967, 384] on input "text" at bounding box center [1031, 397] width 166 height 26
type input "180"
click at [668, 333] on button "Clear" at bounding box center [685, 331] width 47 height 24
radio input "false"
click at [667, 376] on div "Indemnity period (number of days) 180 days" at bounding box center [821, 388] width 586 height 44
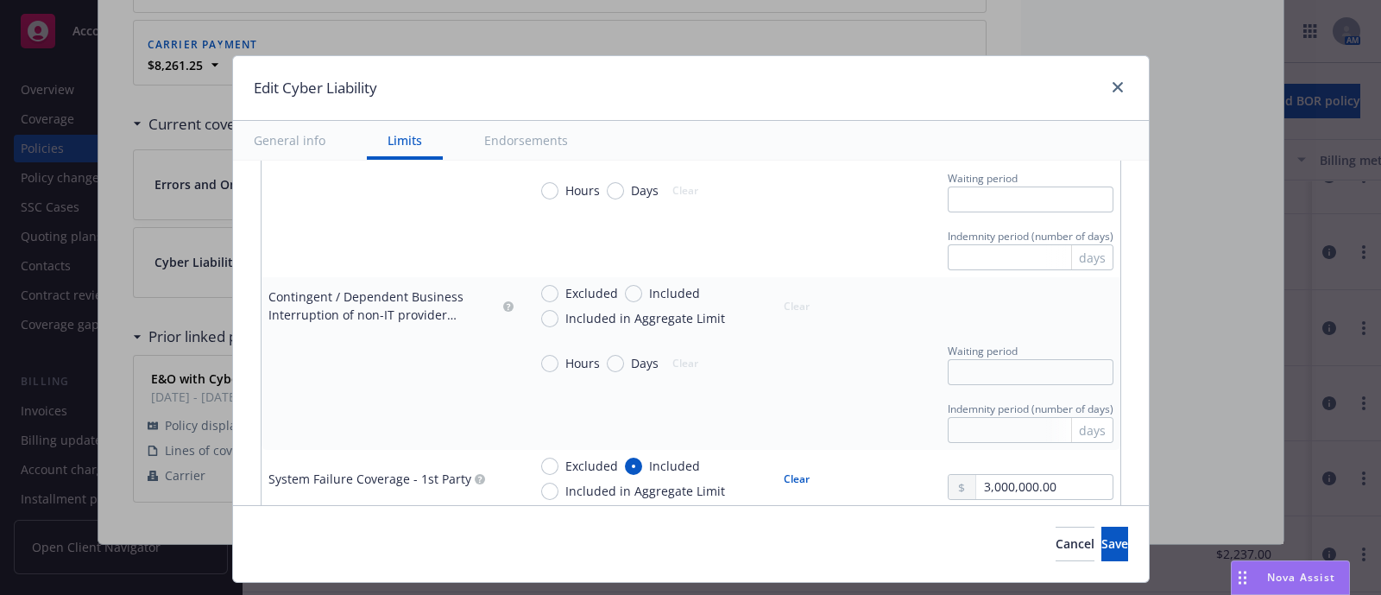
scroll to position [1182, 0]
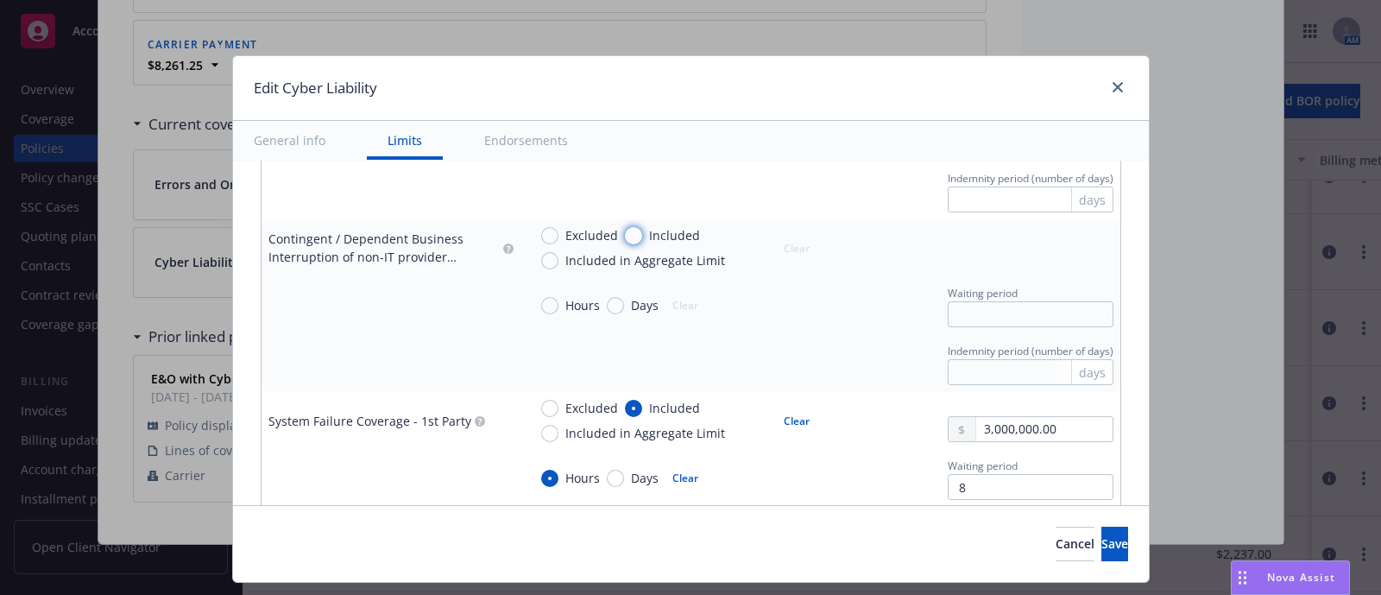
click at [625, 232] on input "Included" at bounding box center [633, 235] width 17 height 17
radio input "true"
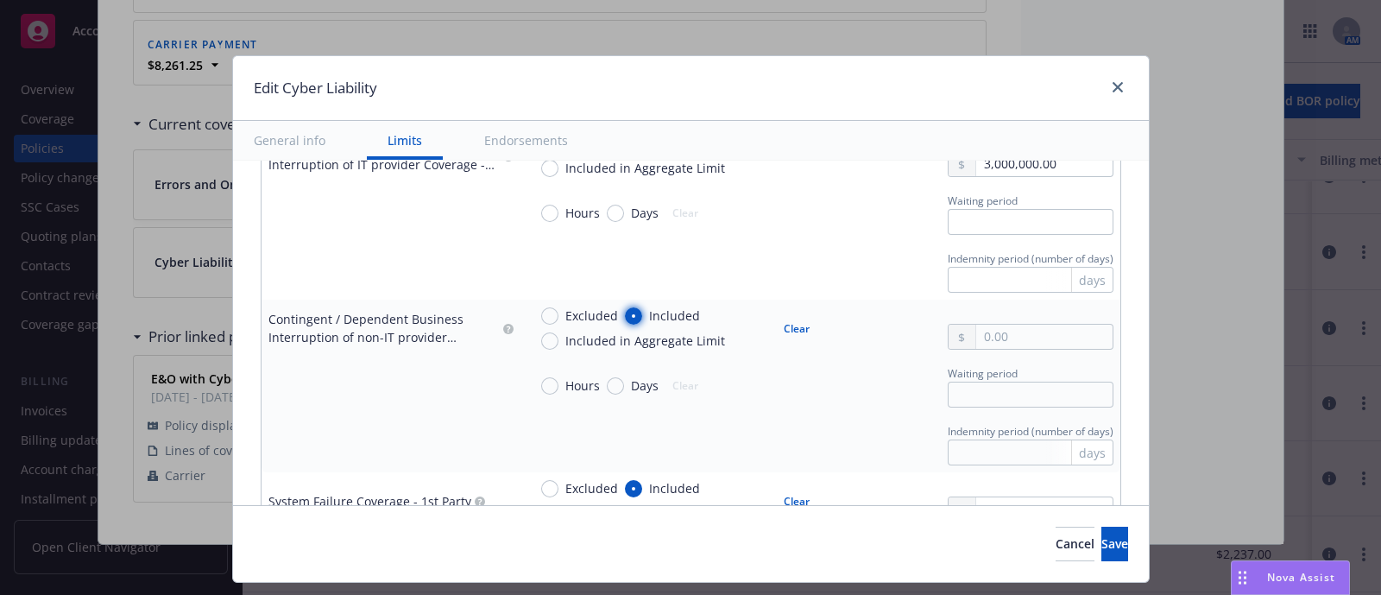
scroll to position [1089, 0]
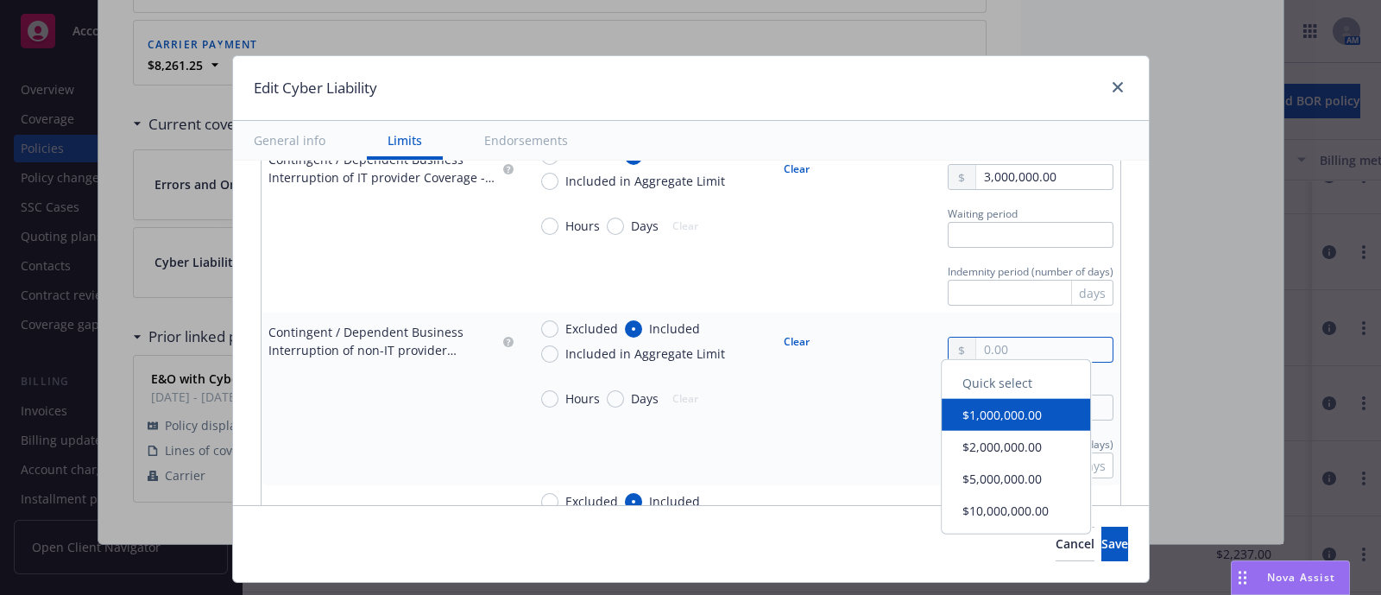
click at [1020, 347] on input "text" at bounding box center [1044, 350] width 136 height 24
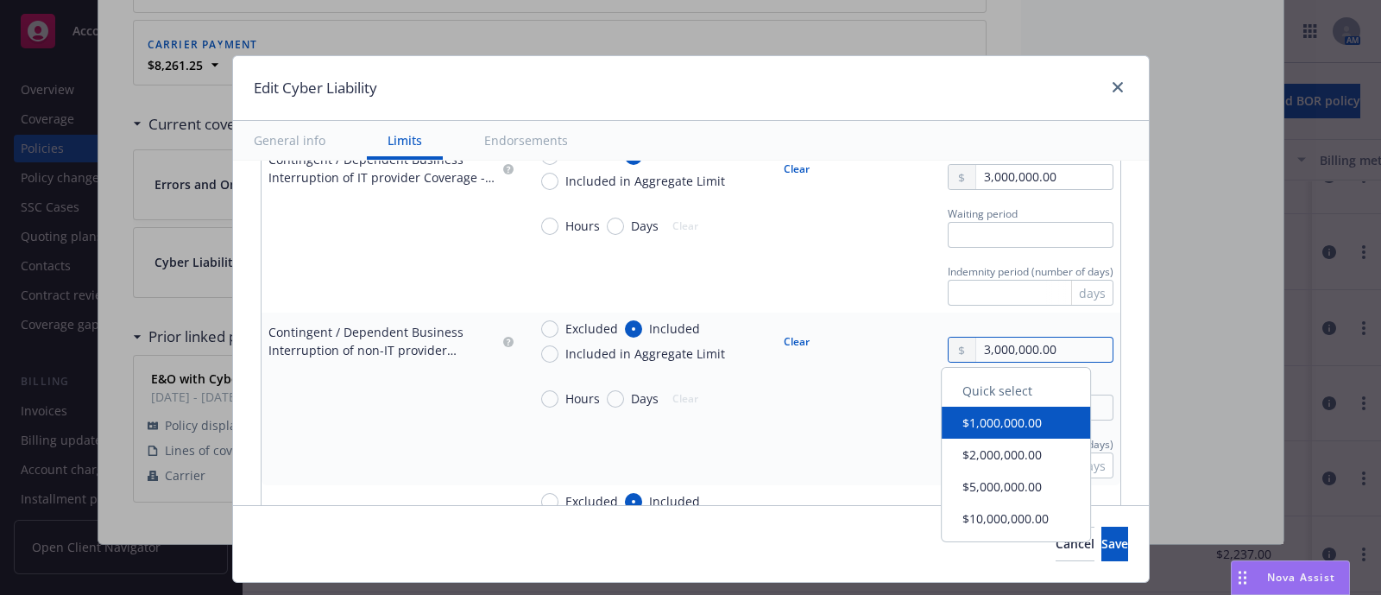
type input "3,000,000.00"
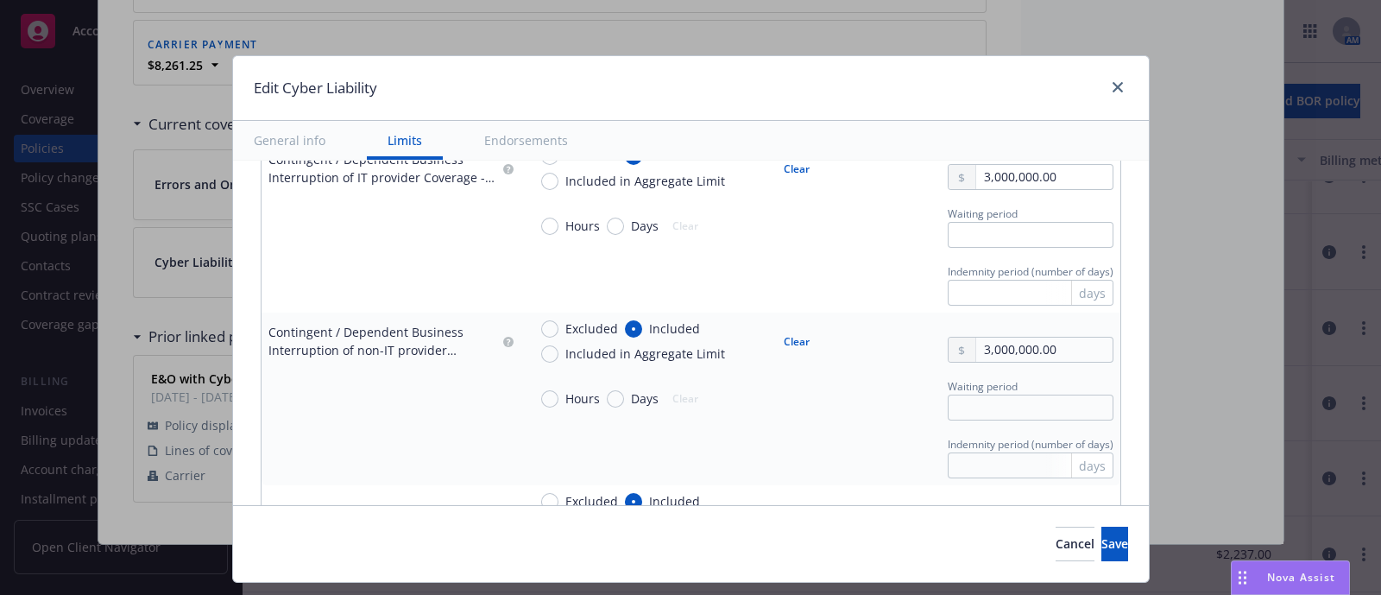
click at [408, 392] on div at bounding box center [391, 398] width 245 height 18
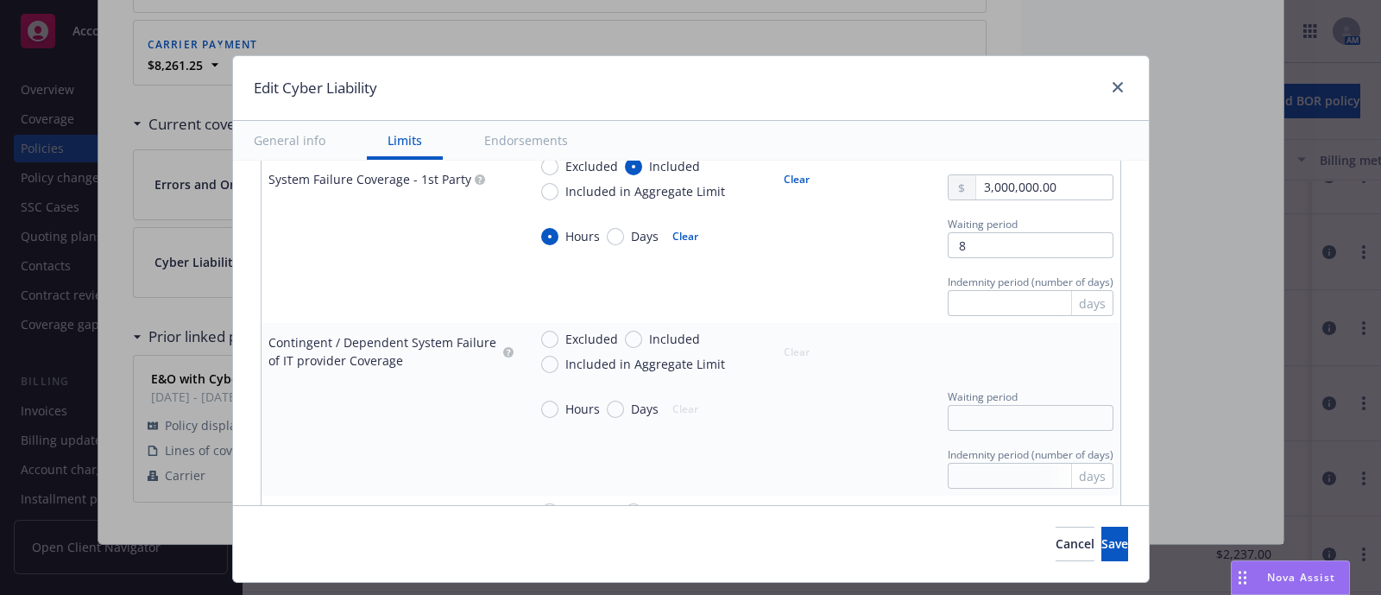
scroll to position [1424, 0]
click at [625, 331] on input "Included" at bounding box center [633, 339] width 17 height 17
radio input "true"
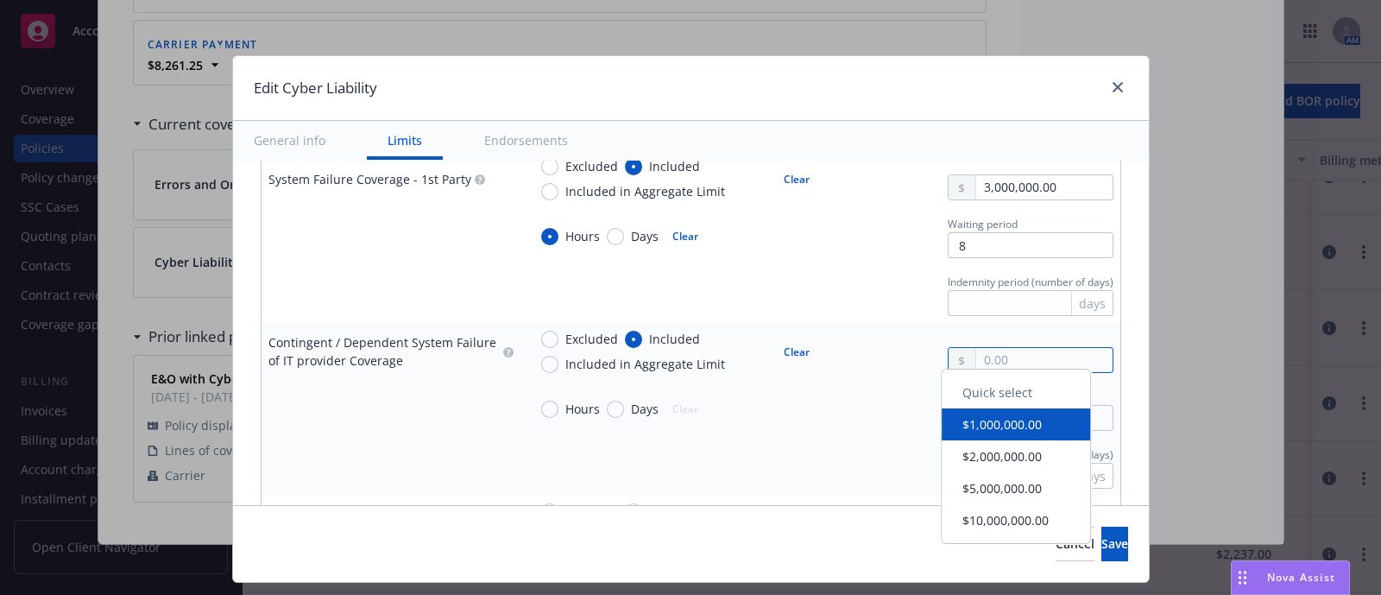
click at [978, 361] on input "text" at bounding box center [1044, 360] width 136 height 24
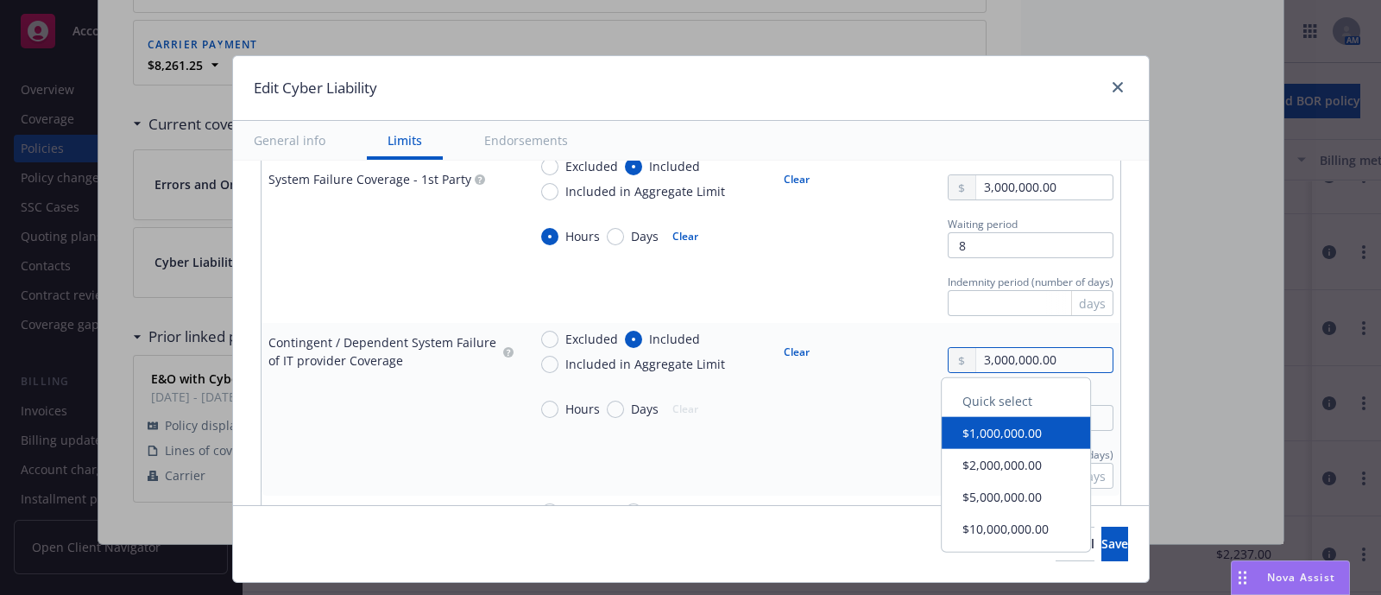
type input "3,000,000.00"
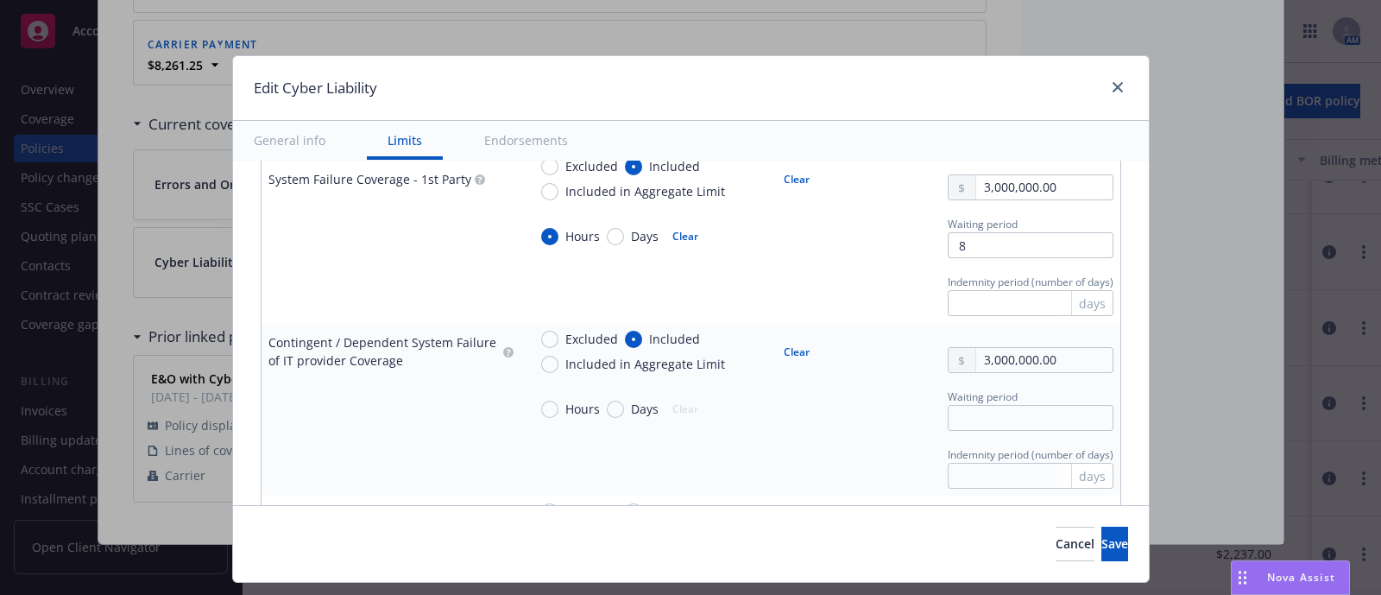
click at [325, 382] on td at bounding box center [391, 409] width 259 height 58
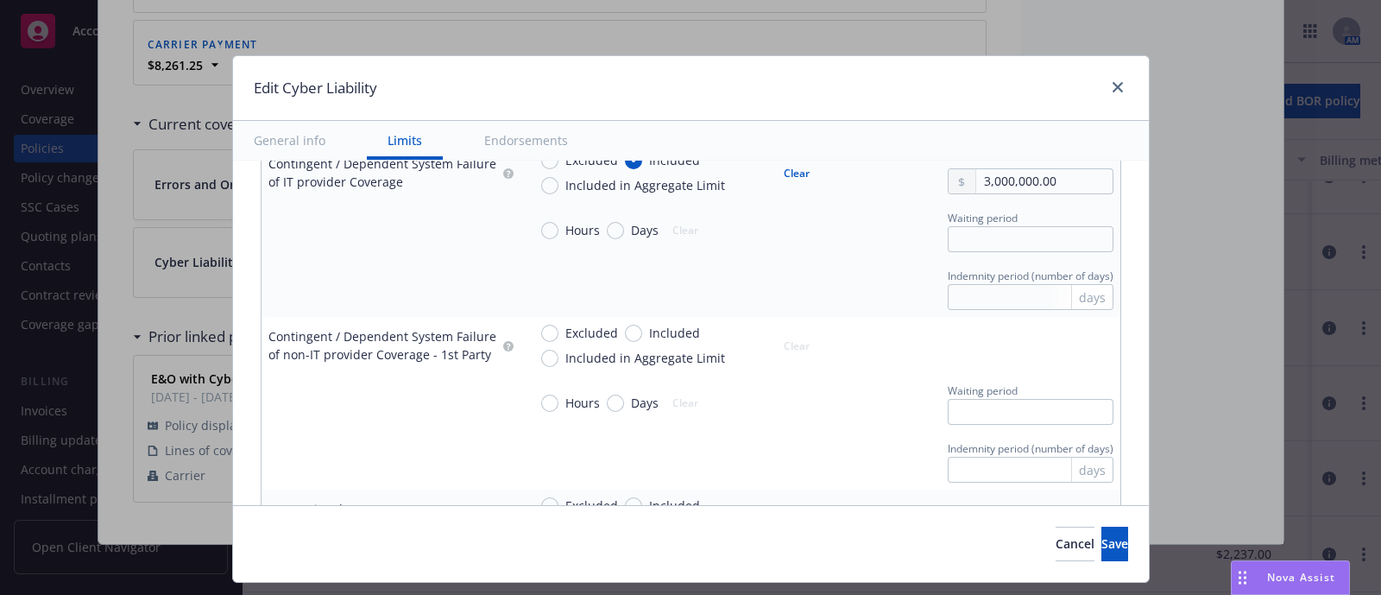
scroll to position [1603, 0]
click at [625, 333] on input "Included" at bounding box center [633, 332] width 17 height 17
radio input "true"
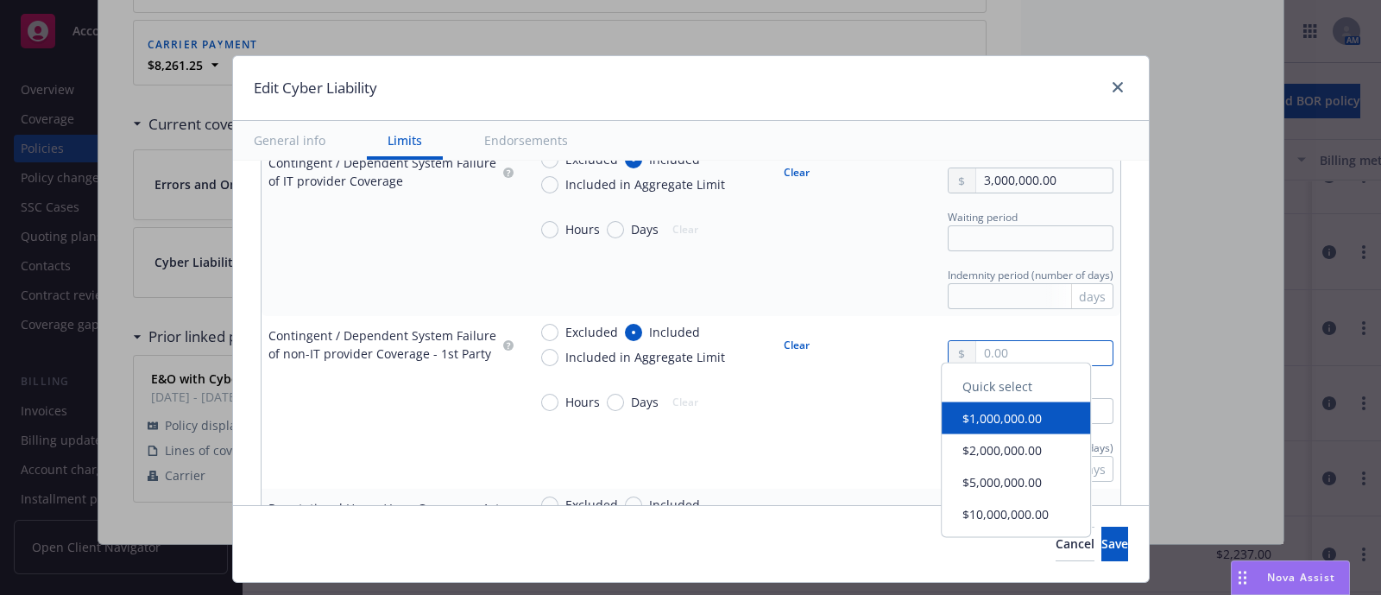
click at [989, 362] on input "text" at bounding box center [1044, 353] width 136 height 24
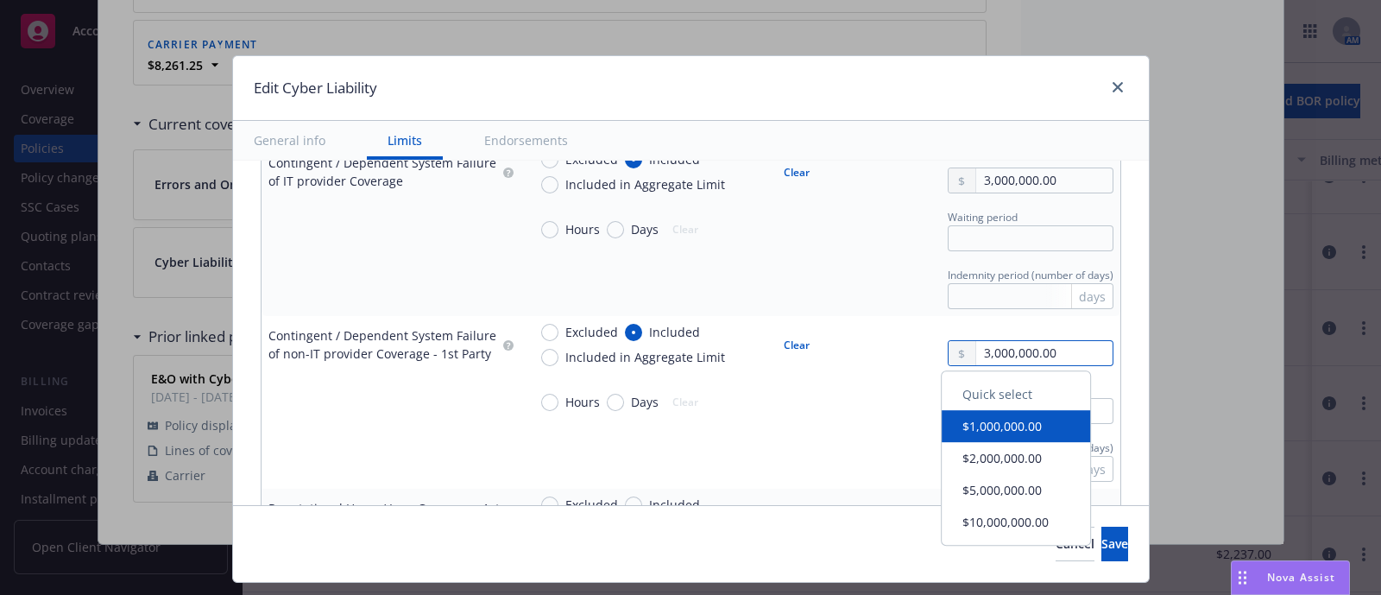
type input "3,000,000.00"
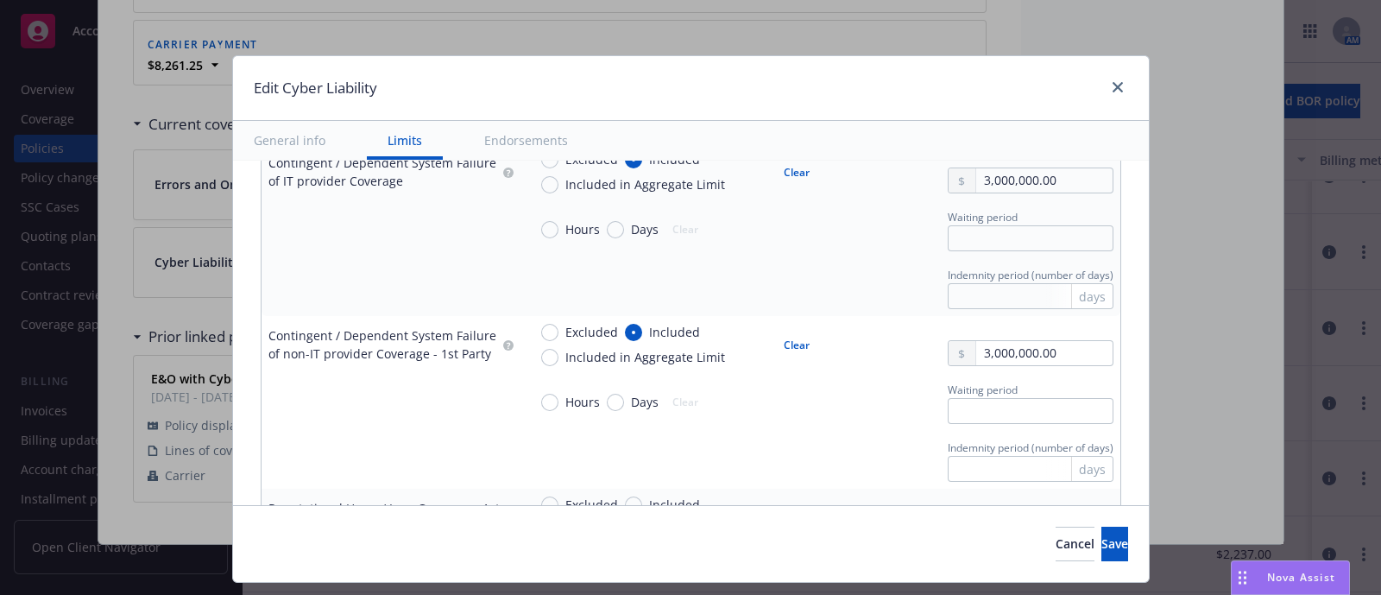
click at [395, 442] on td at bounding box center [391, 460] width 259 height 58
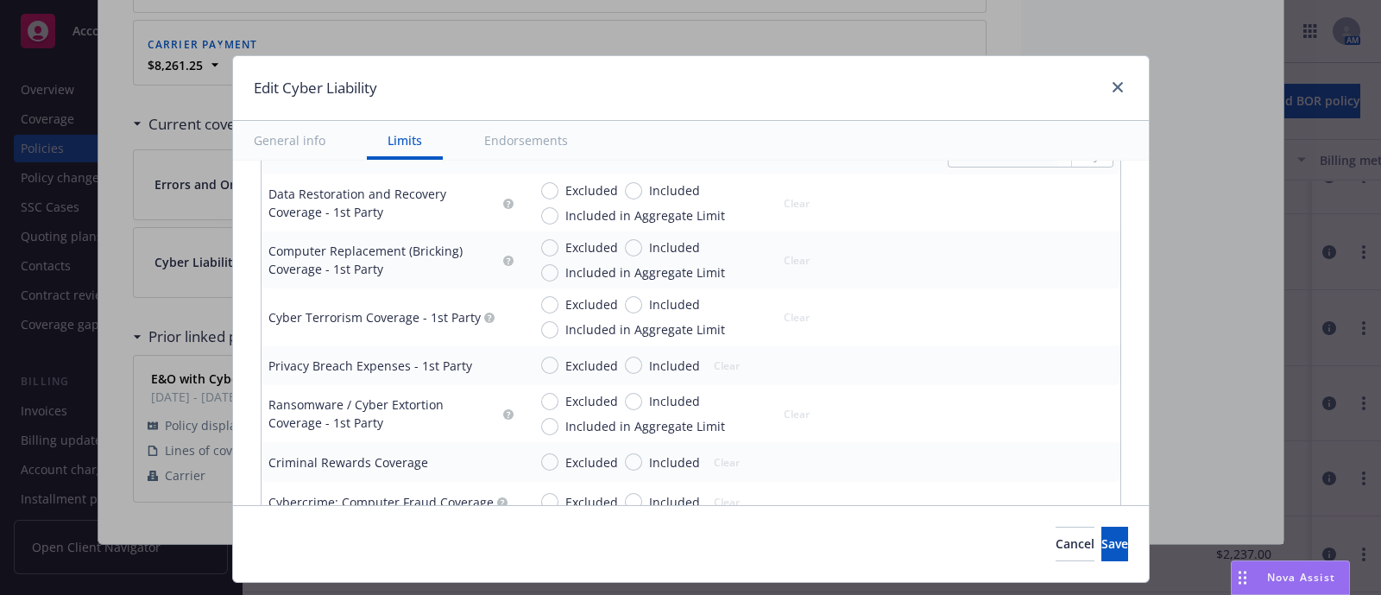
scroll to position [2094, 0]
click at [654, 422] on span "Included in Aggregate Limit" at bounding box center [646, 423] width 160 height 18
click at [559, 422] on input "Included in Aggregate Limit" at bounding box center [549, 422] width 17 height 17
radio input "true"
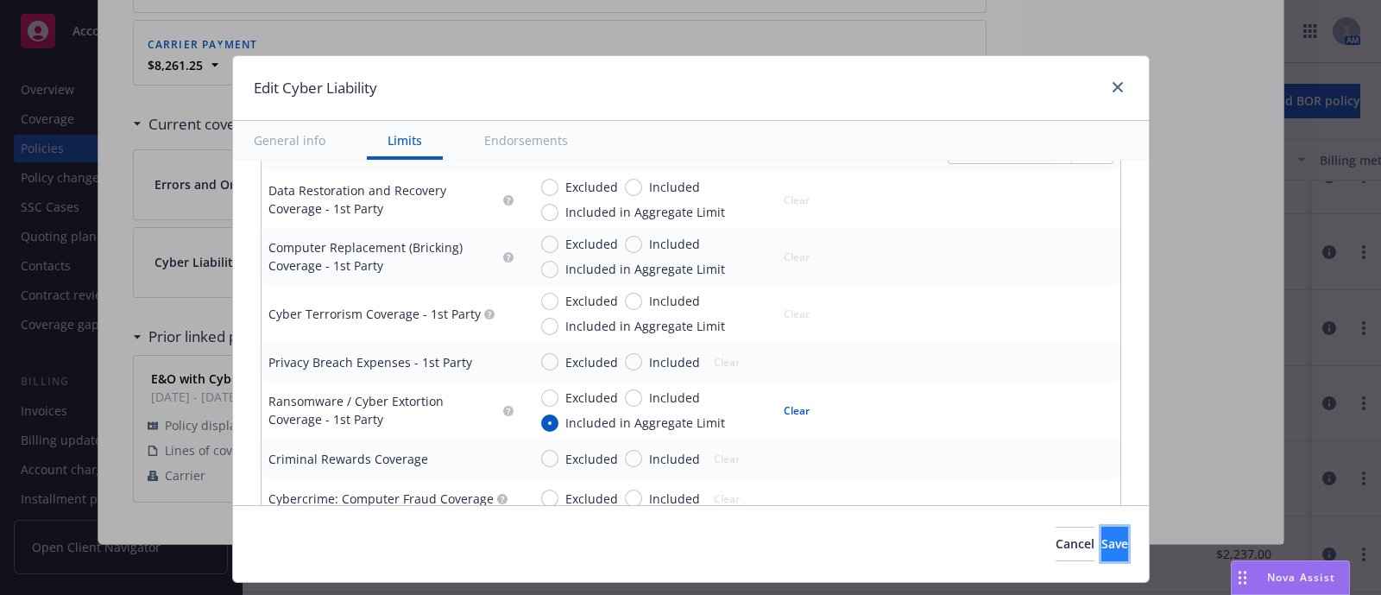
click at [1102, 542] on span "Save" at bounding box center [1115, 543] width 27 height 16
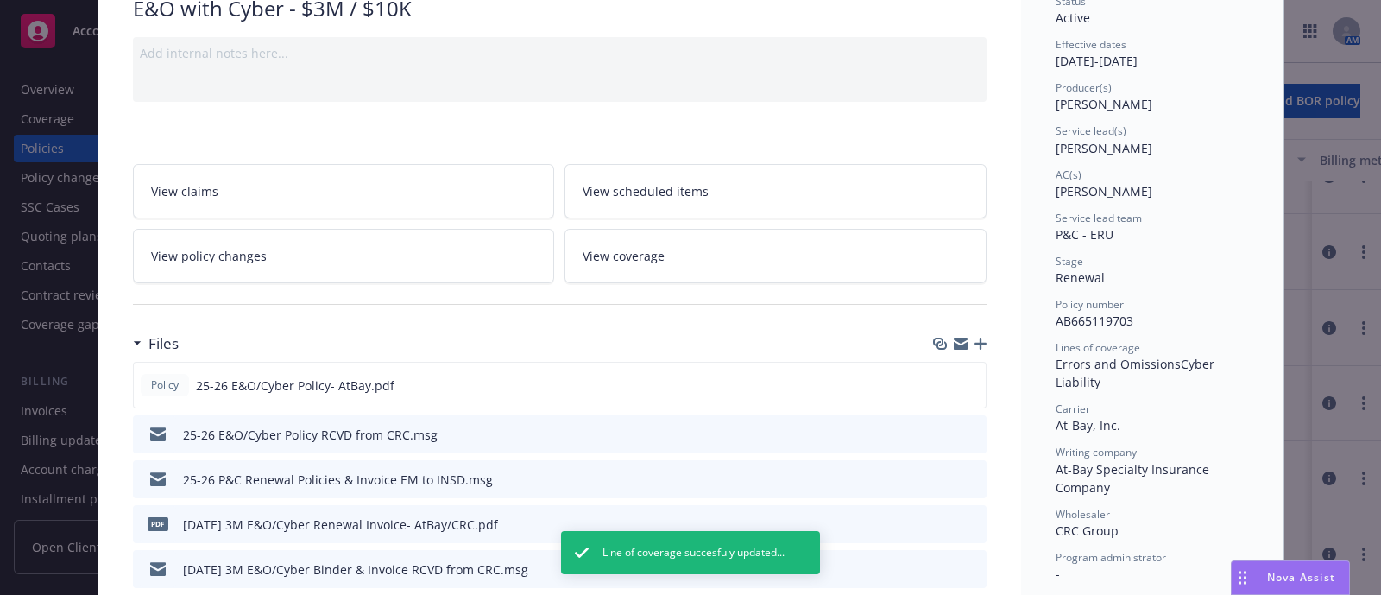
scroll to position [0, 0]
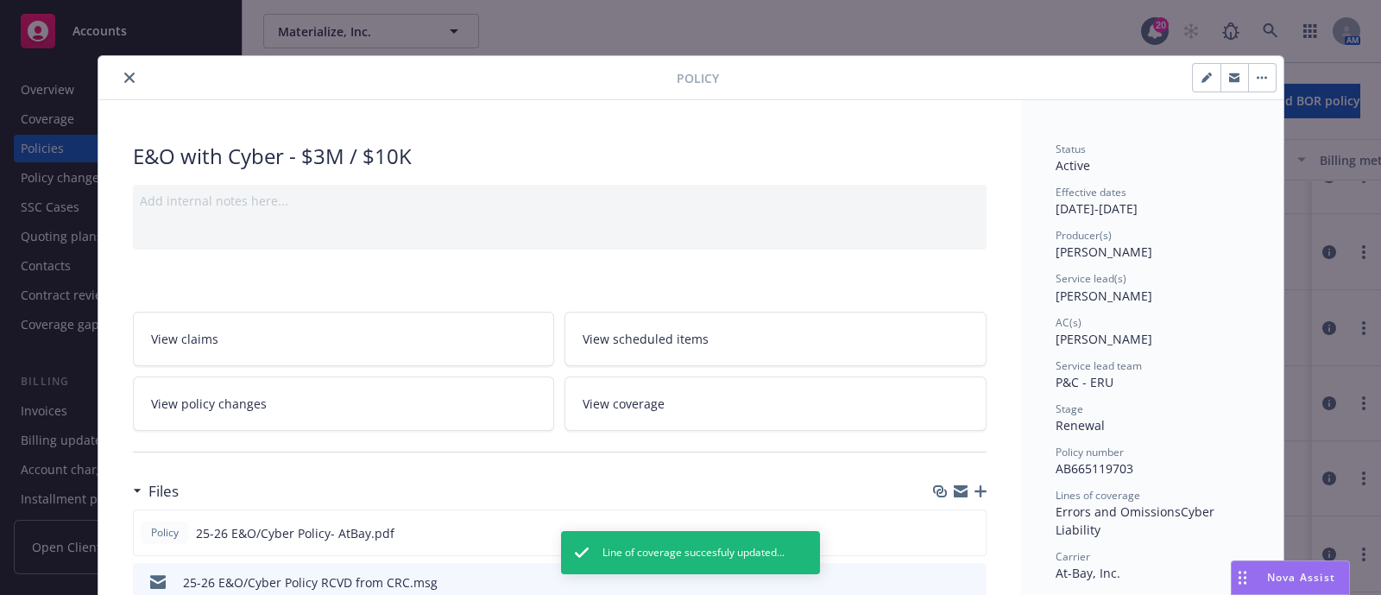
click at [125, 78] on button "close" at bounding box center [129, 77] width 21 height 21
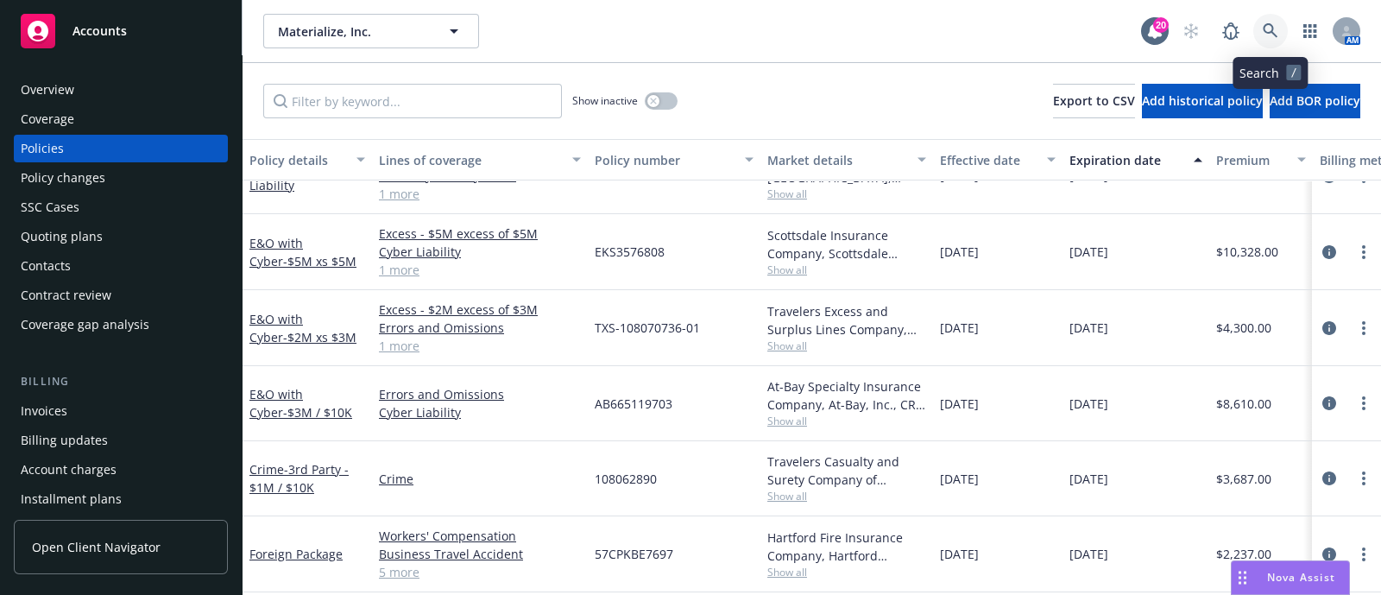
click at [1263, 28] on icon at bounding box center [1271, 31] width 16 height 16
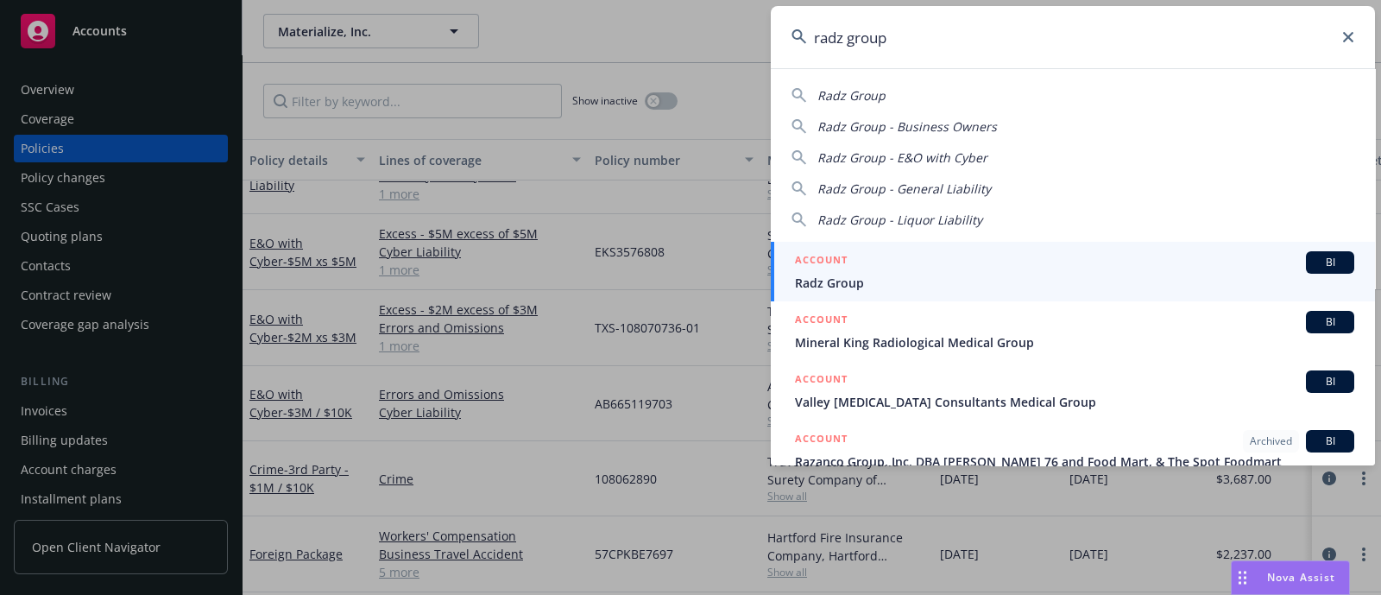
type input "radz group"
click at [855, 275] on span "Radz Group" at bounding box center [1074, 283] width 559 height 18
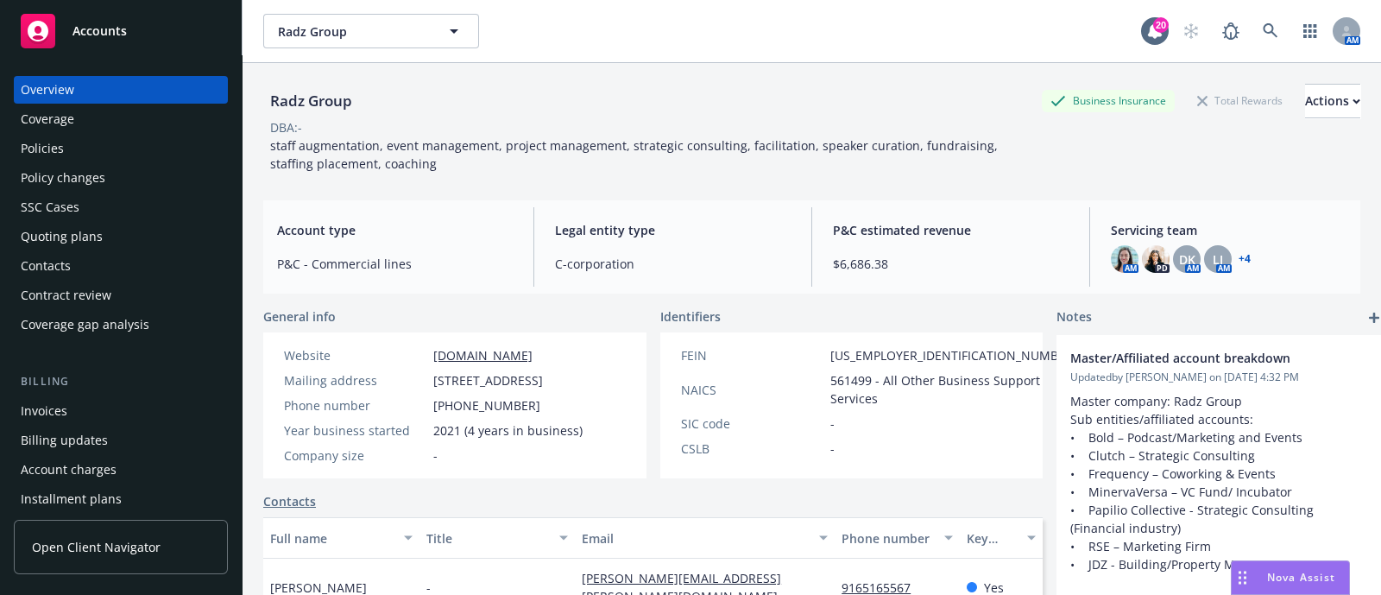
scroll to position [369, 0]
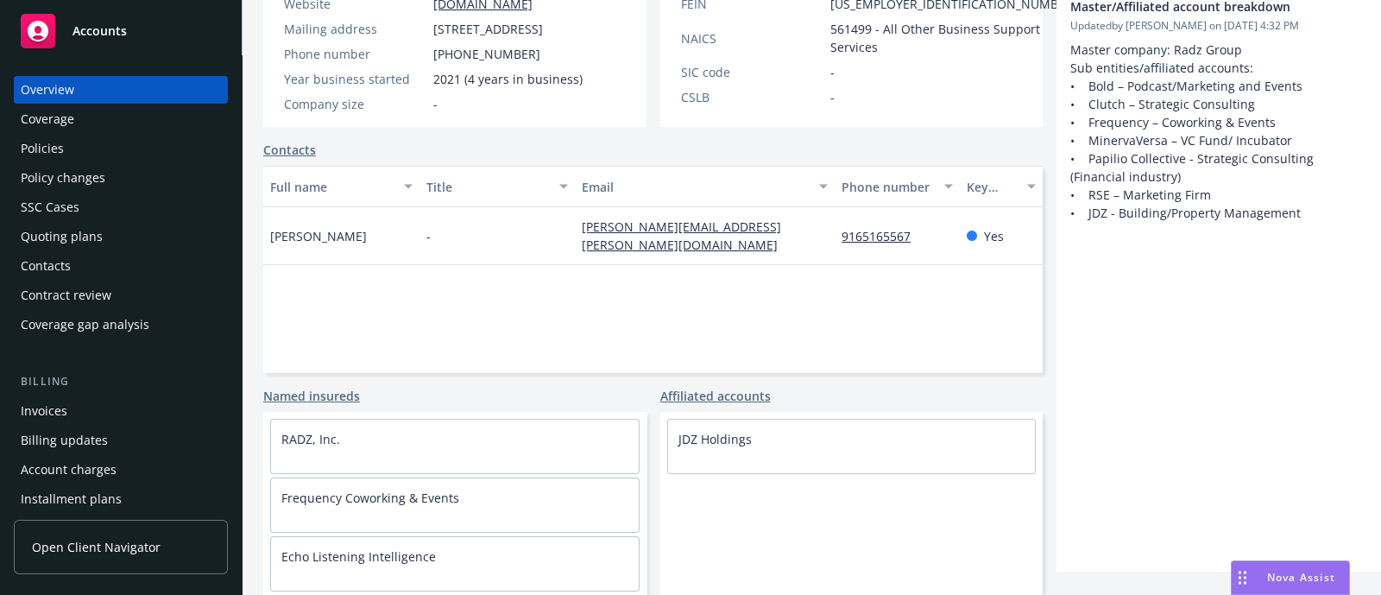
click at [1293, 411] on div "Master/Affiliated account breakdown Updated by Nicole Dilorenzo on 11/07/2024, …" at bounding box center [1221, 278] width 328 height 588
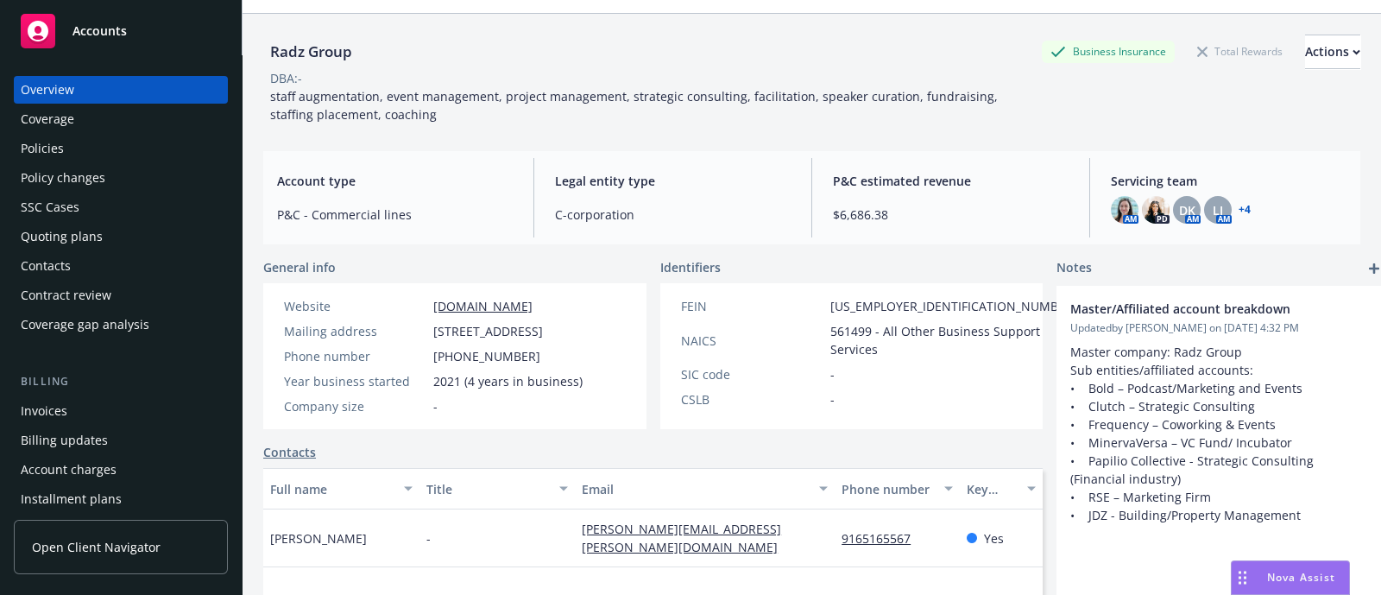
scroll to position [0, 0]
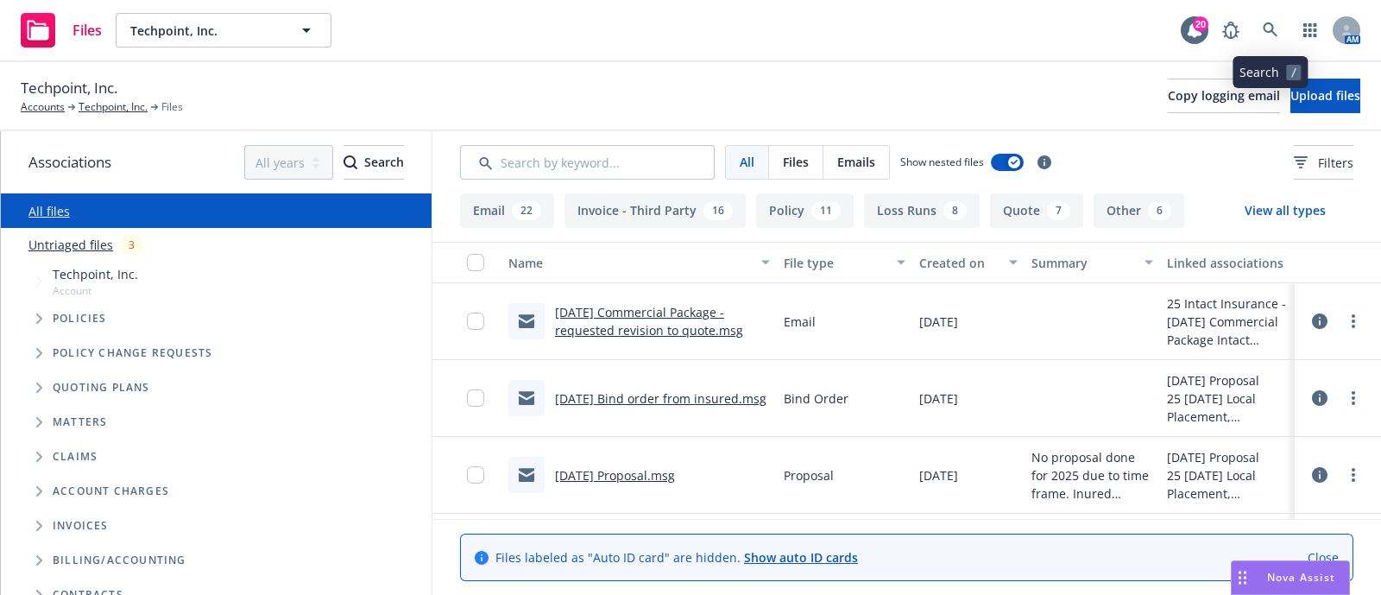
click at [1284, 30] on link at bounding box center [1271, 30] width 35 height 35
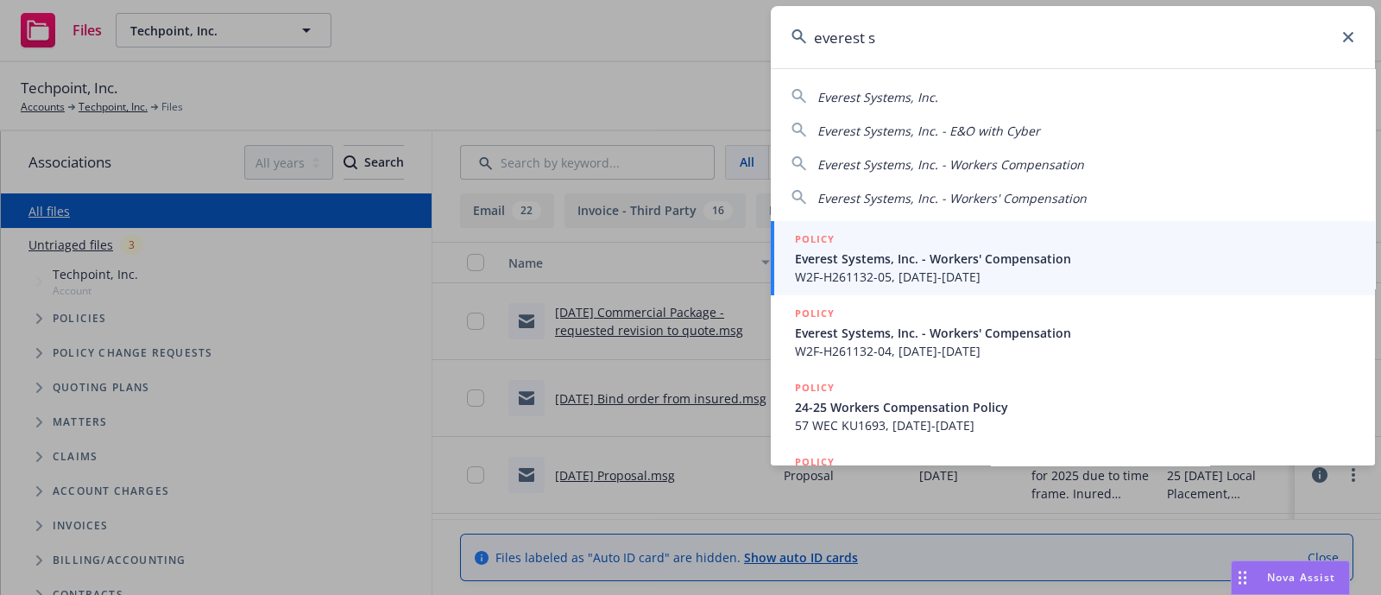
click at [874, 93] on span "Everest Systems, Inc." at bounding box center [878, 97] width 121 height 16
type input "Everest Systems, Inc."
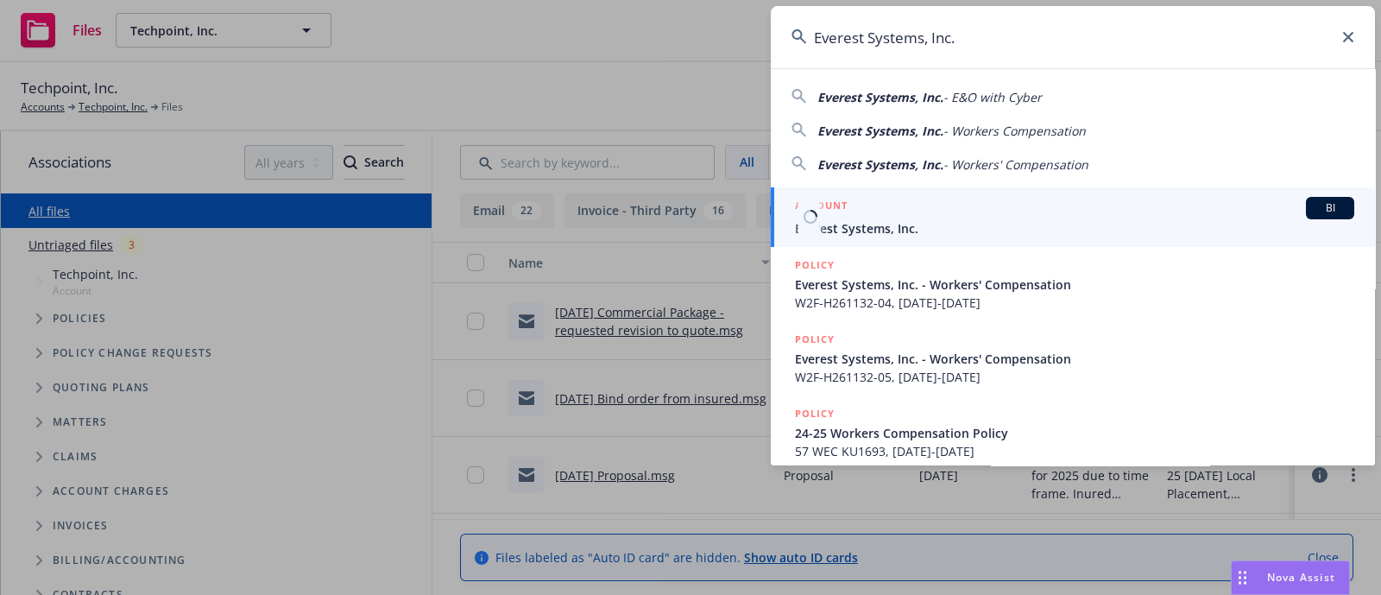
click at [886, 209] on div "ACCOUNT BI" at bounding box center [1074, 208] width 559 height 22
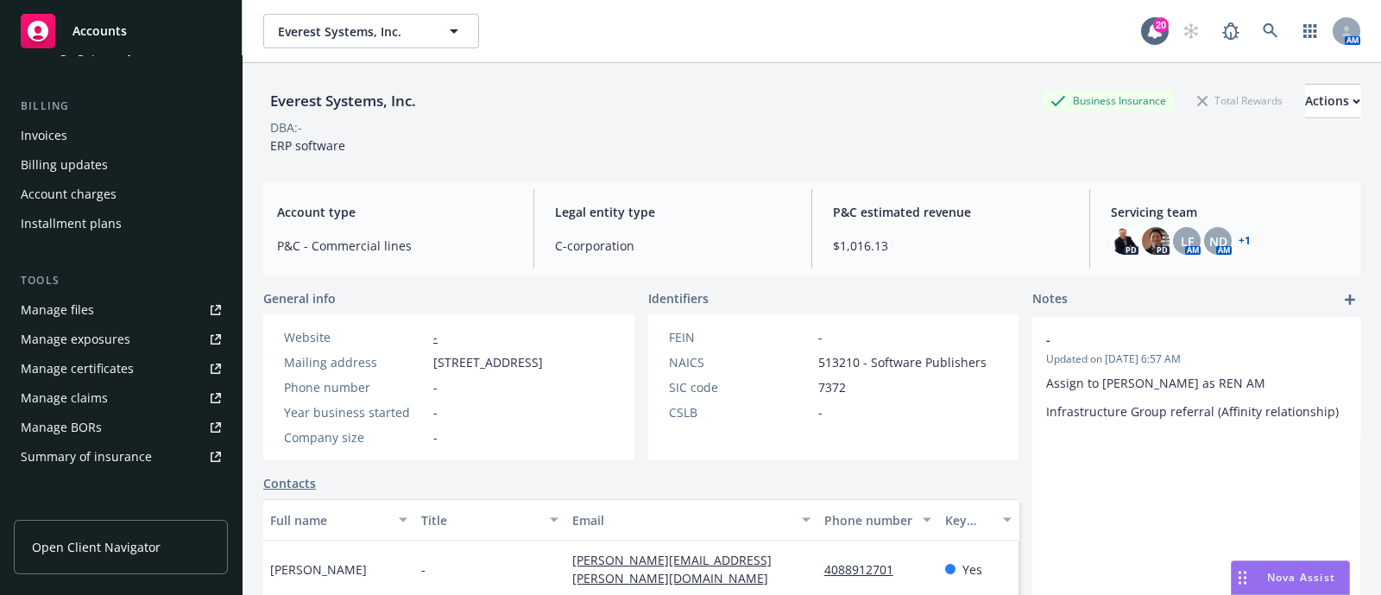
scroll to position [276, 0]
click at [96, 295] on link "Manage files" at bounding box center [121, 309] width 214 height 28
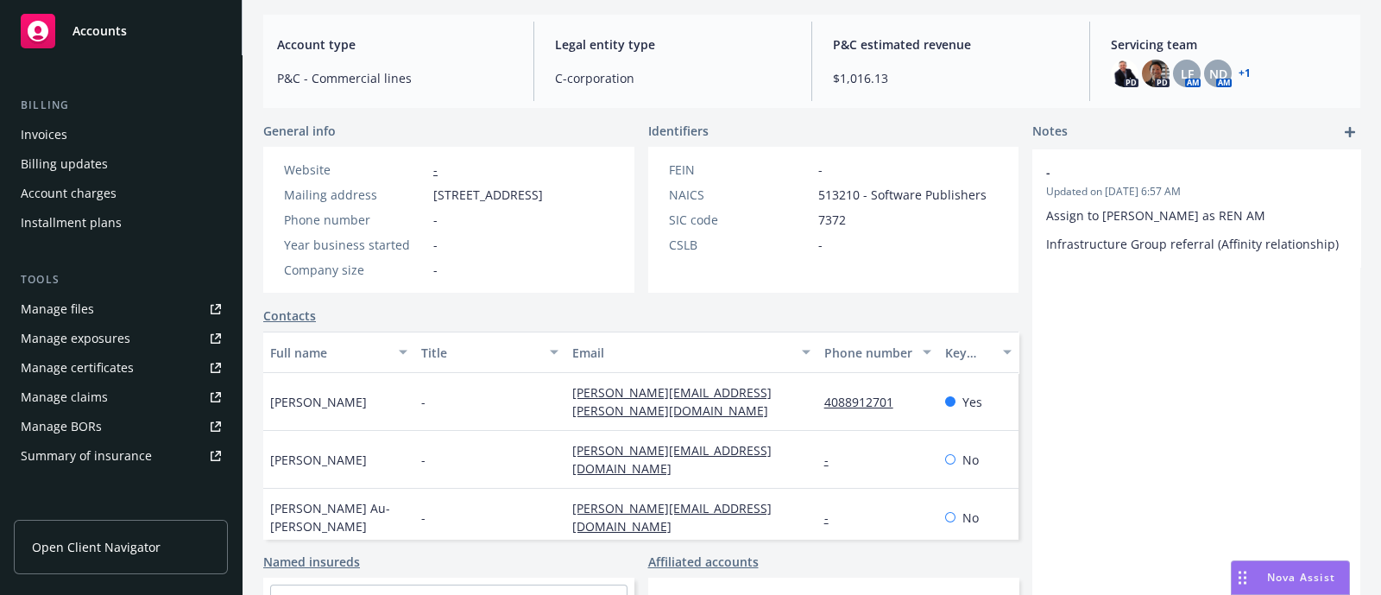
scroll to position [0, 0]
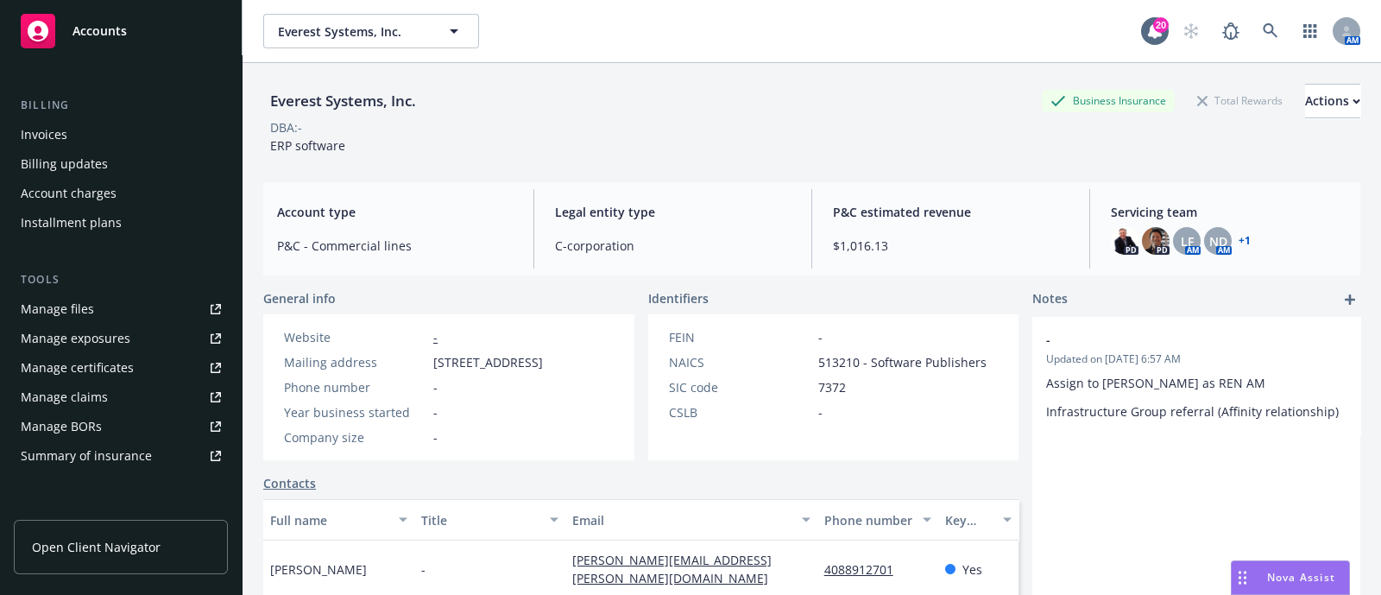
click at [108, 308] on link "Manage files" at bounding box center [121, 309] width 214 height 28
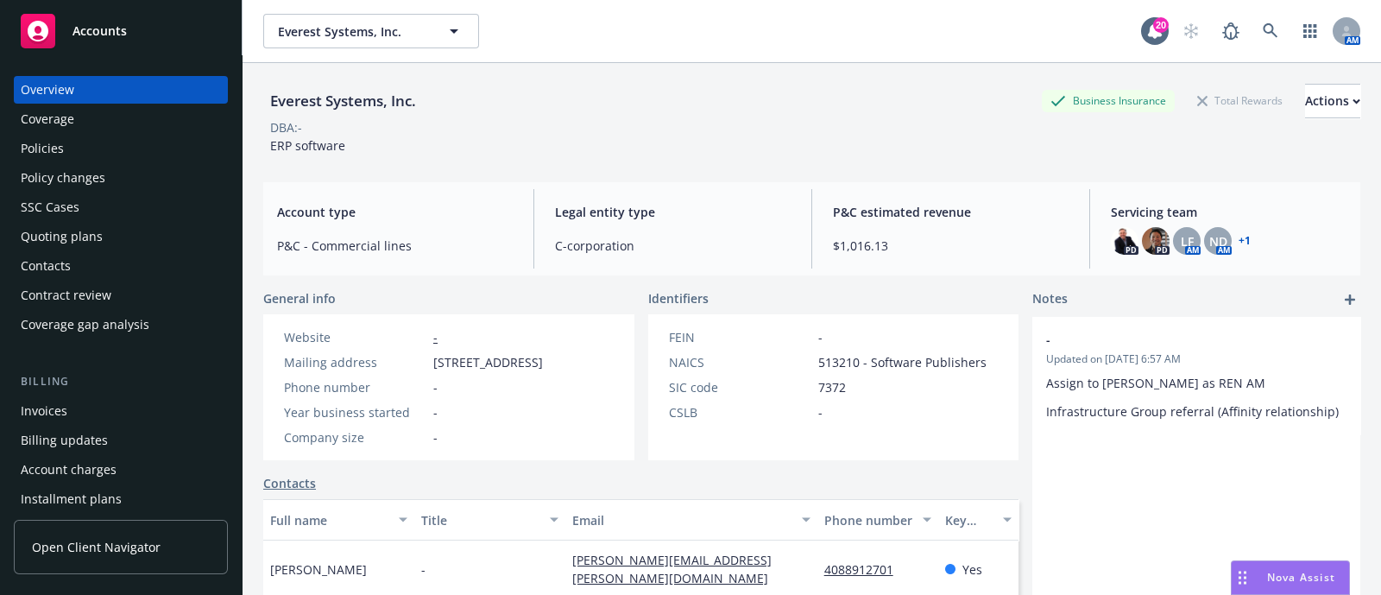
click at [73, 150] on div "Policies" at bounding box center [121, 149] width 200 height 28
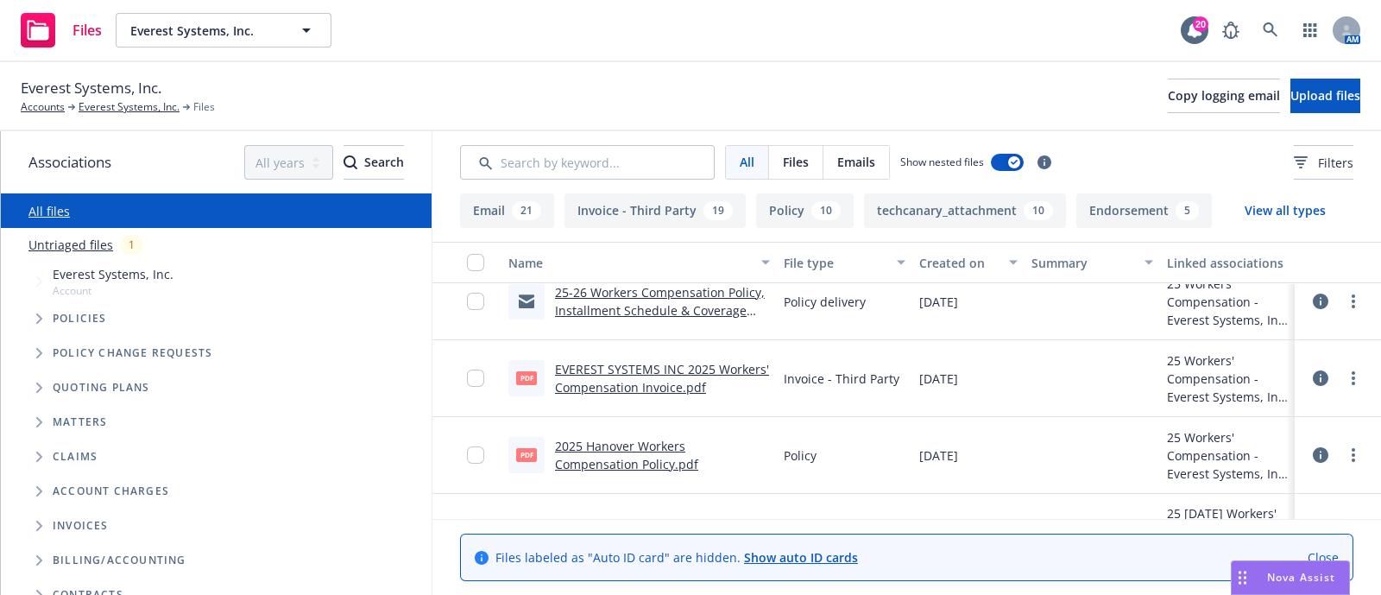
scroll to position [617, 0]
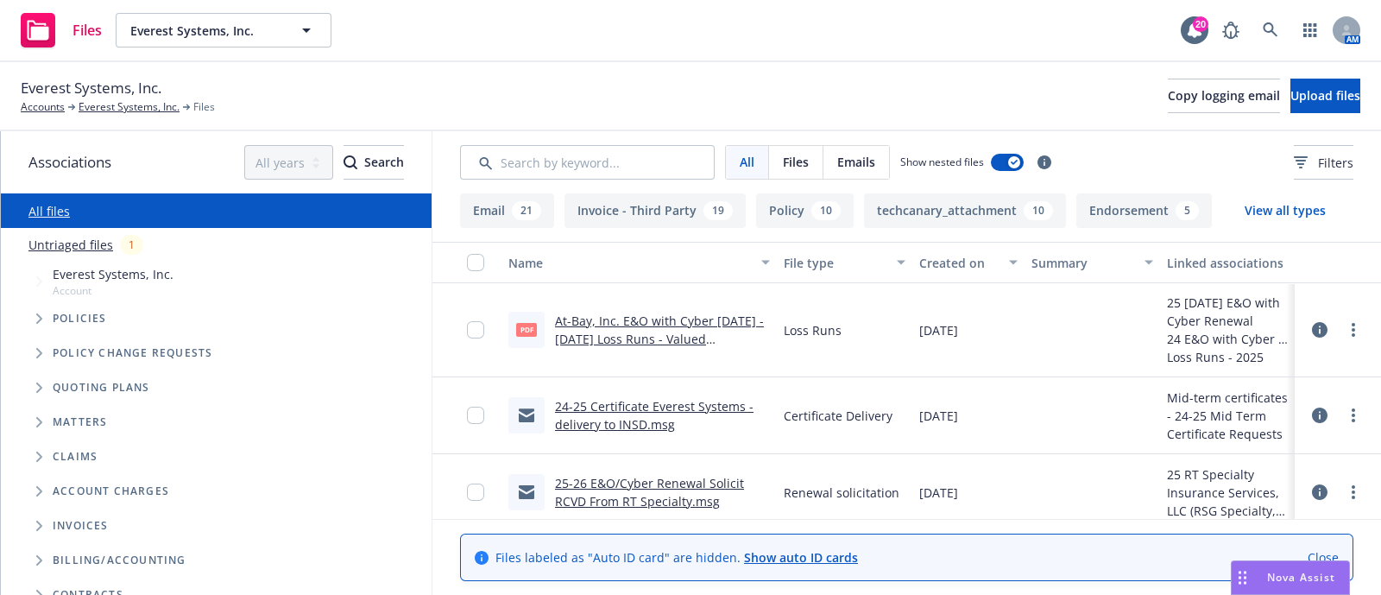
click at [626, 407] on link "24-25 Certificate Everest Systems - delivery to INSD.msg" at bounding box center [654, 415] width 199 height 35
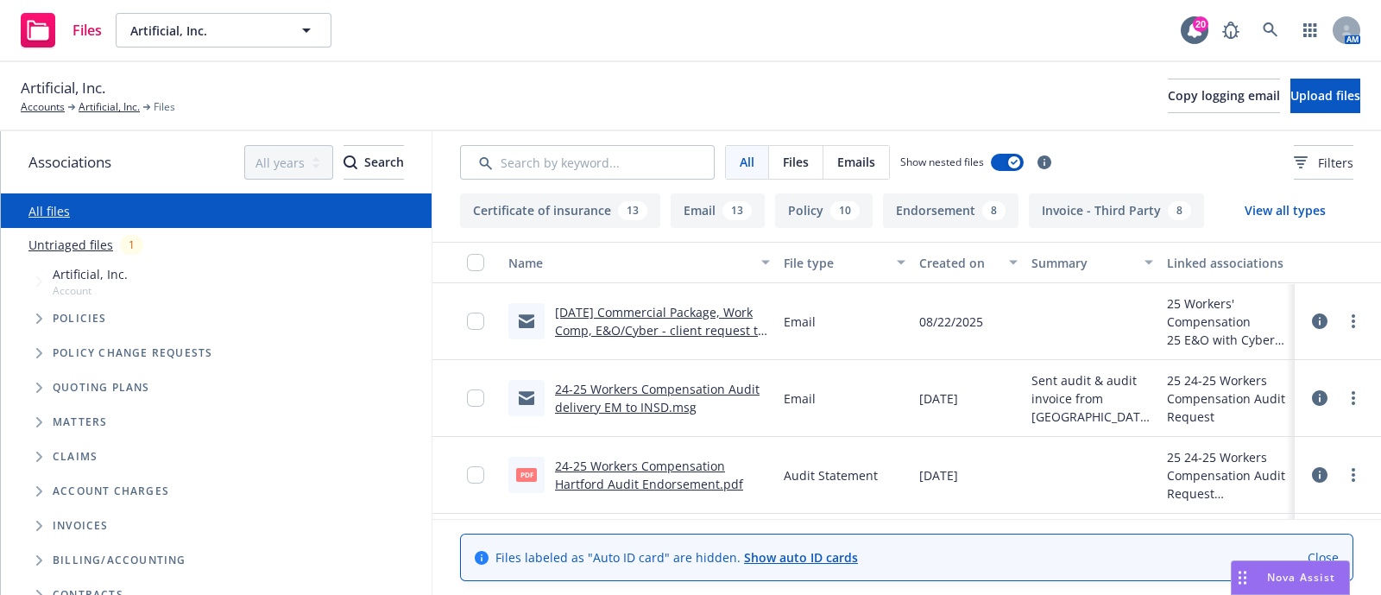
click at [595, 330] on link "[DATE] Commercial Package, Work Comp, E&O/Cyber - client request to cancel poli…" at bounding box center [660, 330] width 210 height 53
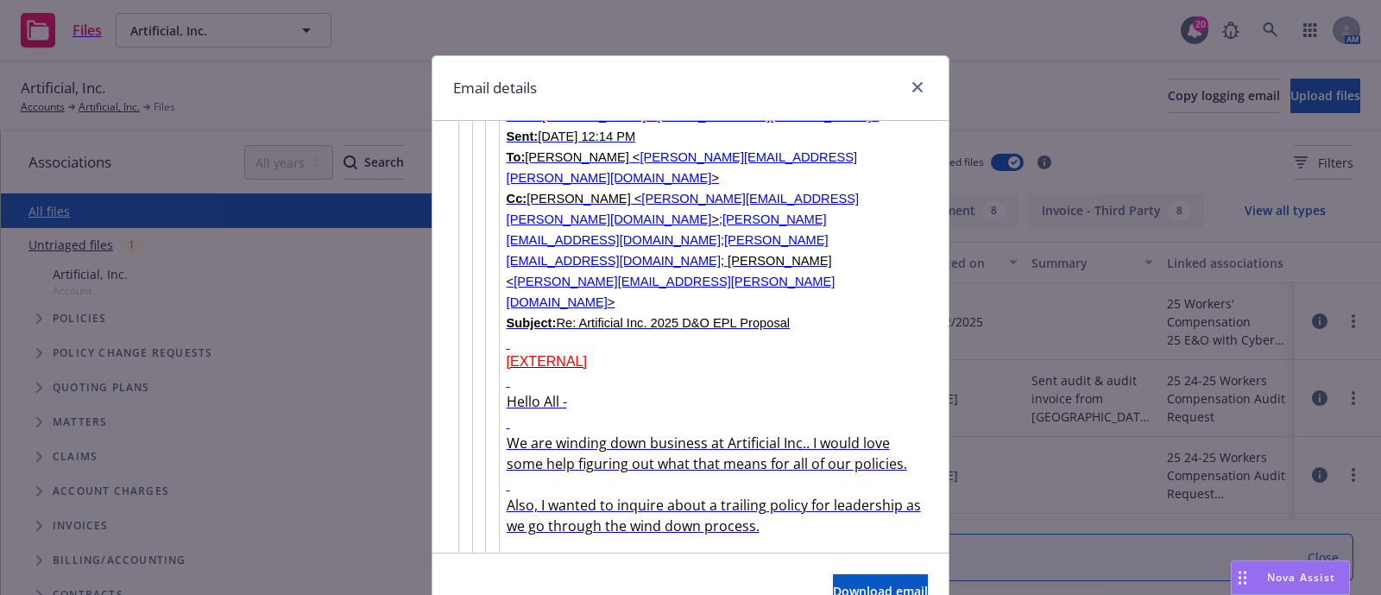
scroll to position [3710, 0]
